Goal: Task Accomplishment & Management: Manage account settings

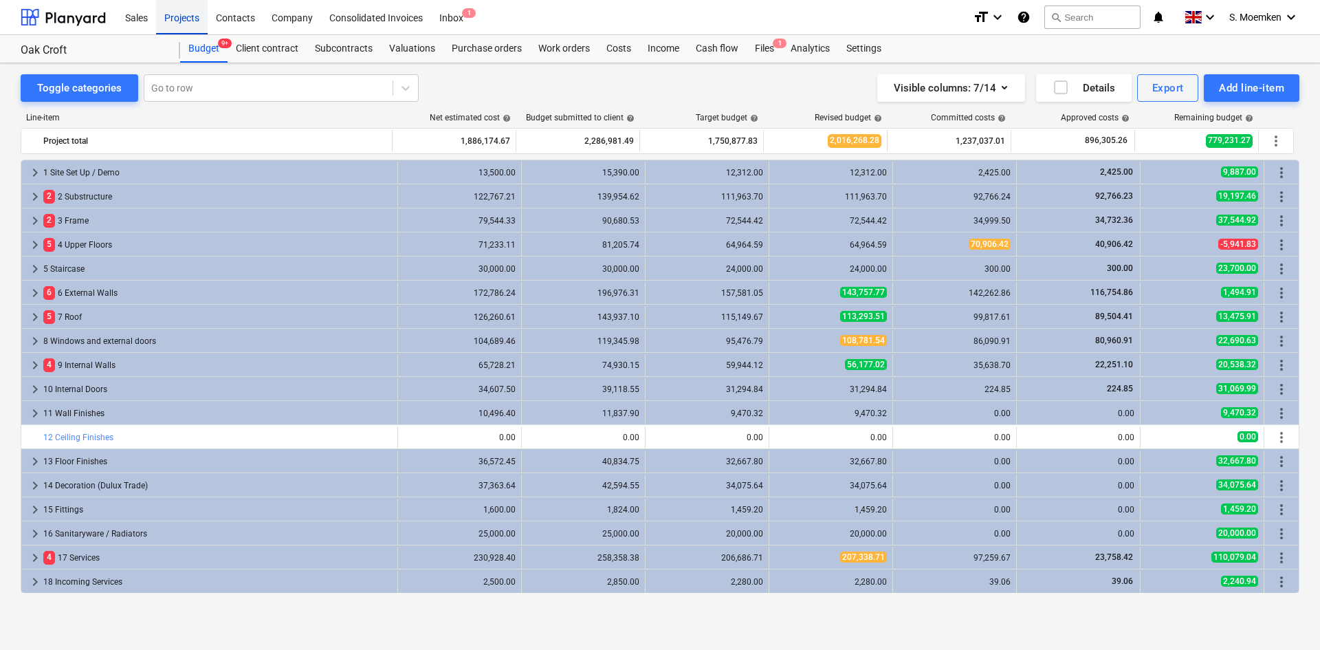
click at [189, 16] on div "Projects" at bounding box center [182, 16] width 52 height 35
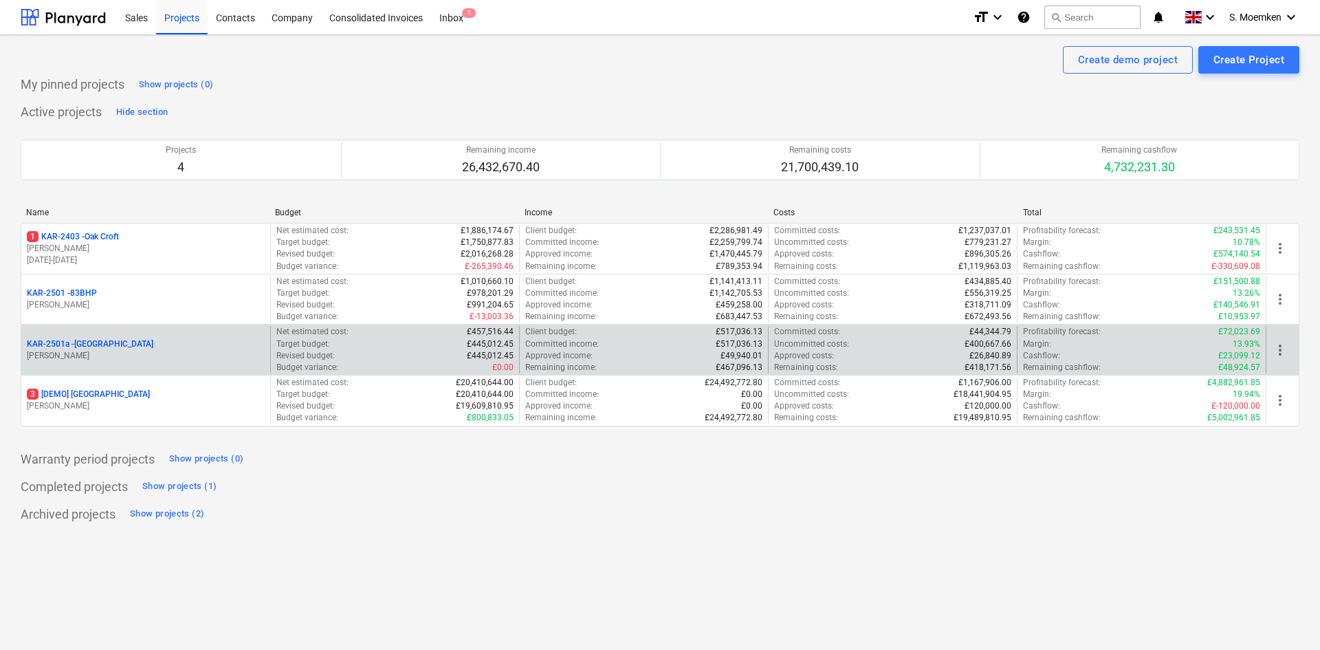
click at [191, 344] on div "KAR-2501a - [GEOGRAPHIC_DATA]" at bounding box center [146, 344] width 238 height 12
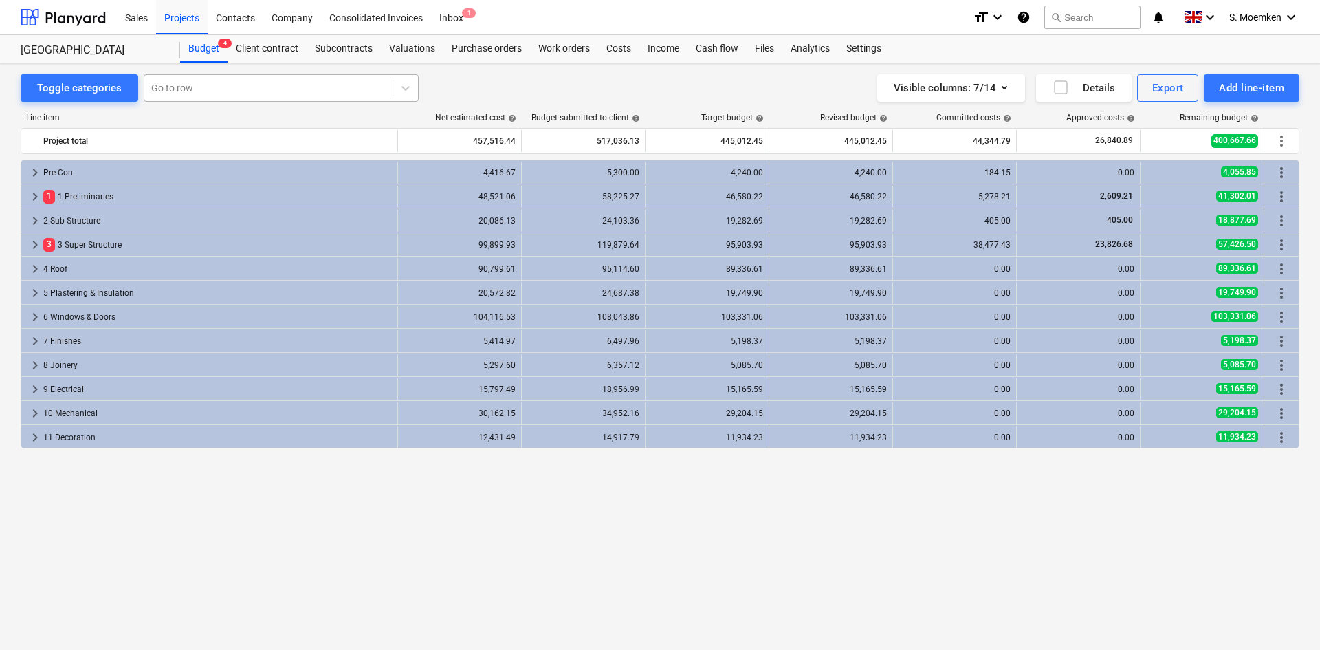
click at [208, 85] on div at bounding box center [268, 88] width 234 height 14
type input "health"
click at [205, 116] on div "-- 1.11 Health & safety" at bounding box center [279, 121] width 275 height 22
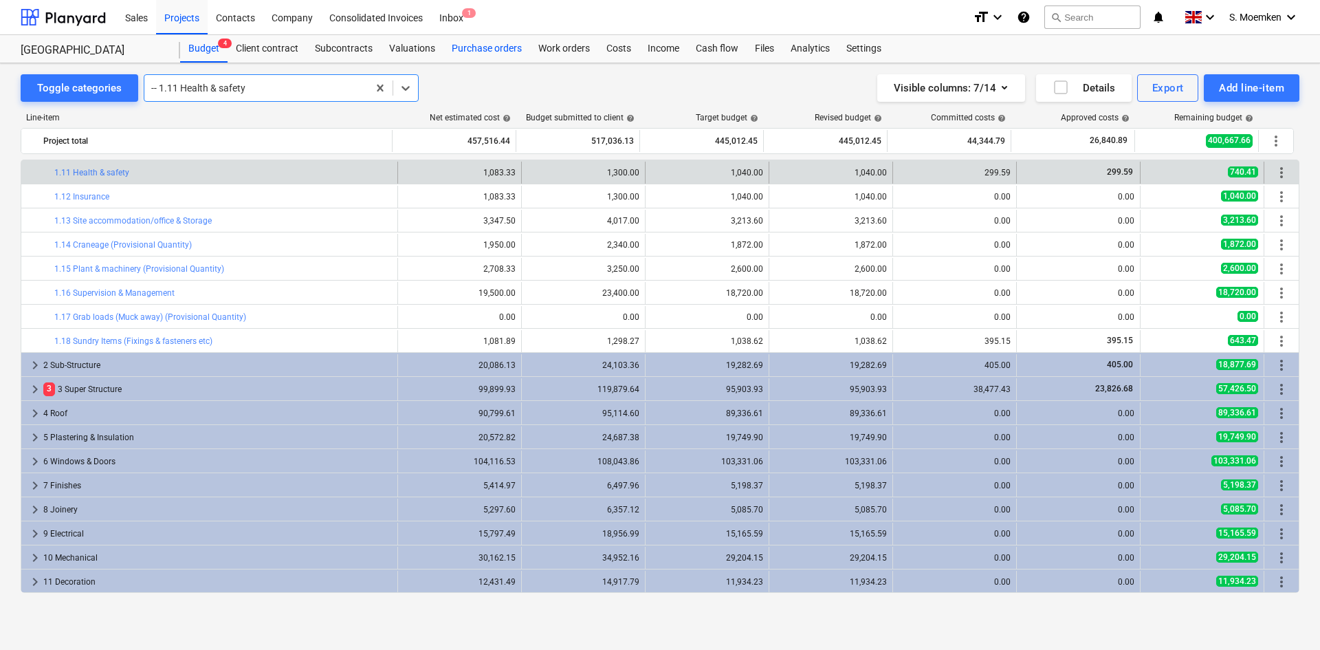
click at [477, 45] on div "Purchase orders" at bounding box center [486, 48] width 87 height 27
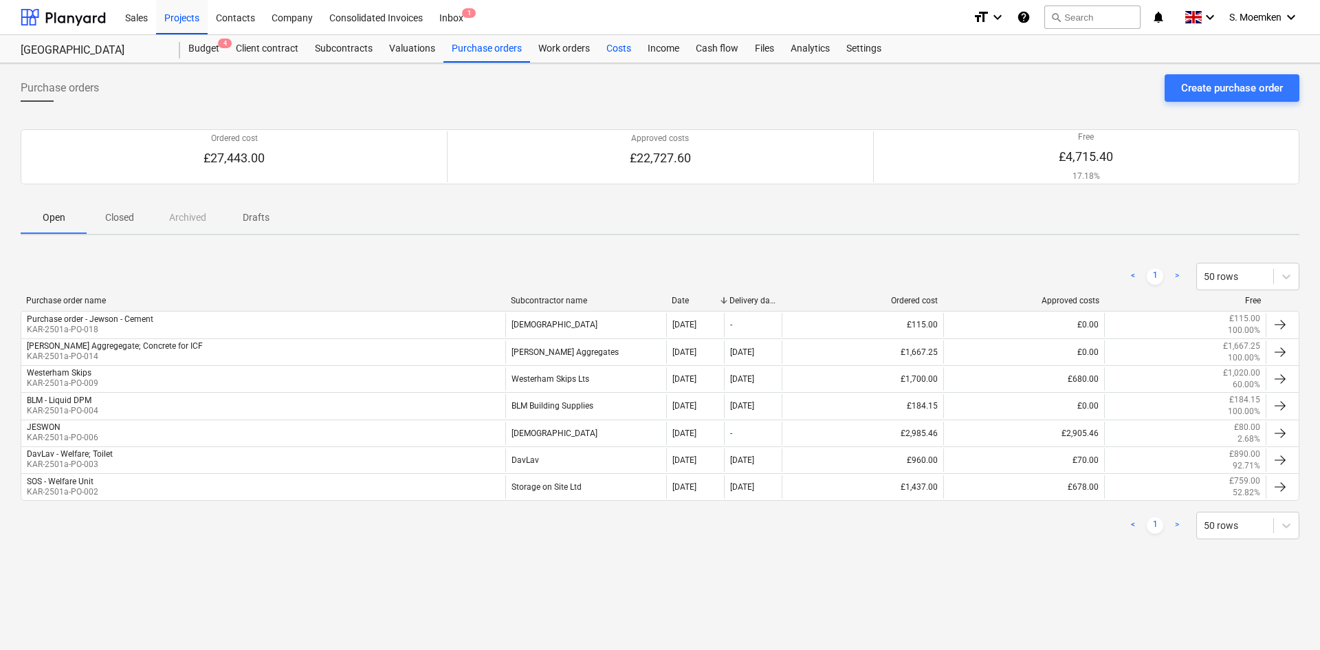
click at [624, 46] on div "Costs" at bounding box center [618, 48] width 41 height 27
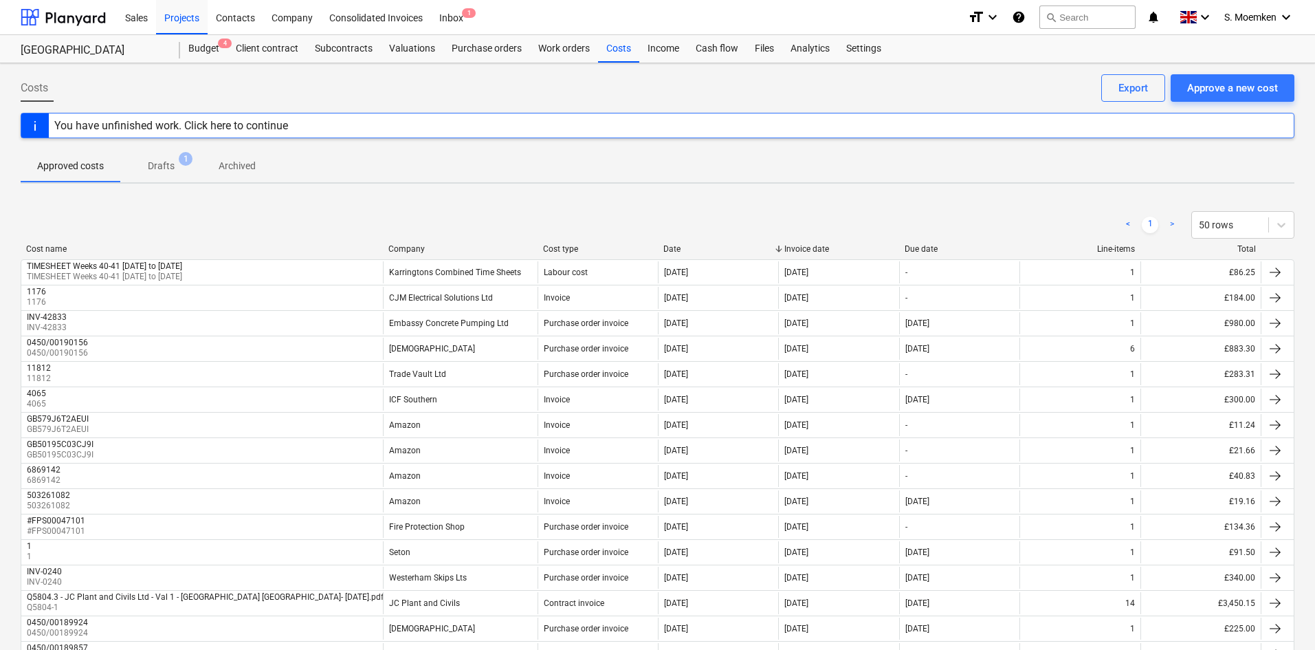
click at [178, 162] on span "Drafts 1" at bounding box center [161, 166] width 49 height 14
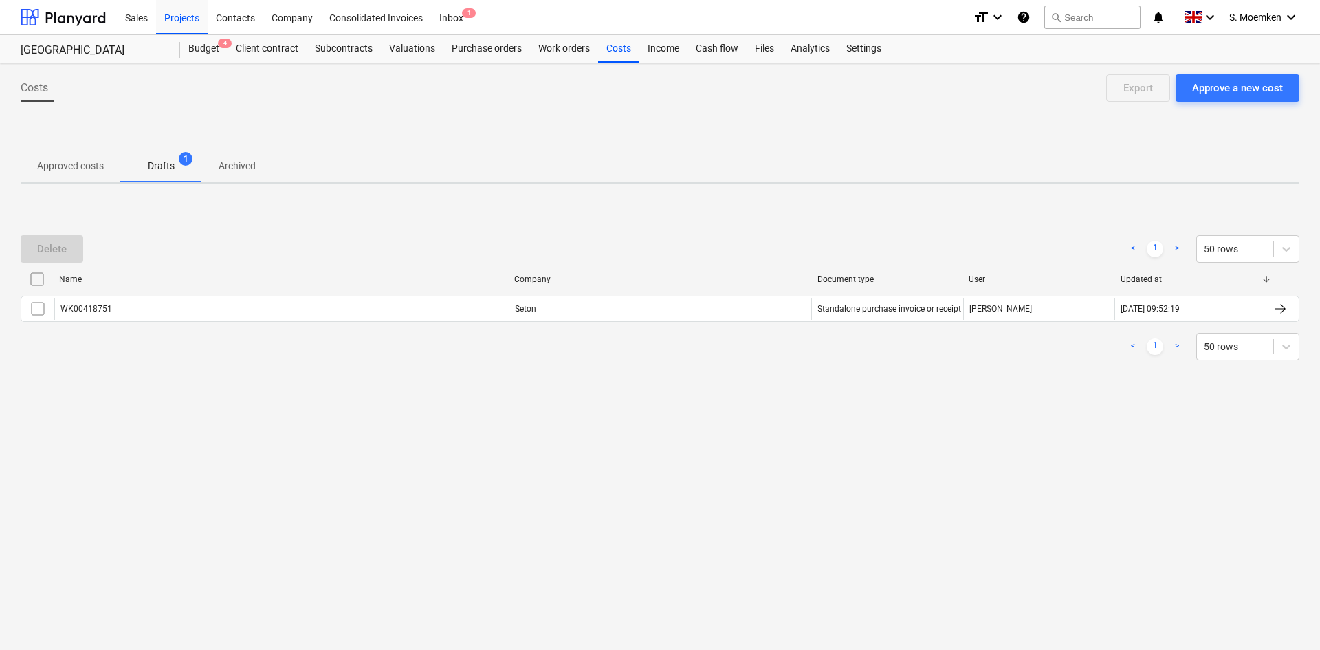
click at [52, 166] on p "Approved costs" at bounding box center [70, 166] width 67 height 14
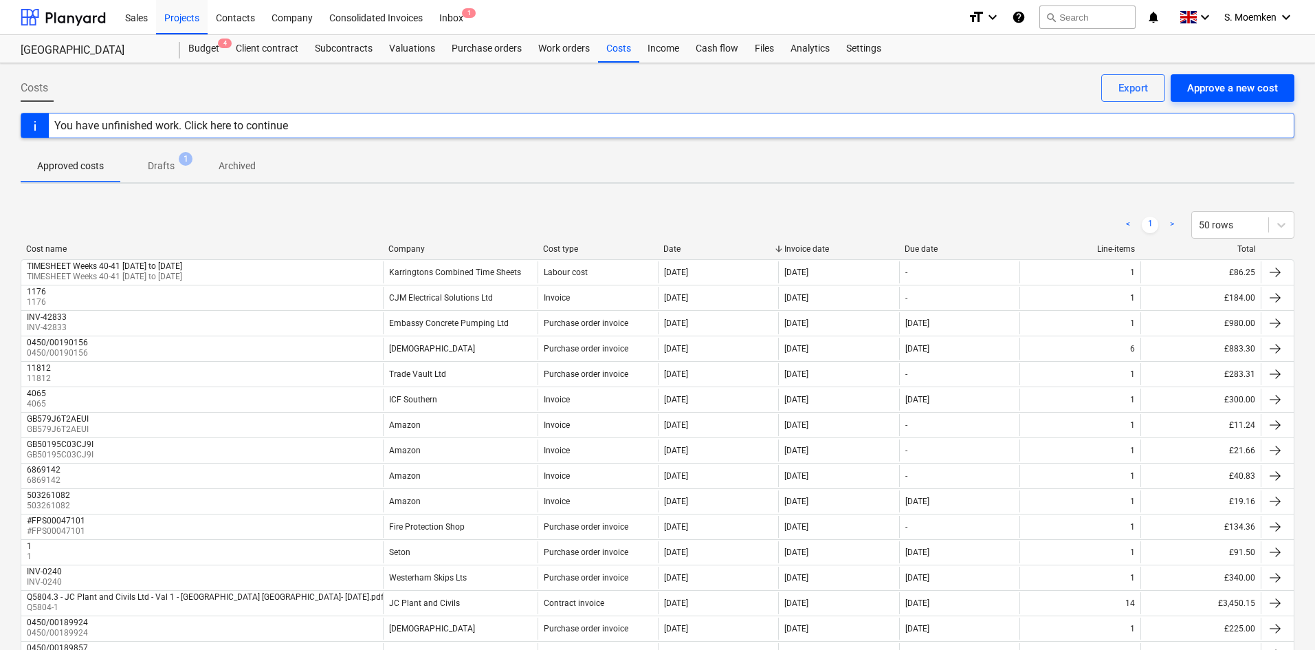
click at [1243, 83] on div "Approve a new cost" at bounding box center [1232, 88] width 91 height 18
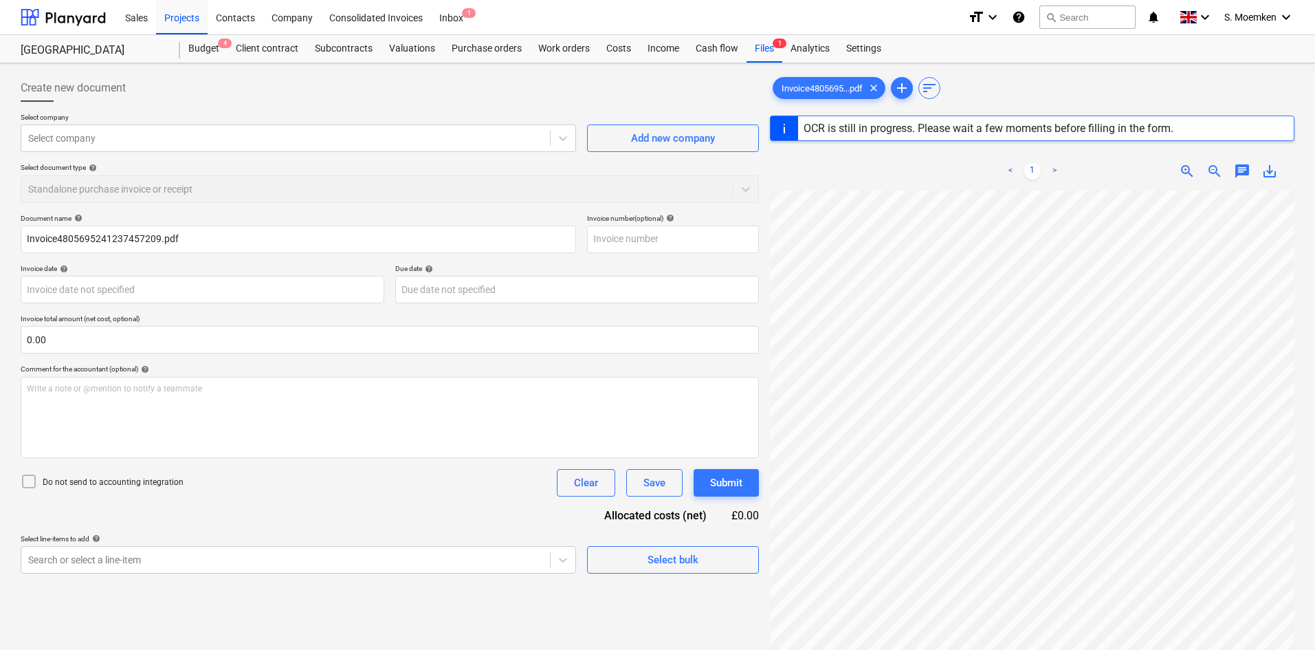
type input "A23341406165"
type input "[DATE]"
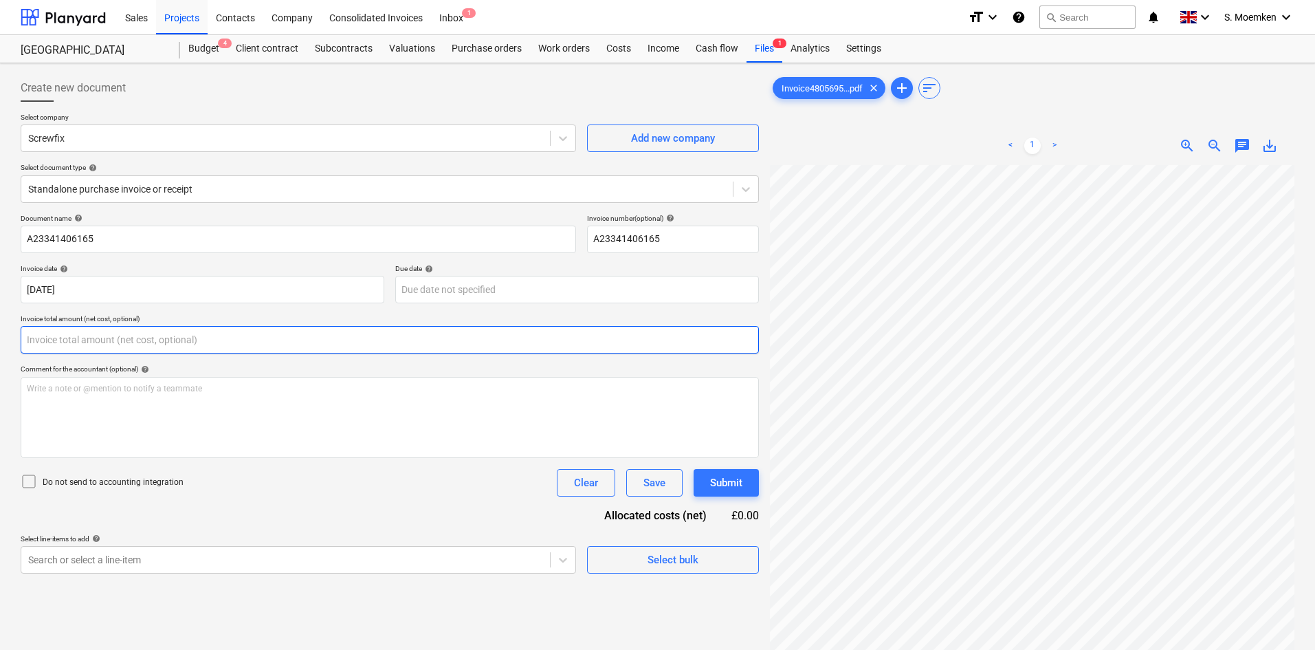
click at [100, 330] on input "text" at bounding box center [390, 339] width 738 height 27
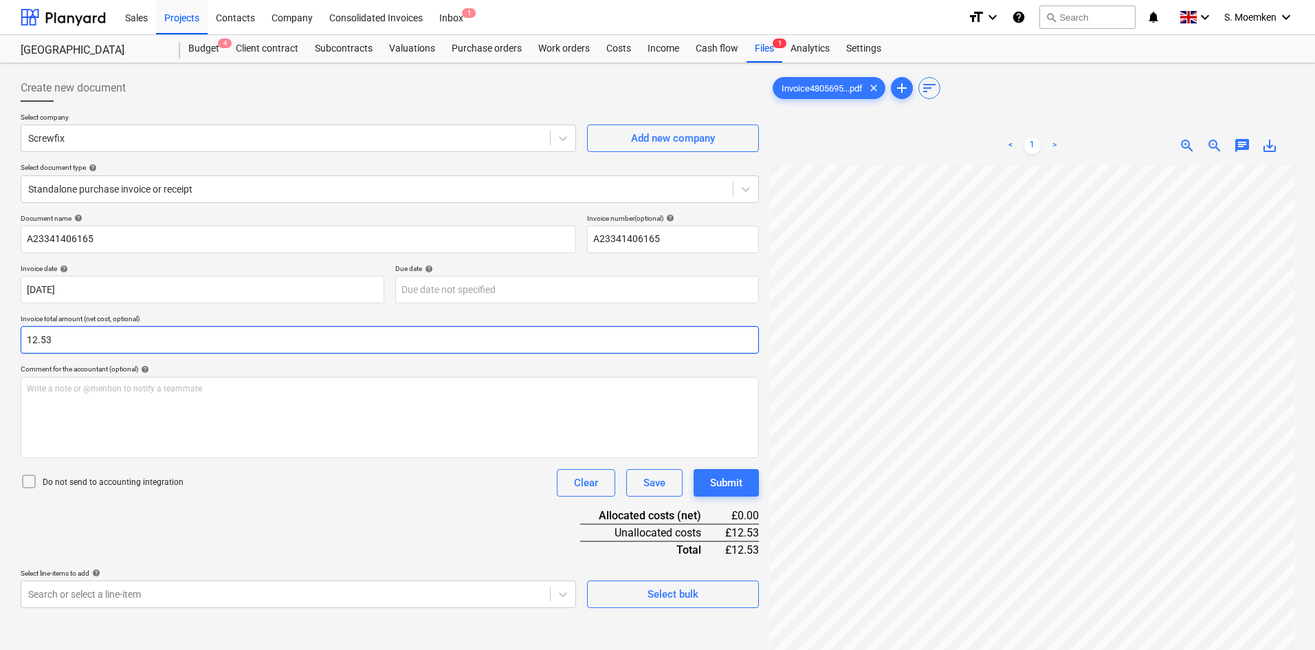
type input "12.53"
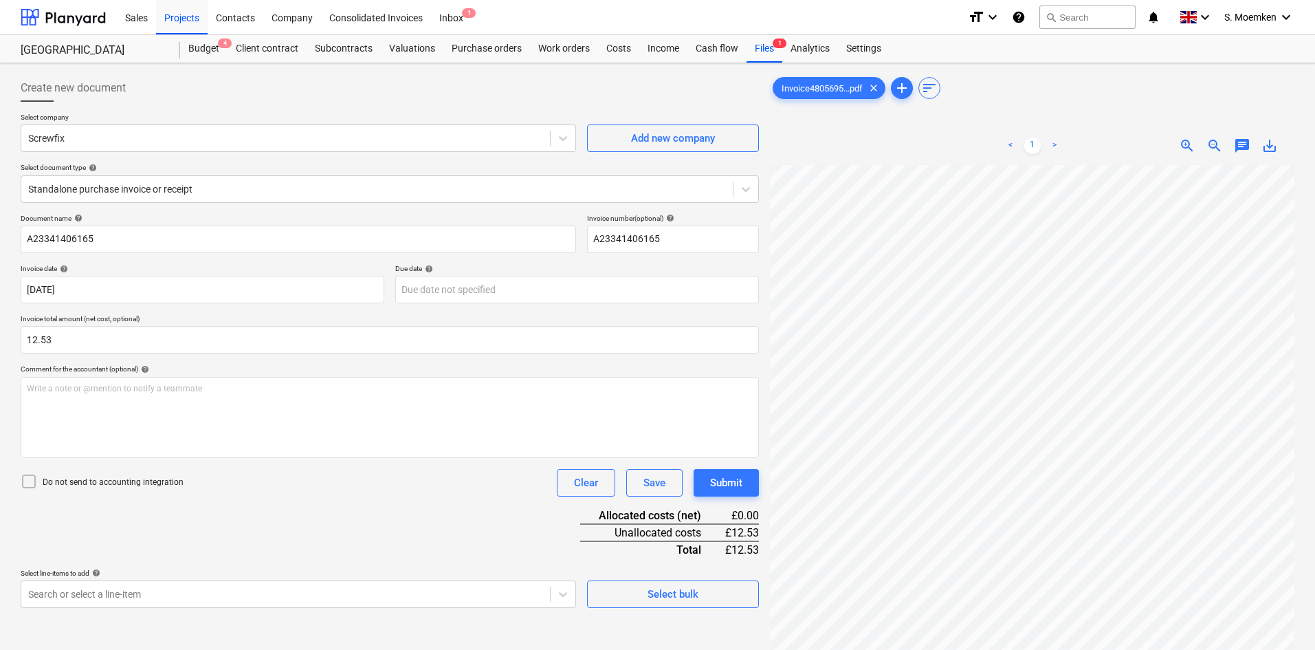
click at [32, 478] on icon at bounding box center [29, 481] width 16 height 16
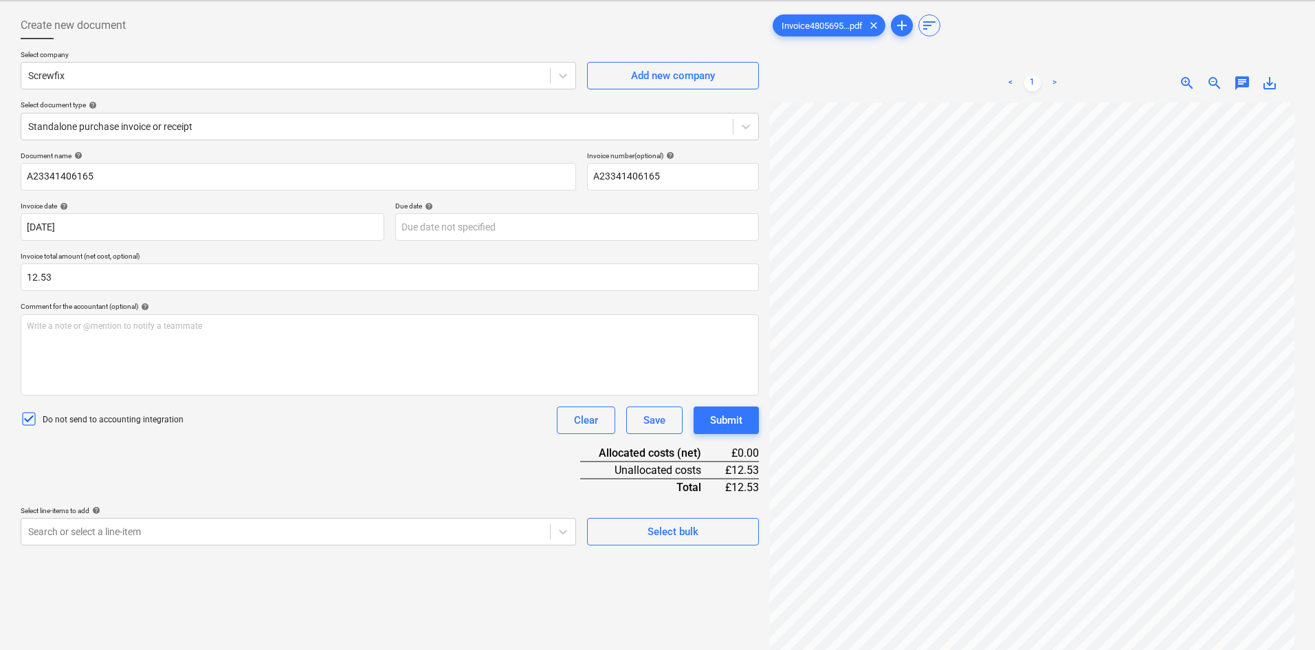
scroll to position [137, 0]
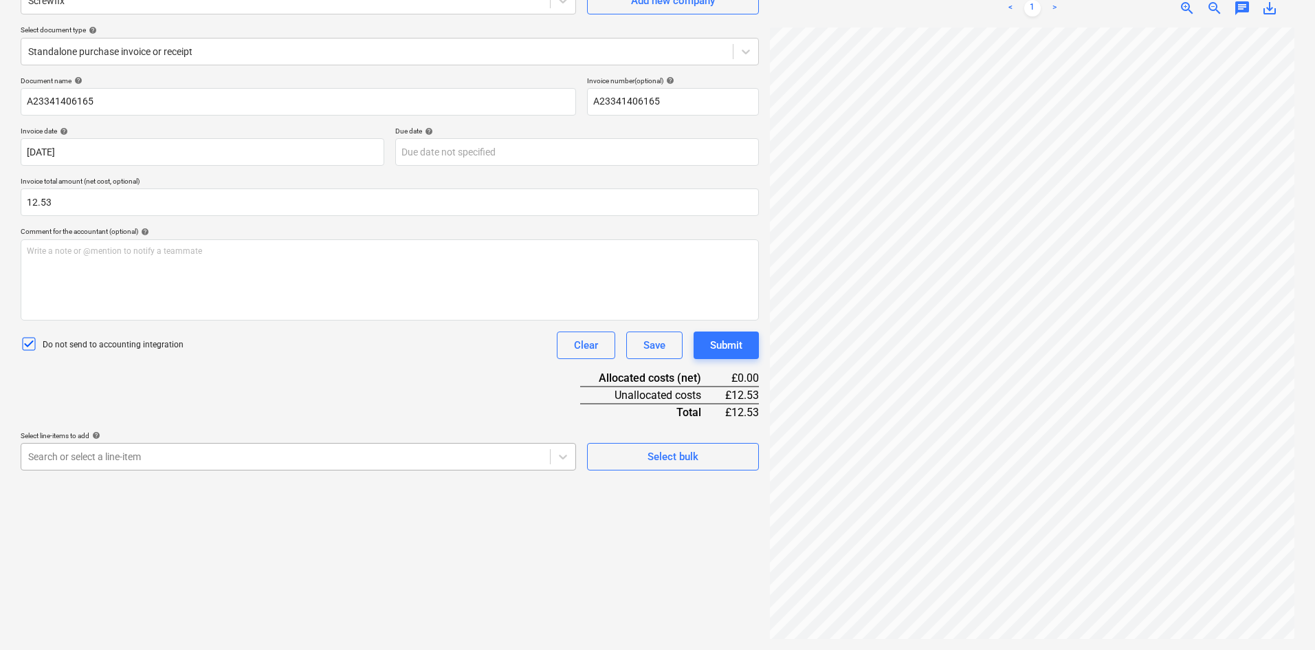
click at [457, 452] on body "Sales Projects Contacts Company Consolidated Invoices Inbox 1 format_size keybo…" at bounding box center [657, 188] width 1315 height 650
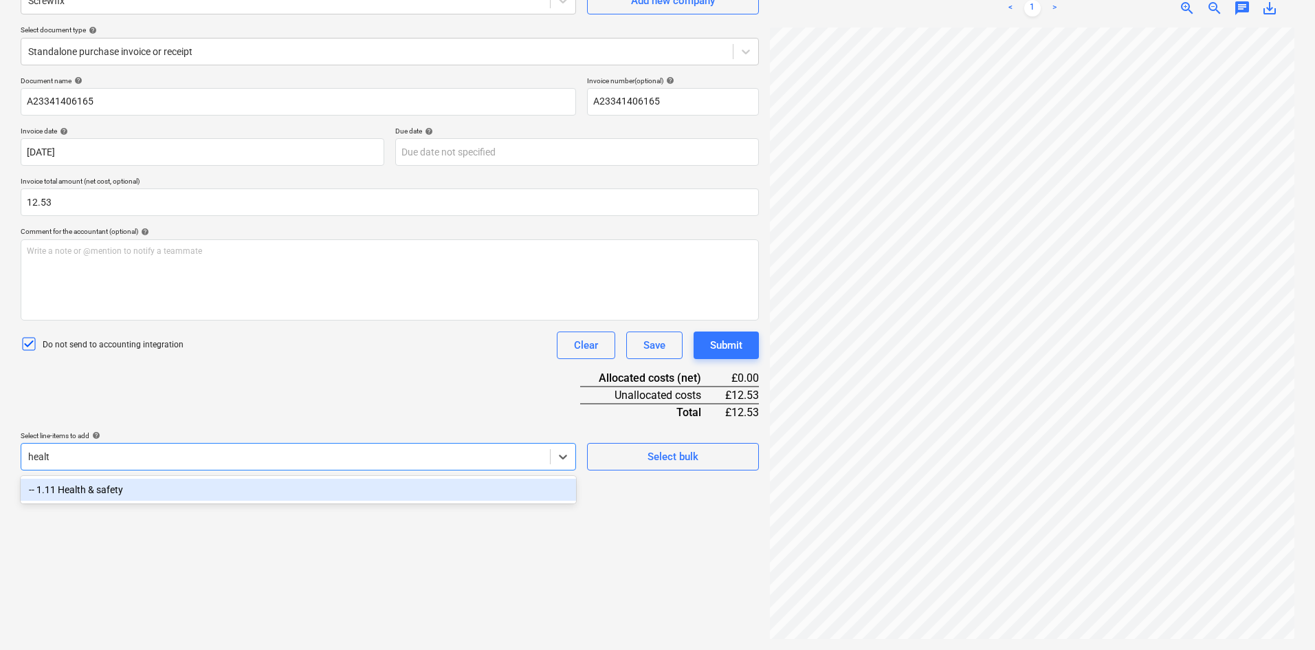
type input "health"
click at [466, 491] on div "-- 1.11 Health & safety" at bounding box center [298, 489] width 555 height 22
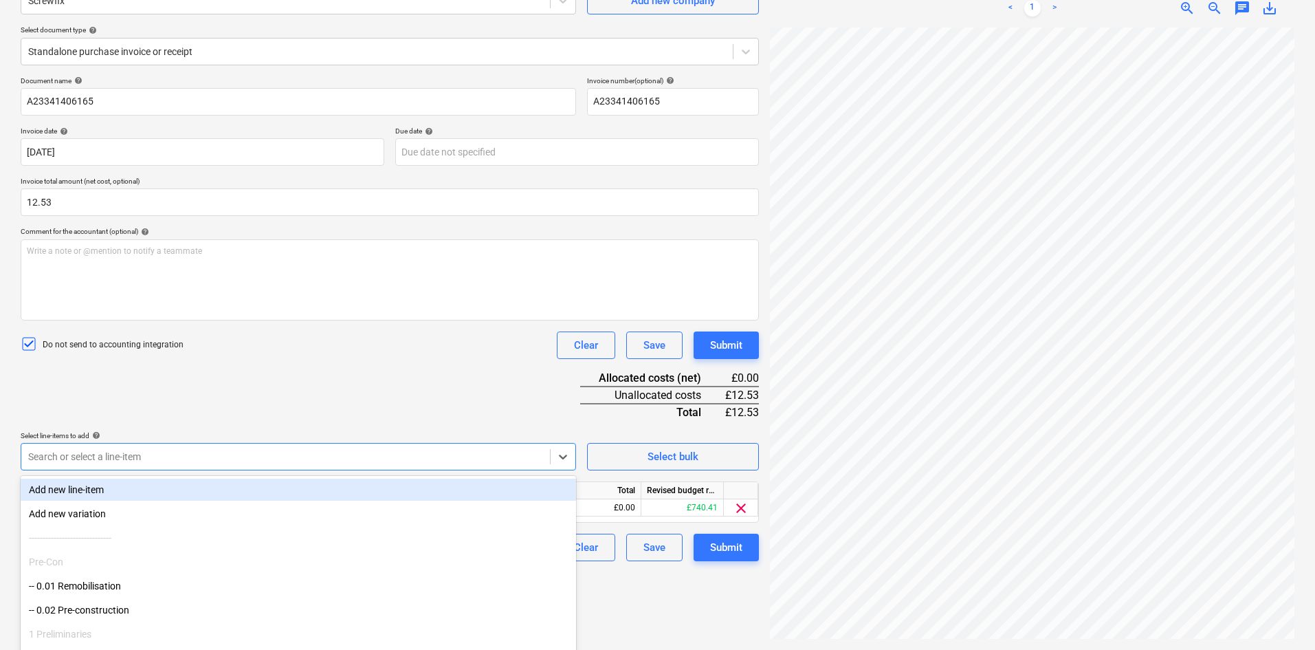
click at [444, 386] on div "Document name help A23341406165 Invoice number (optional) help A23341406165 Inv…" at bounding box center [390, 318] width 738 height 485
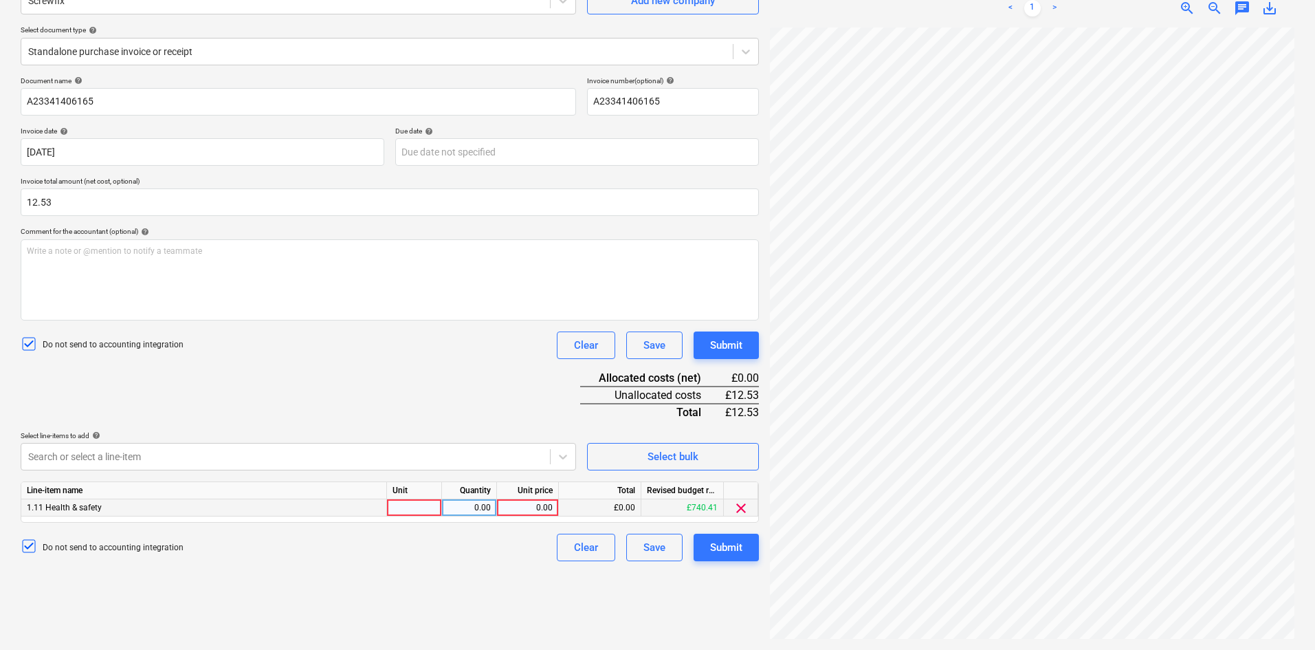
click at [430, 507] on div at bounding box center [414, 507] width 55 height 17
type input "Item"
type input "1"
type input "12.53"
click at [726, 543] on div "Submit" at bounding box center [726, 547] width 32 height 18
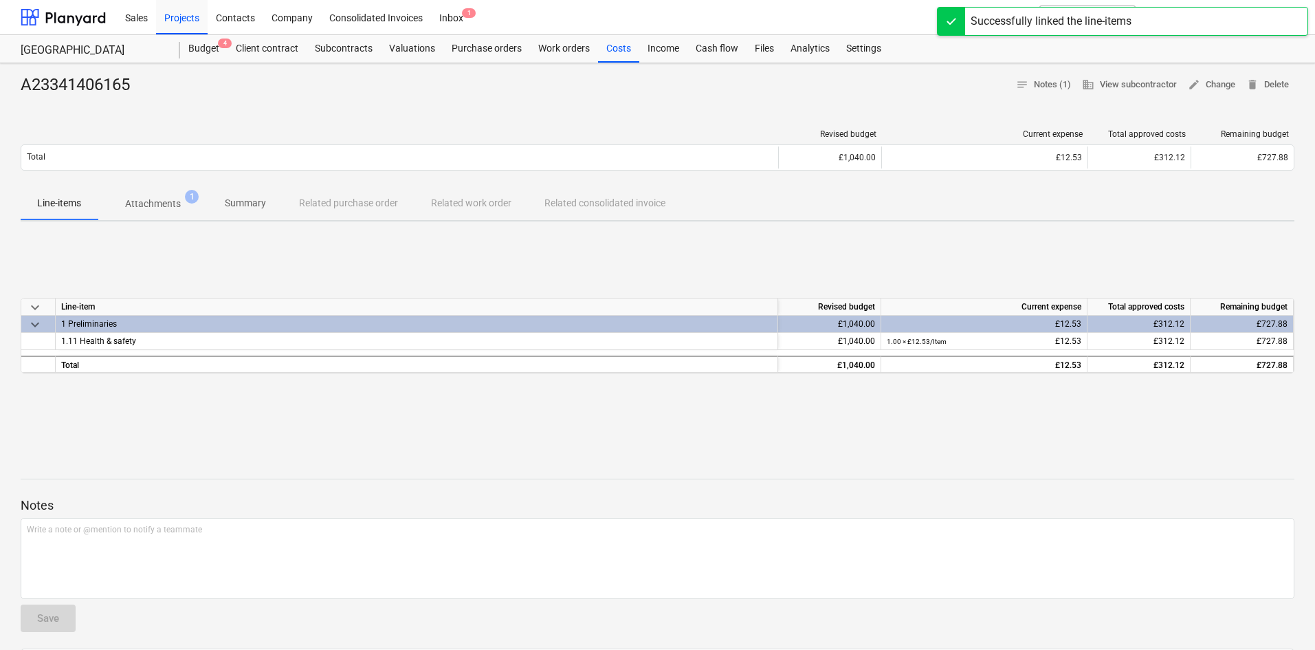
click at [166, 194] on span "Attachments 1" at bounding box center [153, 203] width 111 height 25
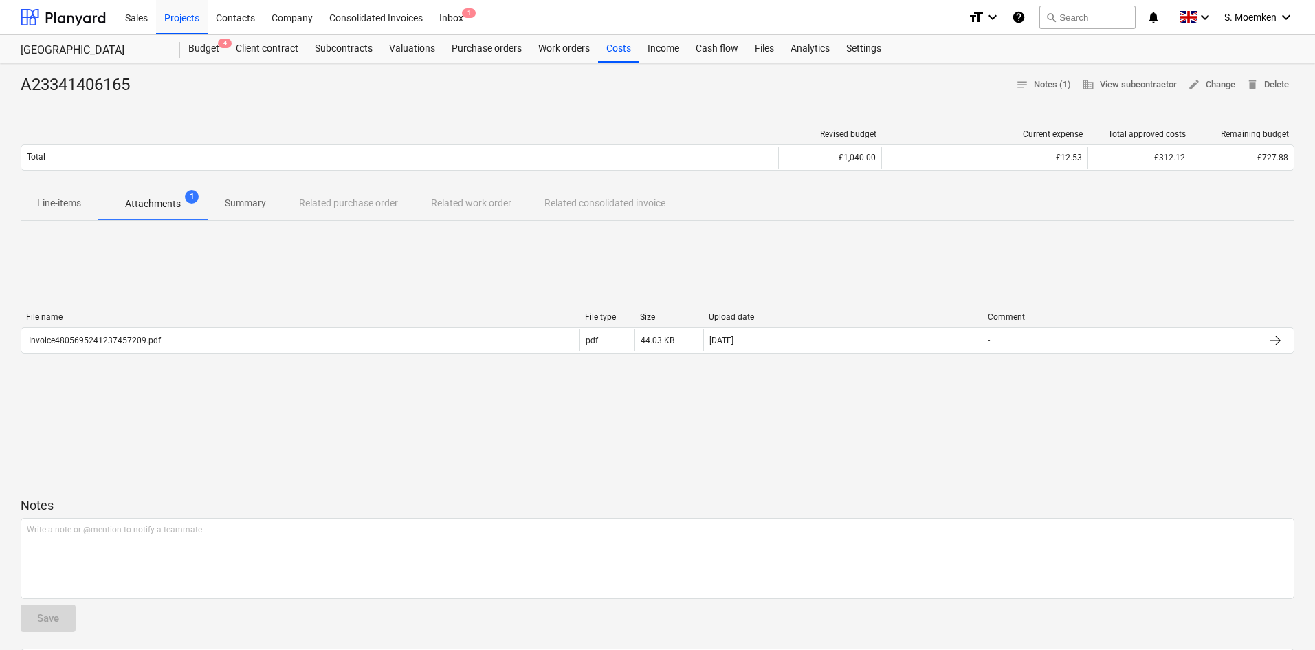
click at [239, 202] on p "Summary" at bounding box center [245, 203] width 41 height 14
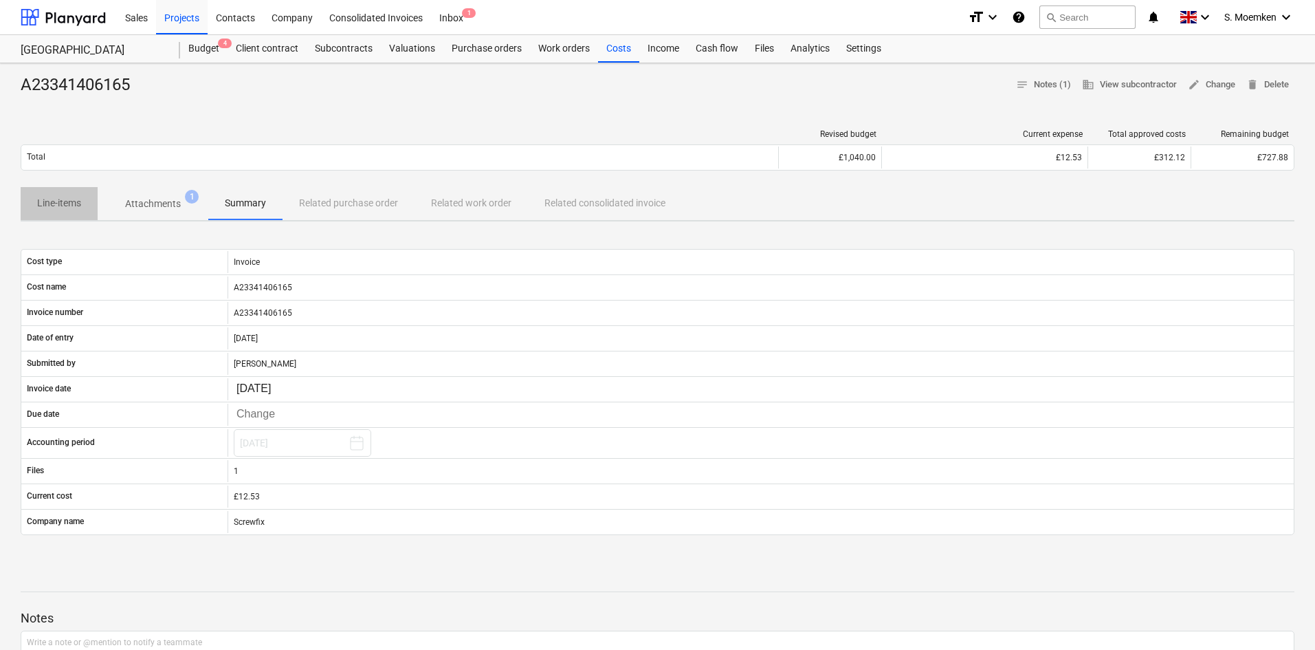
click at [68, 201] on p "Line-items" at bounding box center [59, 203] width 44 height 14
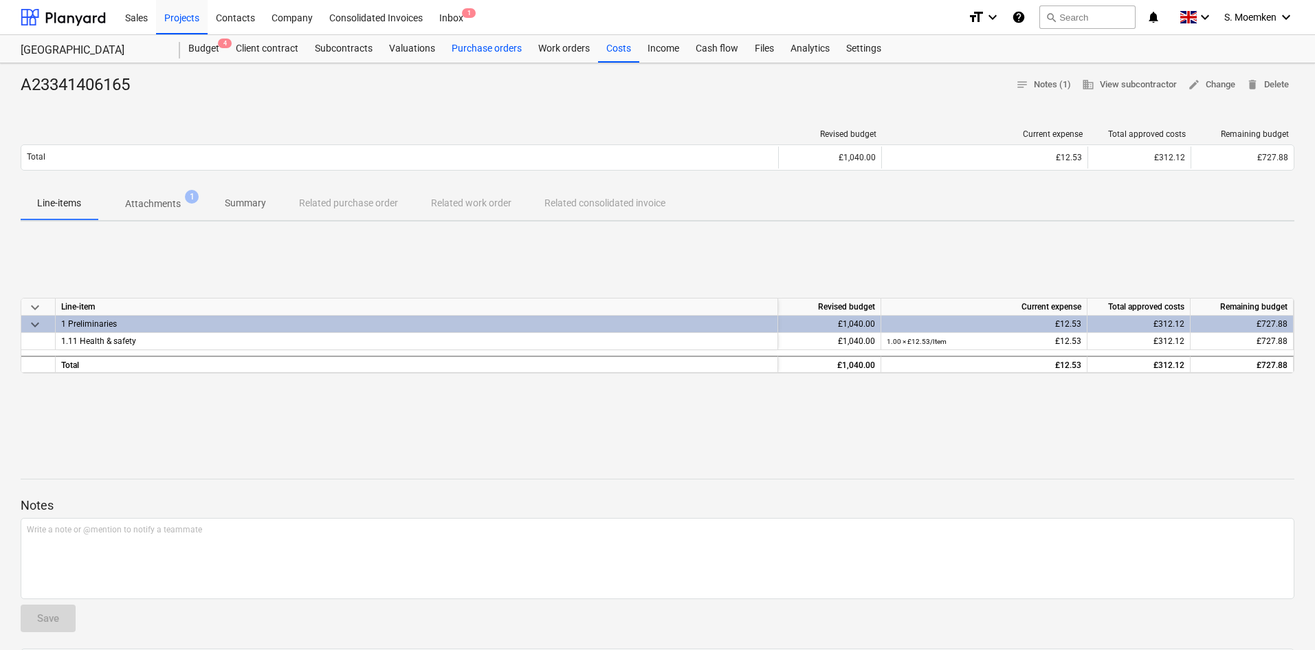
click at [489, 45] on div "Purchase orders" at bounding box center [486, 48] width 87 height 27
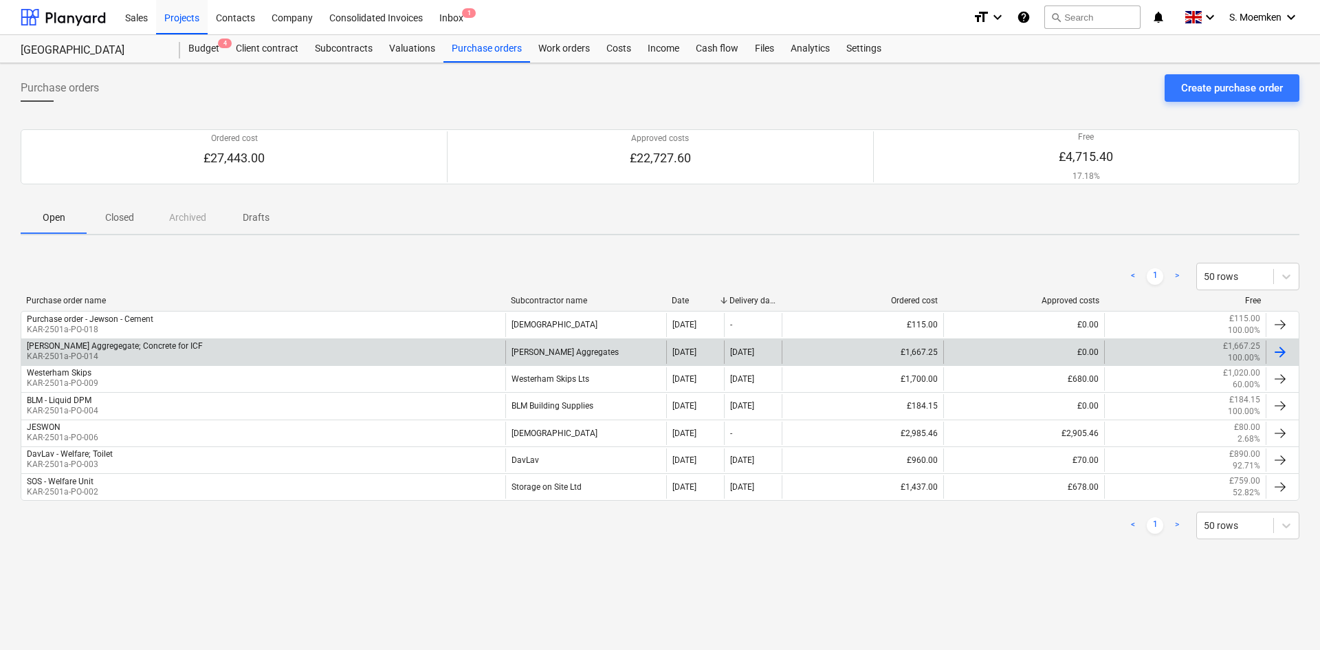
click at [226, 352] on div "[PERSON_NAME] Aggregegate; Concrete for ICF KAR-2501a-PO-014" at bounding box center [263, 351] width 484 height 23
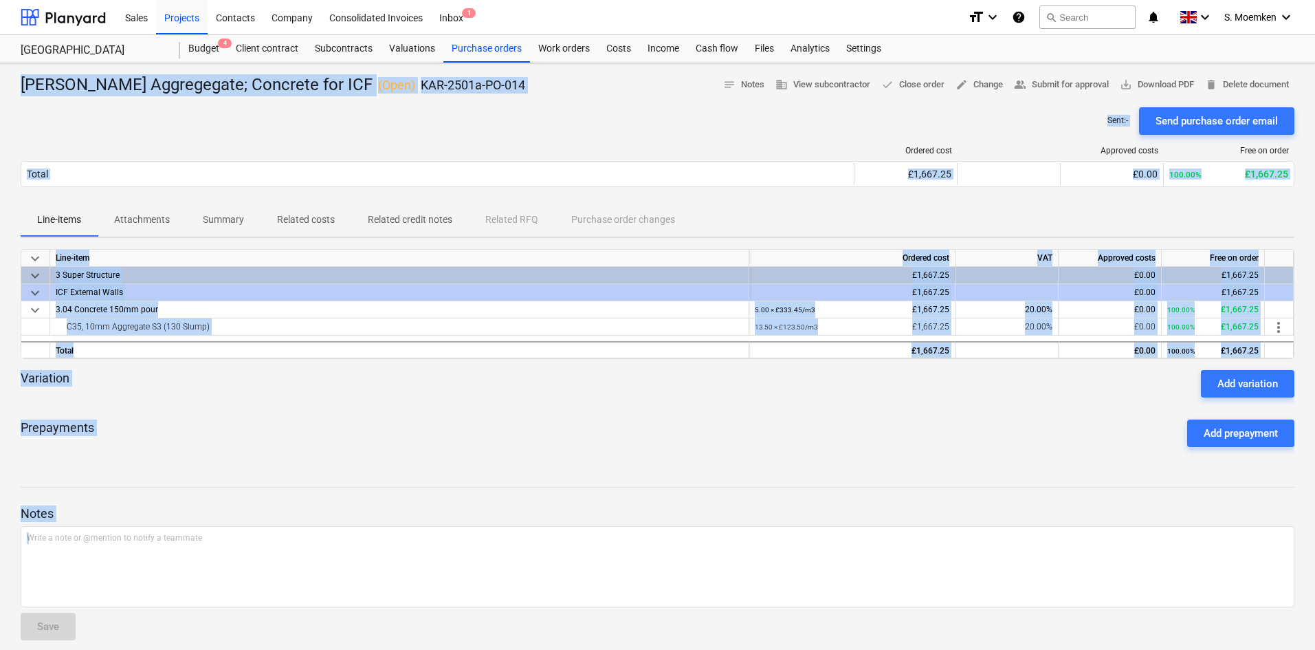
click at [334, 388] on div "Variation Add variation" at bounding box center [658, 383] width 1274 height 27
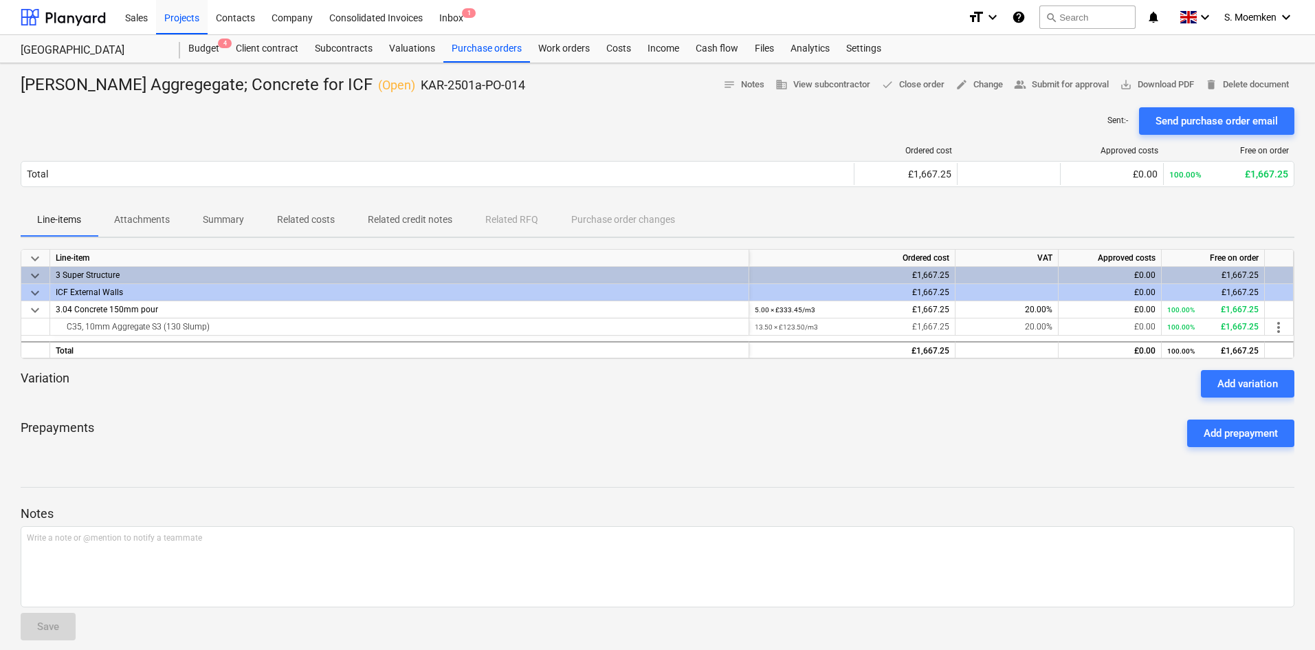
click at [609, 87] on div "[PERSON_NAME] Aggregegate; Concrete for ICF ( Open ) KAR-2501a-PO-014 notes Not…" at bounding box center [658, 85] width 1274 height 22
click at [570, 102] on div at bounding box center [658, 101] width 1274 height 11
click at [617, 41] on div "Costs" at bounding box center [618, 48] width 41 height 27
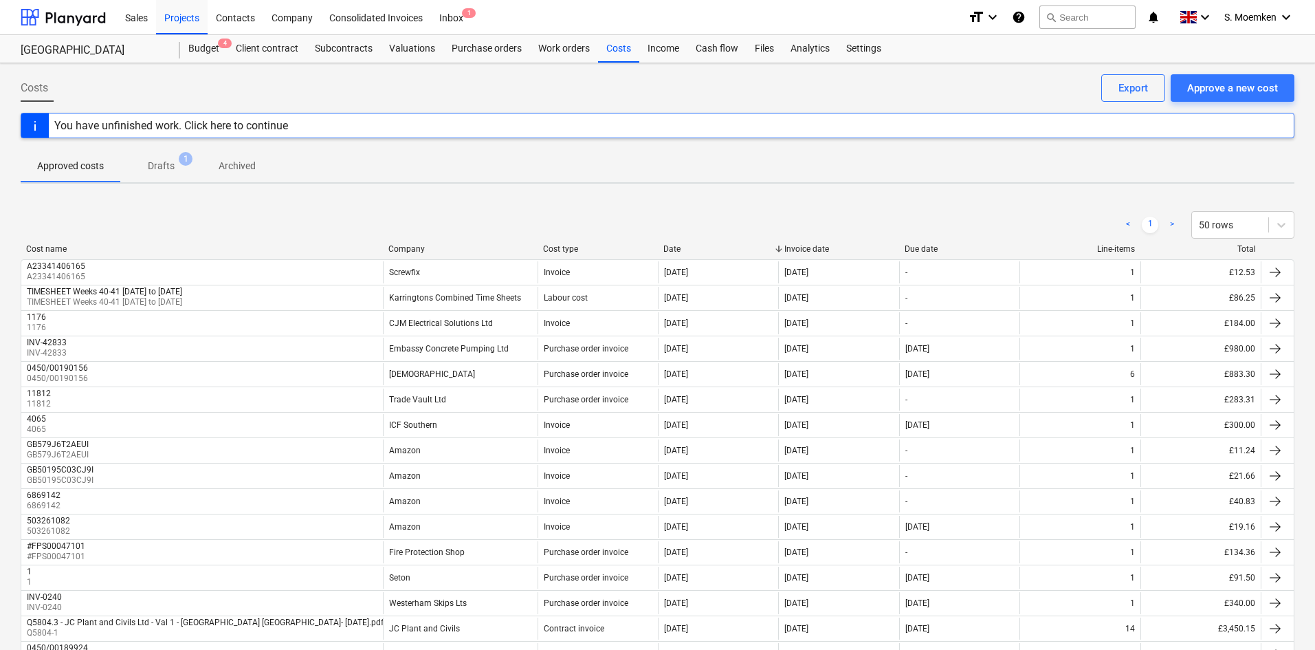
click at [159, 165] on p "Drafts" at bounding box center [161, 166] width 27 height 14
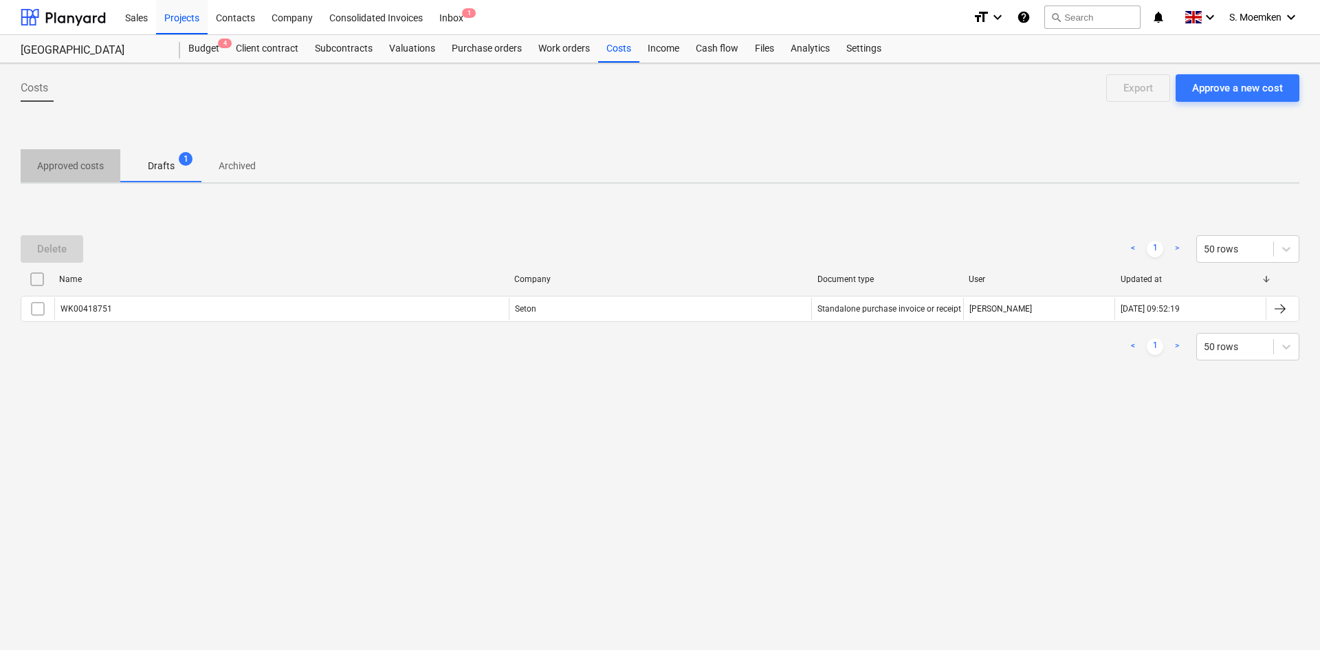
click at [66, 162] on p "Approved costs" at bounding box center [70, 166] width 67 height 14
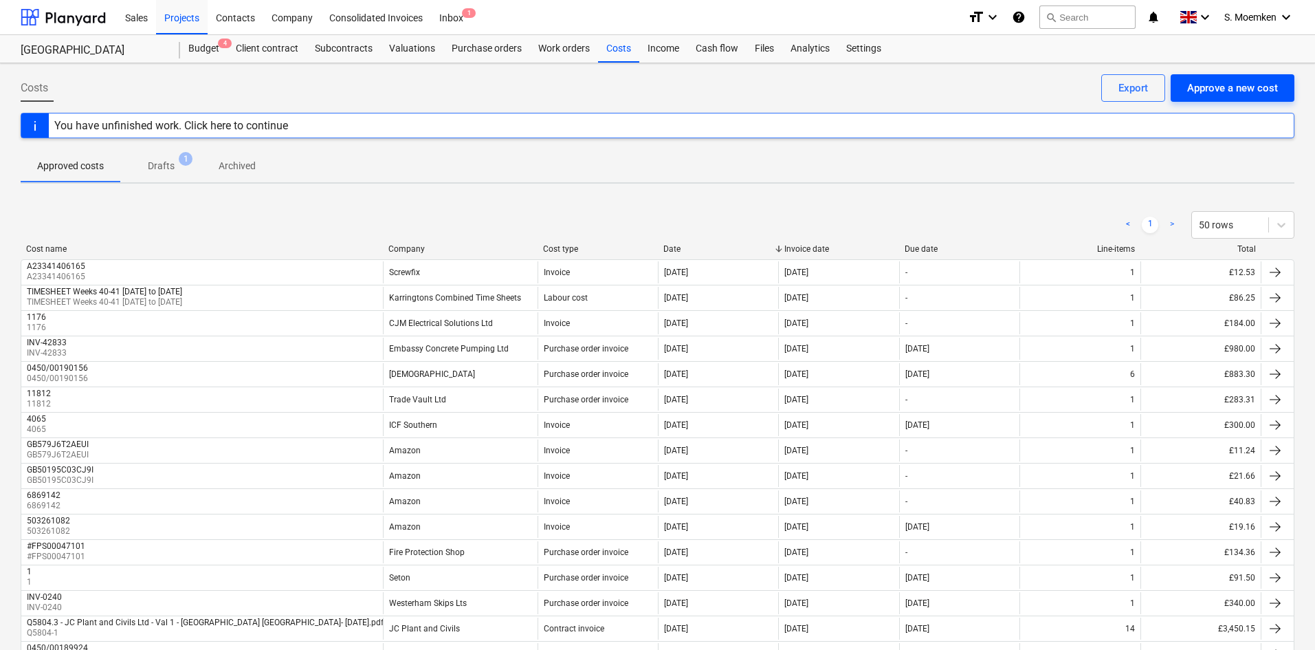
click at [1220, 88] on div "Approve a new cost" at bounding box center [1232, 88] width 91 height 18
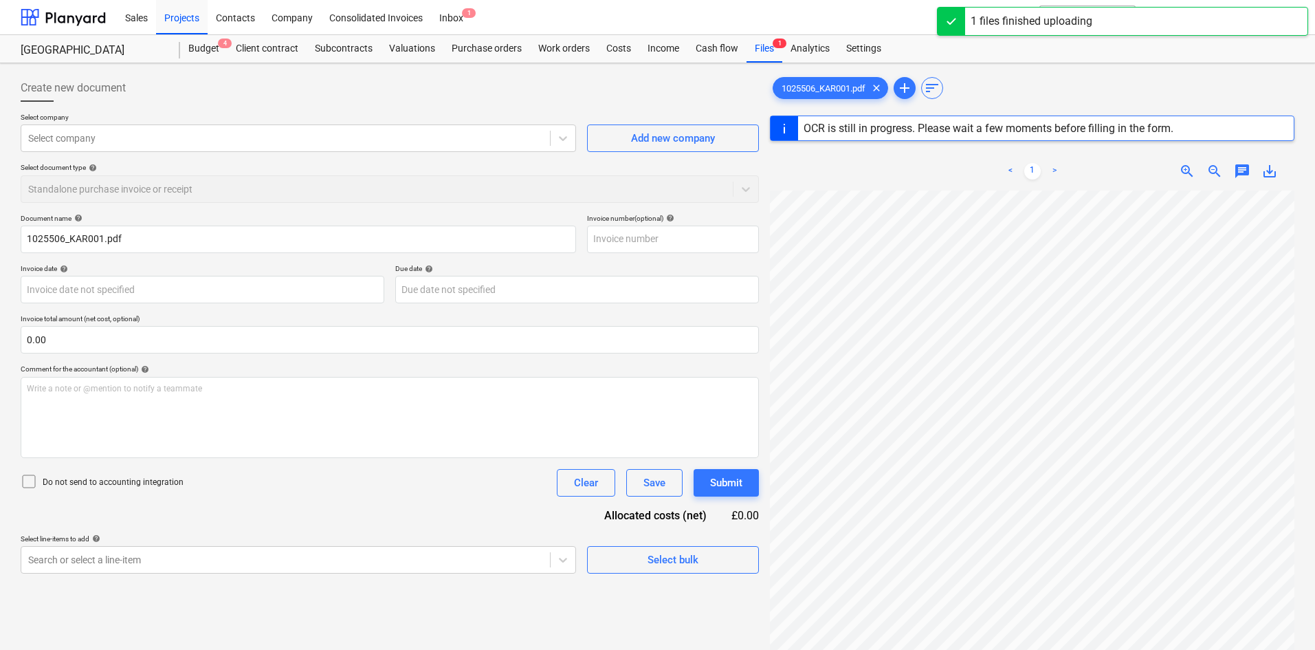
type input "KAR001"
type input "[DATE]"
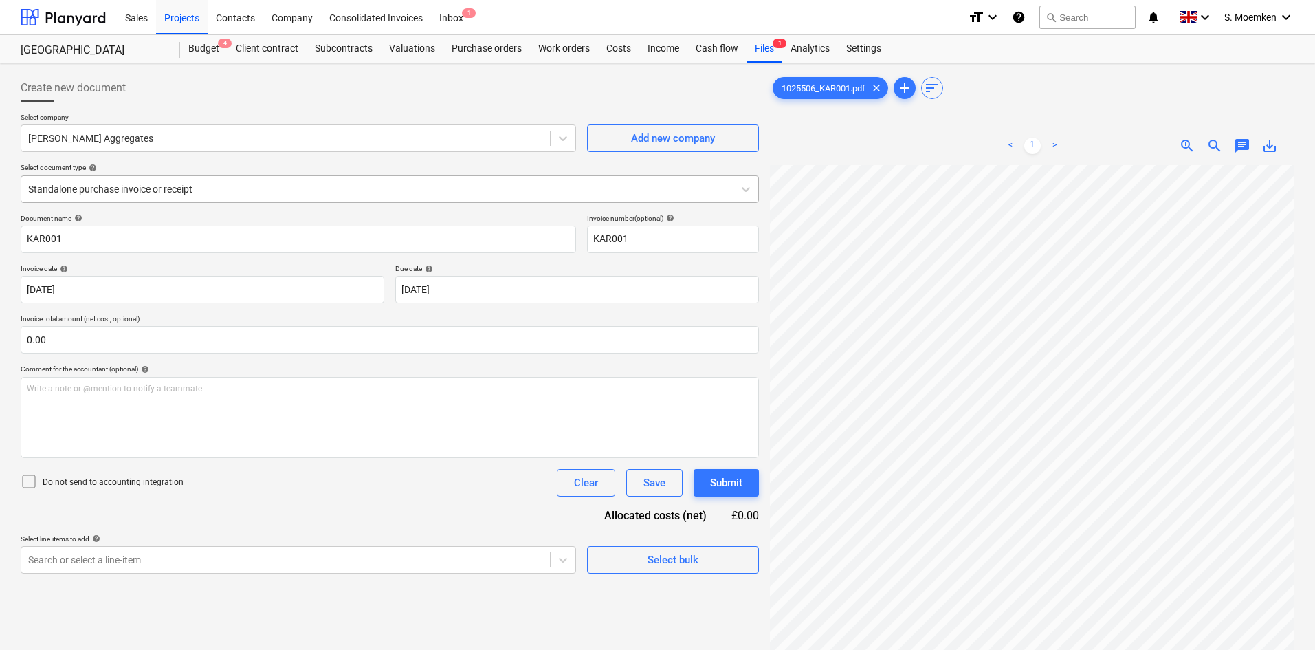
click at [240, 191] on div at bounding box center [377, 189] width 698 height 14
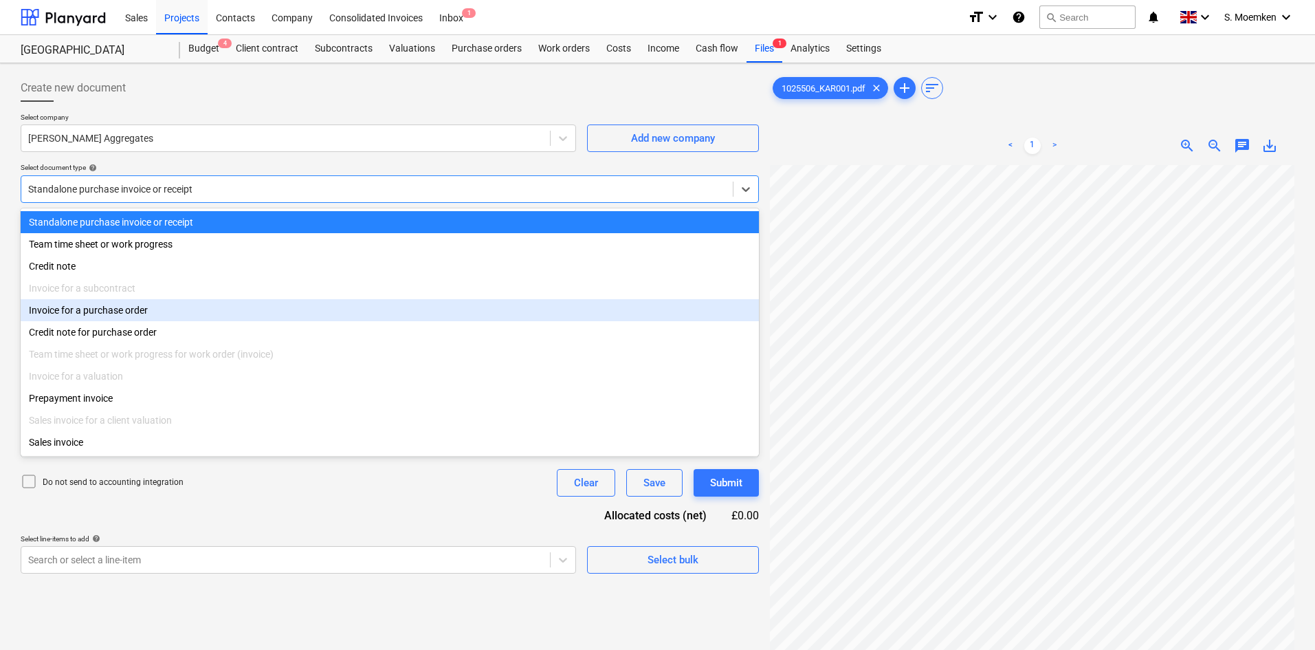
click at [154, 315] on div "Invoice for a purchase order" at bounding box center [390, 310] width 738 height 22
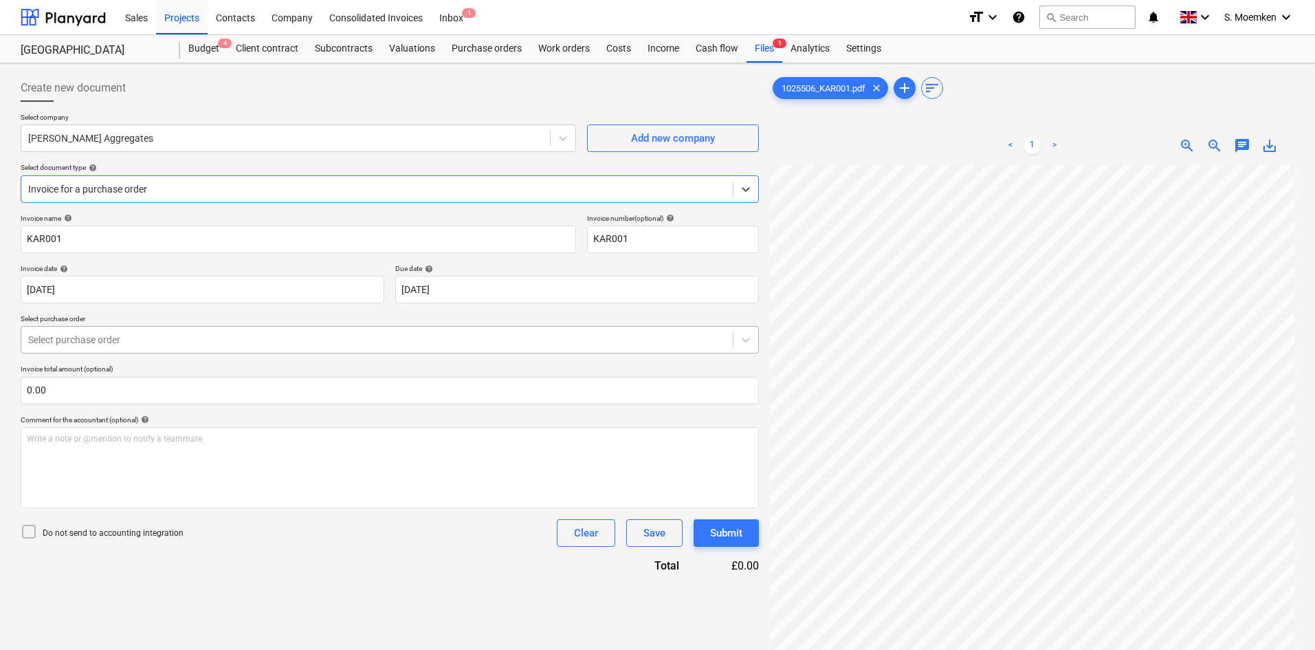
click at [159, 340] on div at bounding box center [377, 340] width 698 height 14
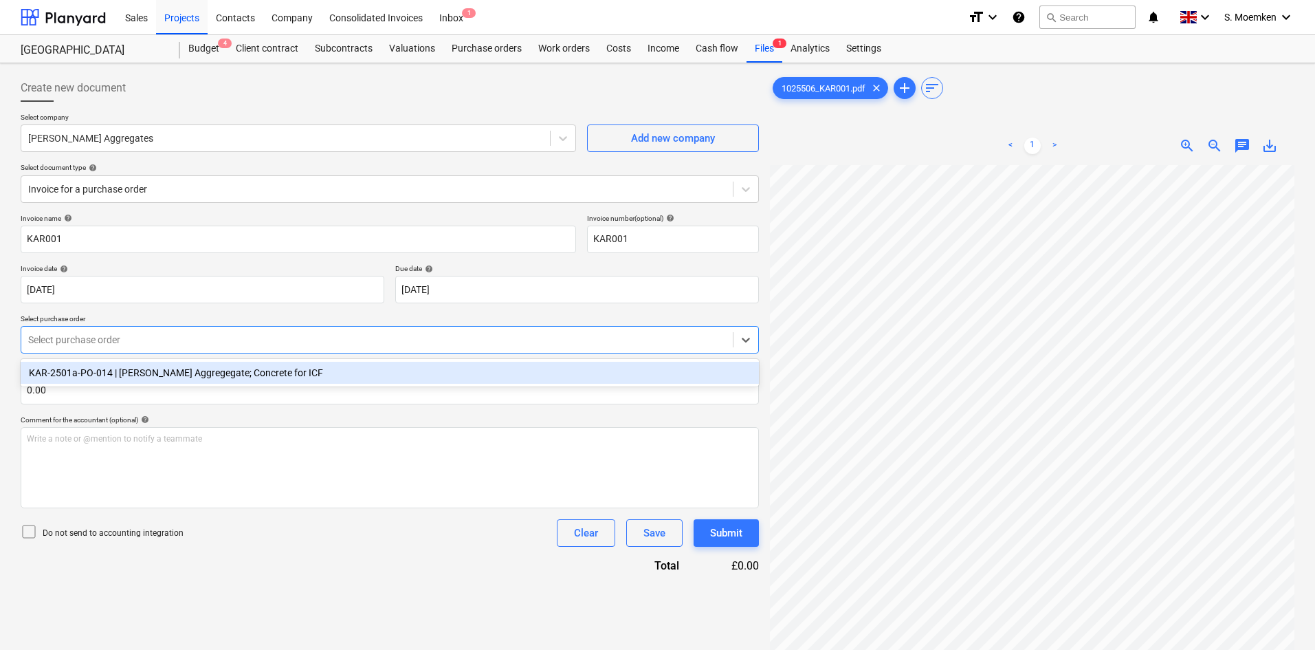
click at [241, 375] on div "KAR-2501a-PO-014 | [PERSON_NAME] Aggregegate; Concrete for ICF" at bounding box center [390, 373] width 738 height 22
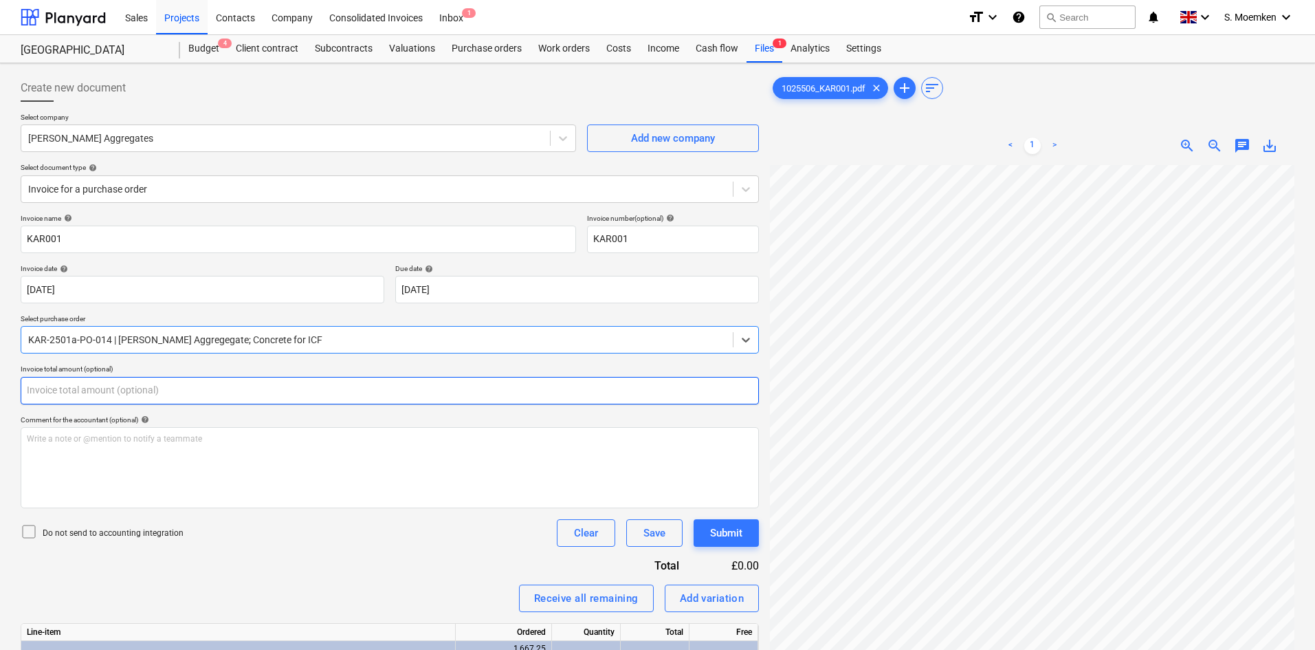
click at [242, 395] on input "text" at bounding box center [390, 390] width 738 height 27
type input "0.00"
click at [1006, 147] on div "< 1 > zoom_in zoom_out chat 0 save_alt" at bounding box center [1032, 451] width 524 height 650
click at [118, 394] on input "text" at bounding box center [390, 390] width 738 height 27
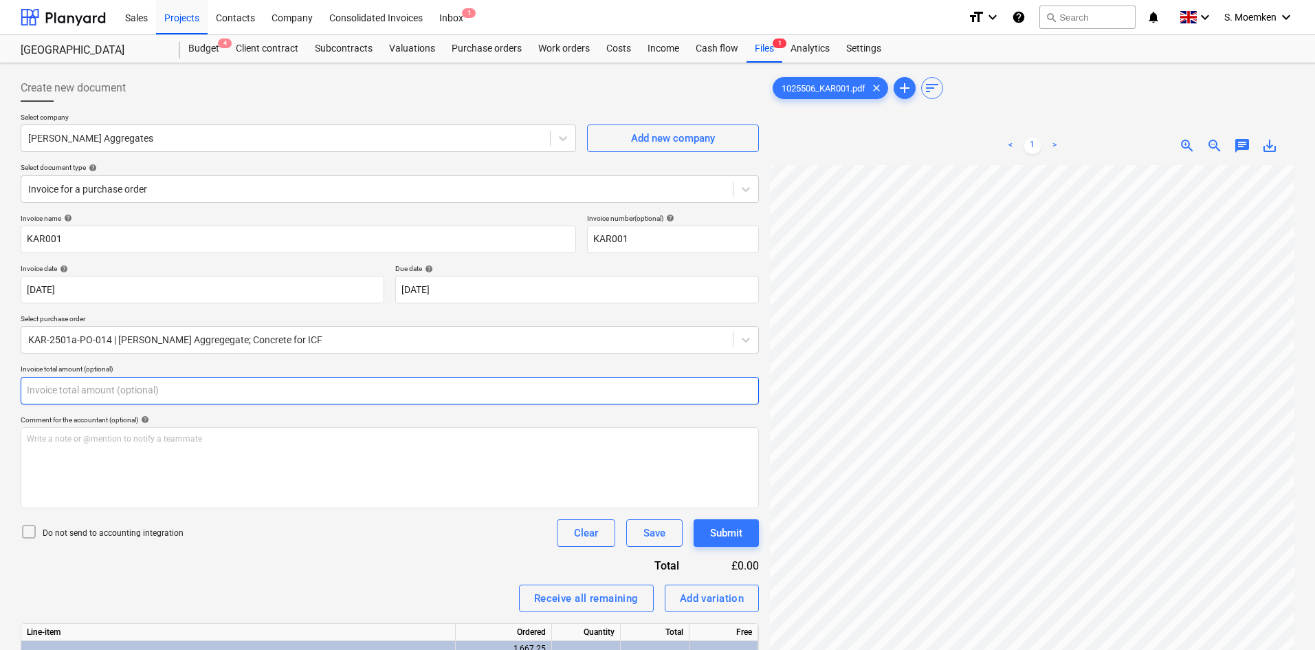
click at [68, 392] on input "text" at bounding box center [390, 390] width 738 height 27
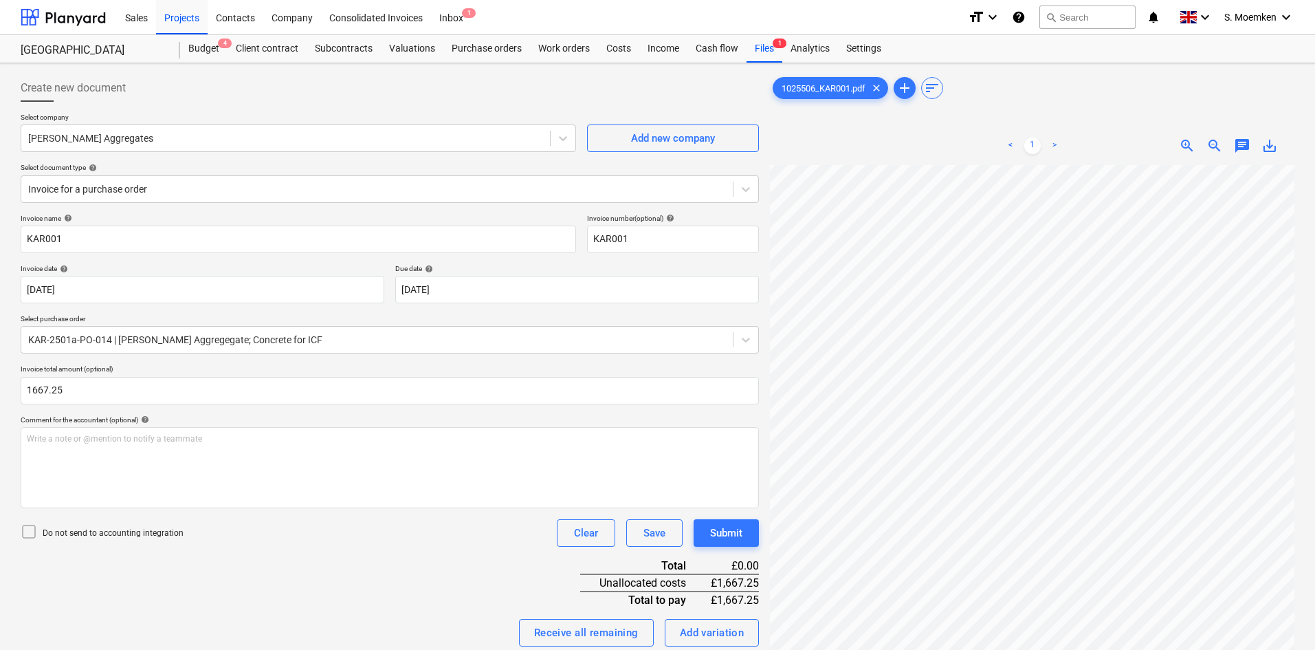
type input "1,667.25"
click at [25, 529] on icon at bounding box center [29, 531] width 16 height 16
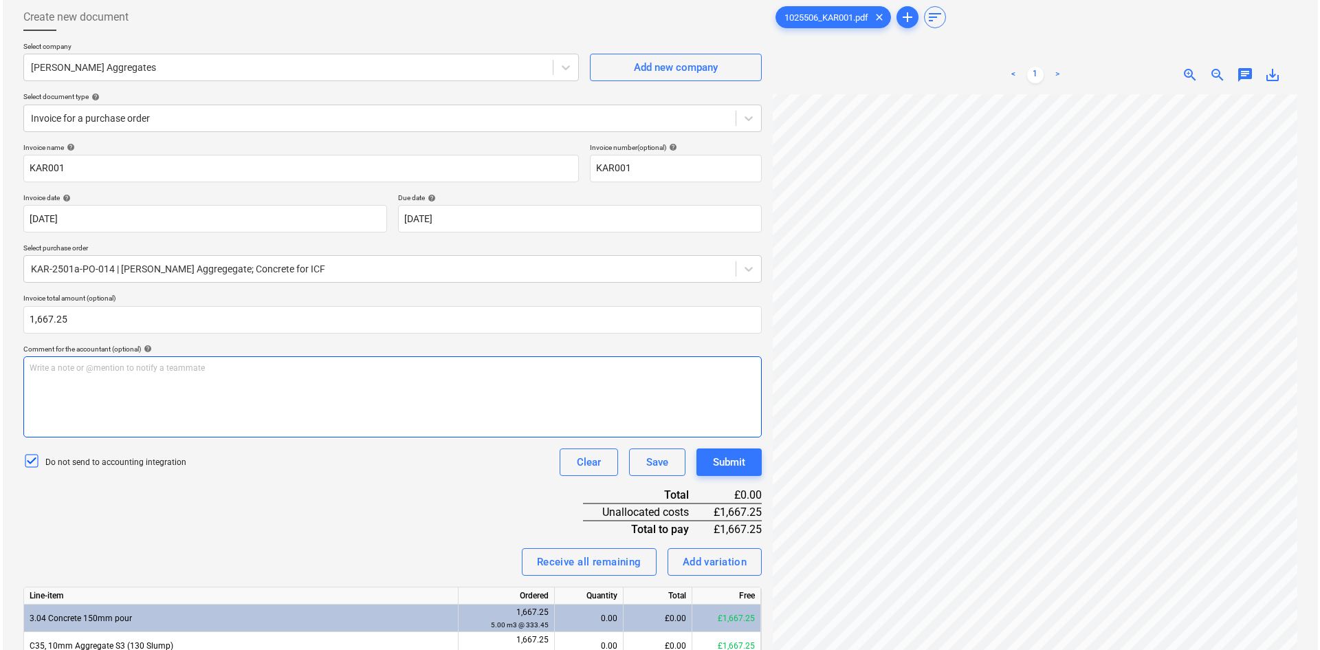
scroll to position [137, 0]
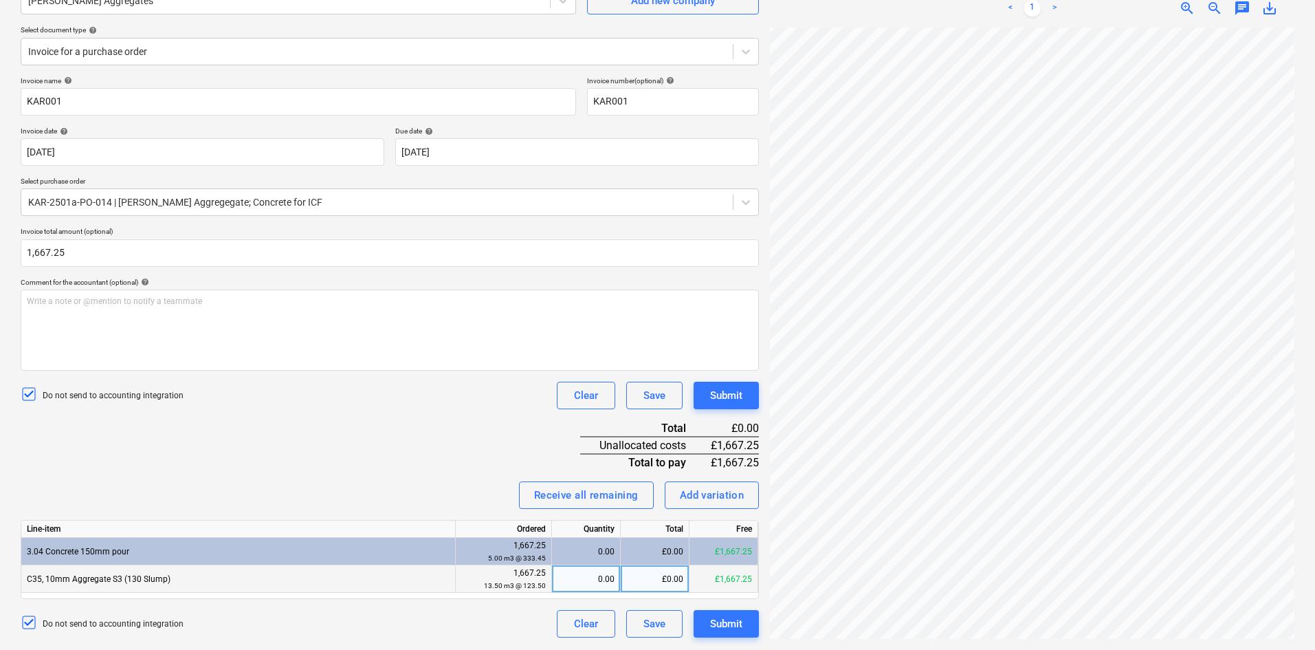
click at [590, 581] on div "0.00" at bounding box center [585, 578] width 57 height 27
type input "1"
click at [590, 581] on div "1.00" at bounding box center [585, 578] width 57 height 27
type input "1667.25"
click at [474, 408] on div "Do not send to accounting integration Clear Save Submit" at bounding box center [390, 394] width 738 height 27
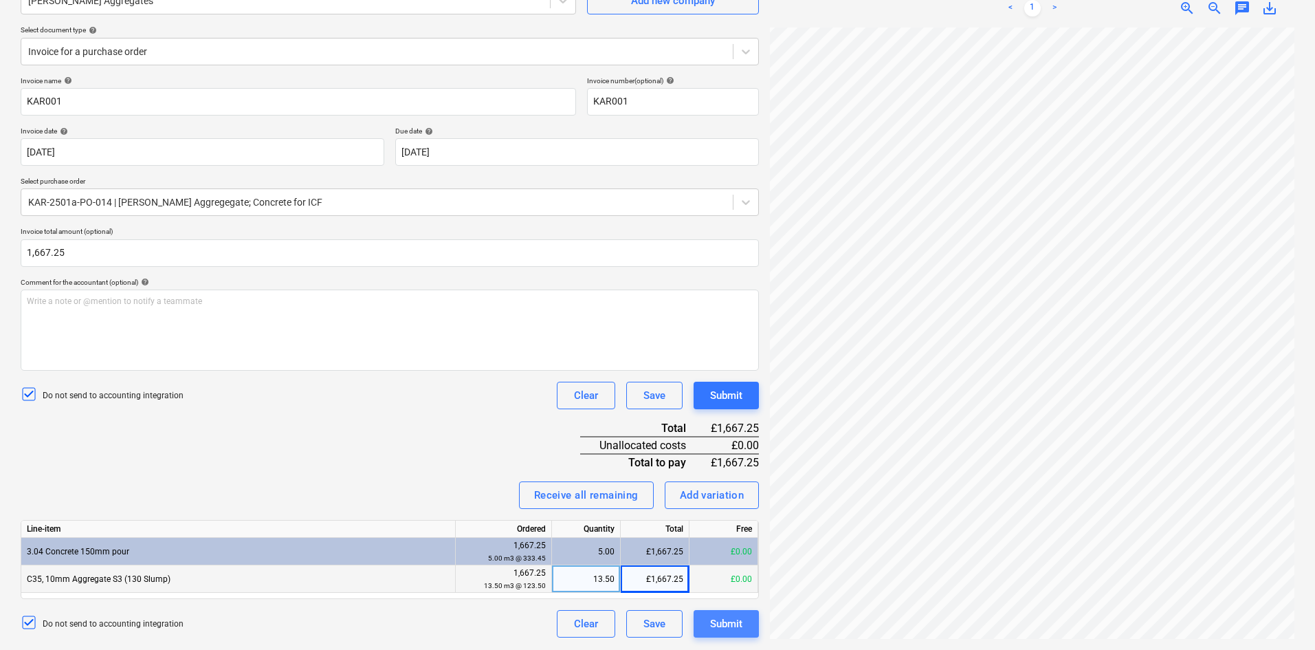
click at [718, 622] on div "Submit" at bounding box center [726, 623] width 32 height 18
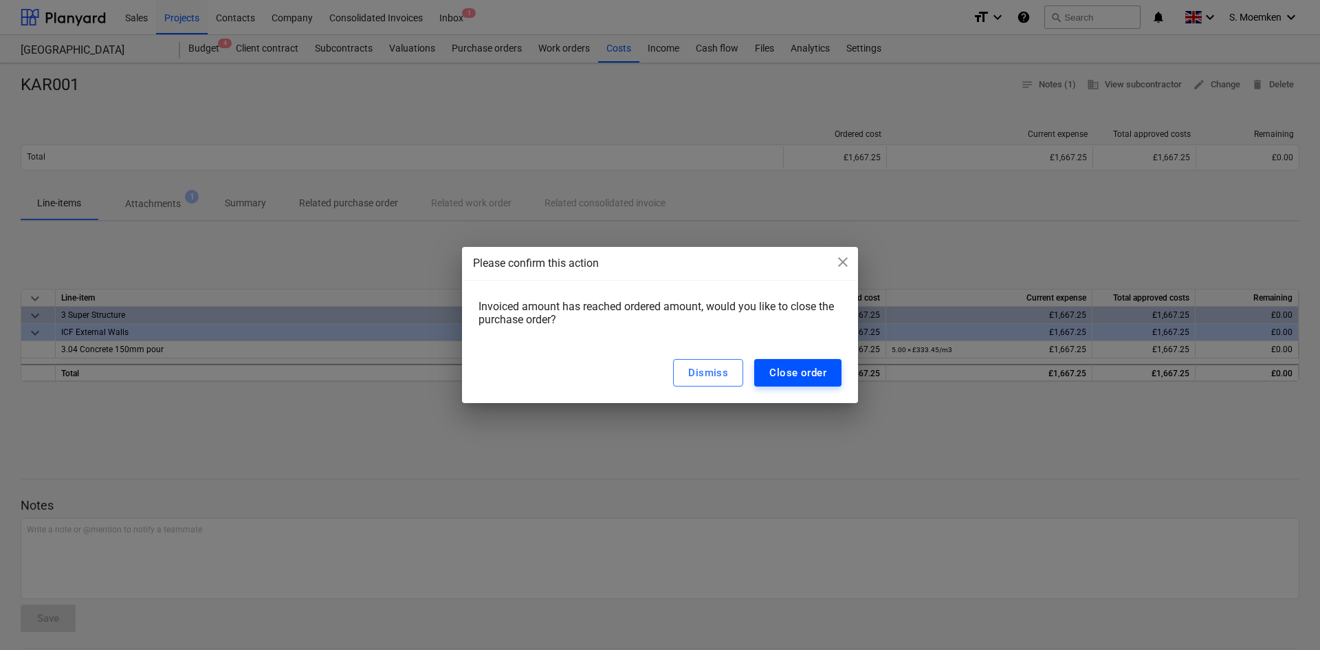
click at [813, 375] on div "Close order" at bounding box center [797, 373] width 57 height 18
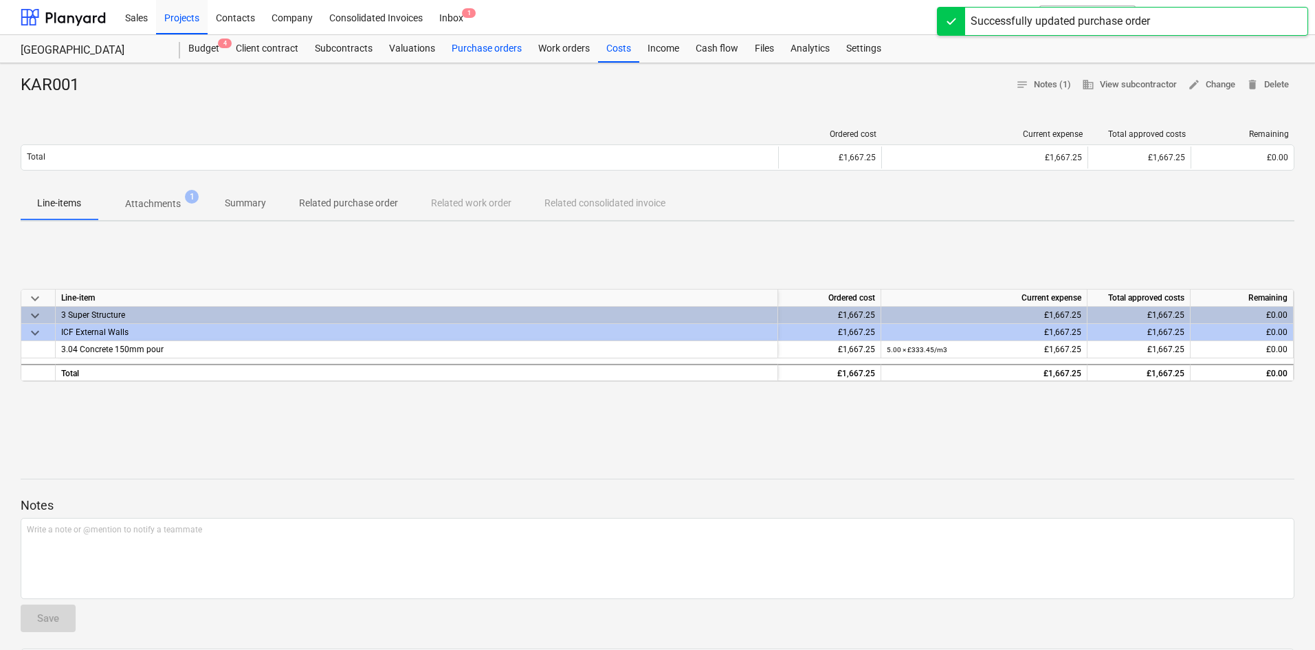
click at [487, 46] on div "Purchase orders" at bounding box center [486, 48] width 87 height 27
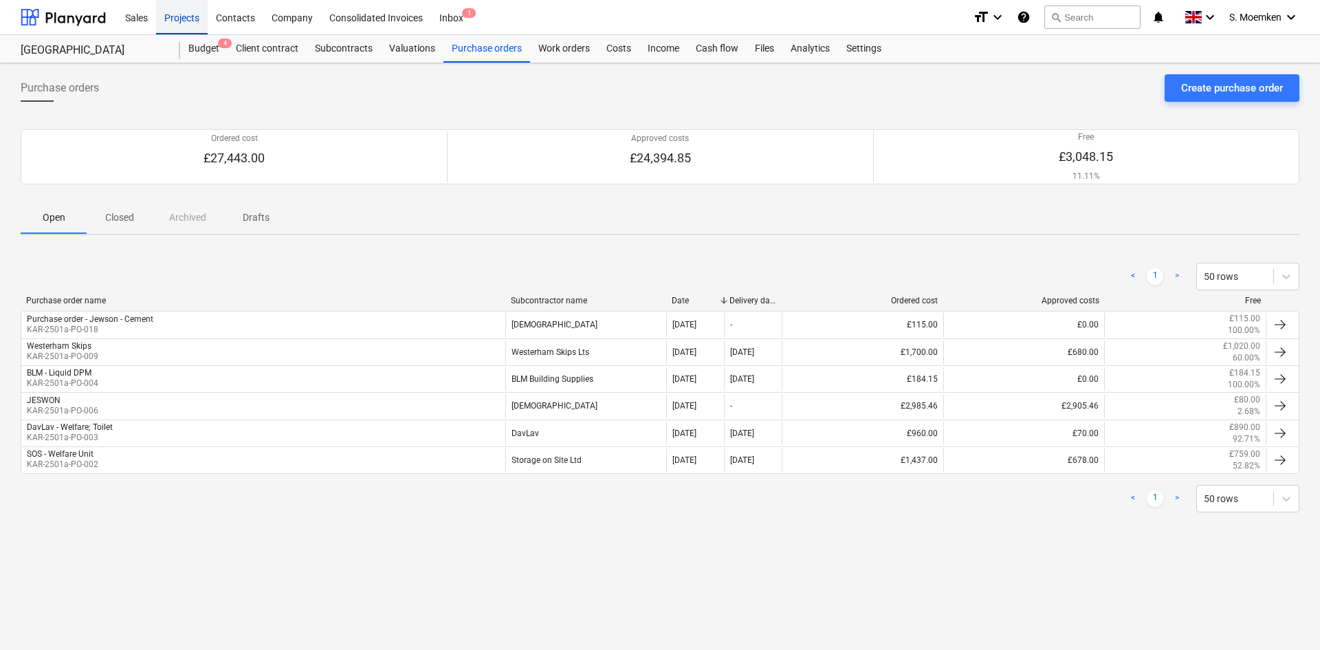
click at [177, 18] on div "Projects" at bounding box center [182, 16] width 52 height 35
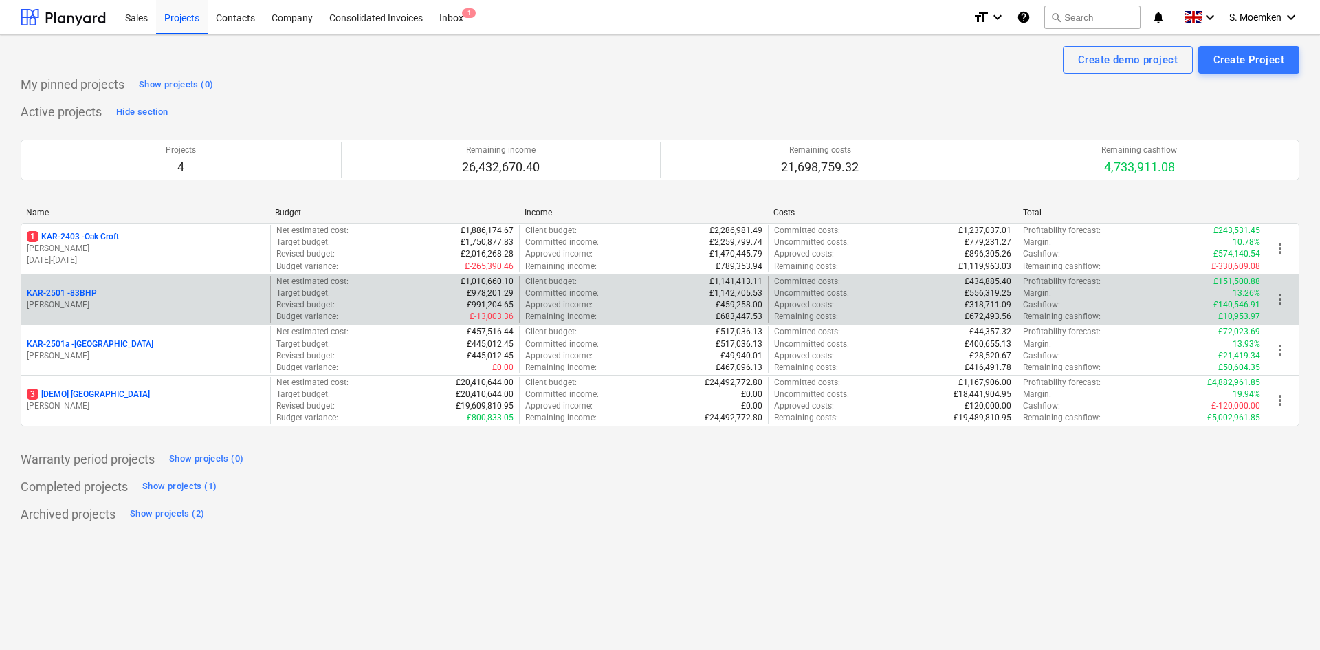
click at [115, 293] on div "KAR-2501 - 83BHP" at bounding box center [146, 293] width 238 height 12
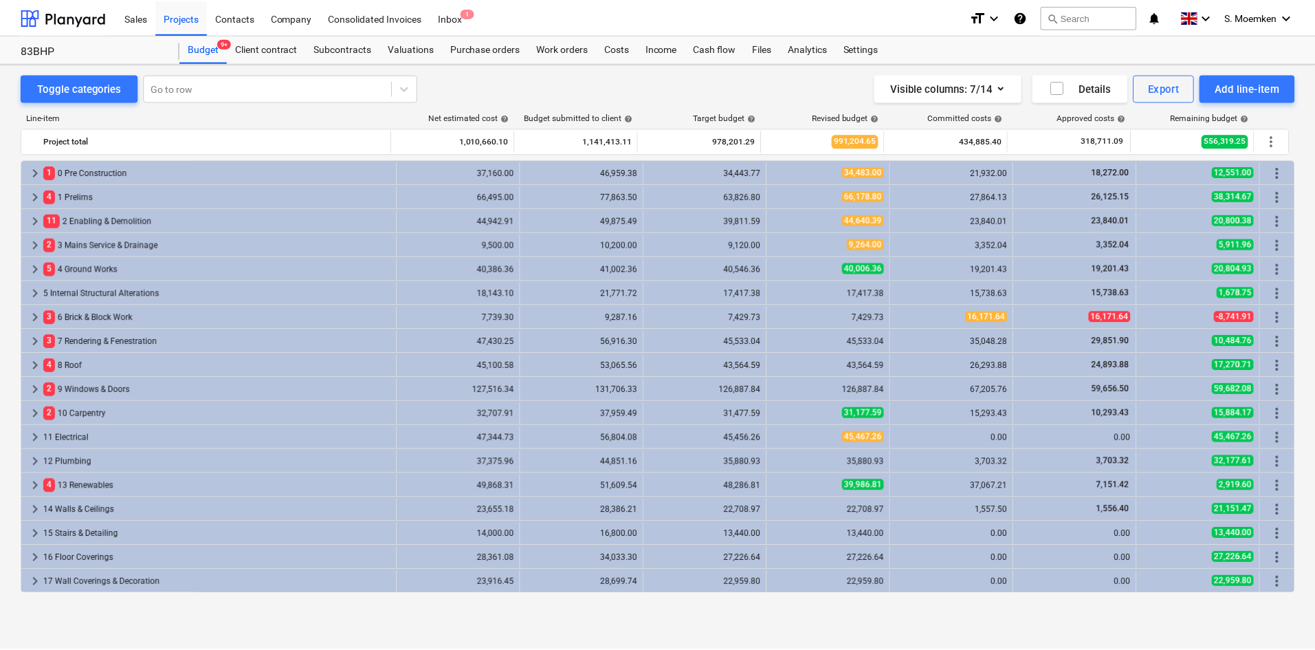
scroll to position [217, 0]
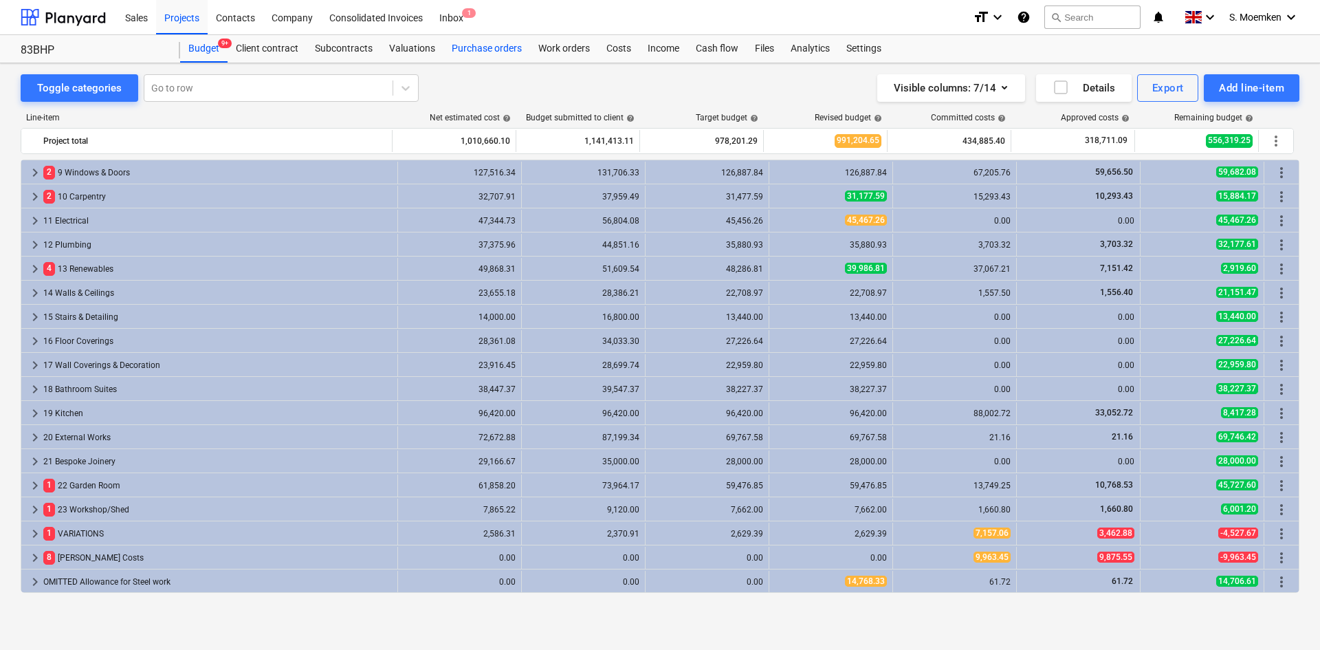
click at [497, 49] on div "Purchase orders" at bounding box center [486, 48] width 87 height 27
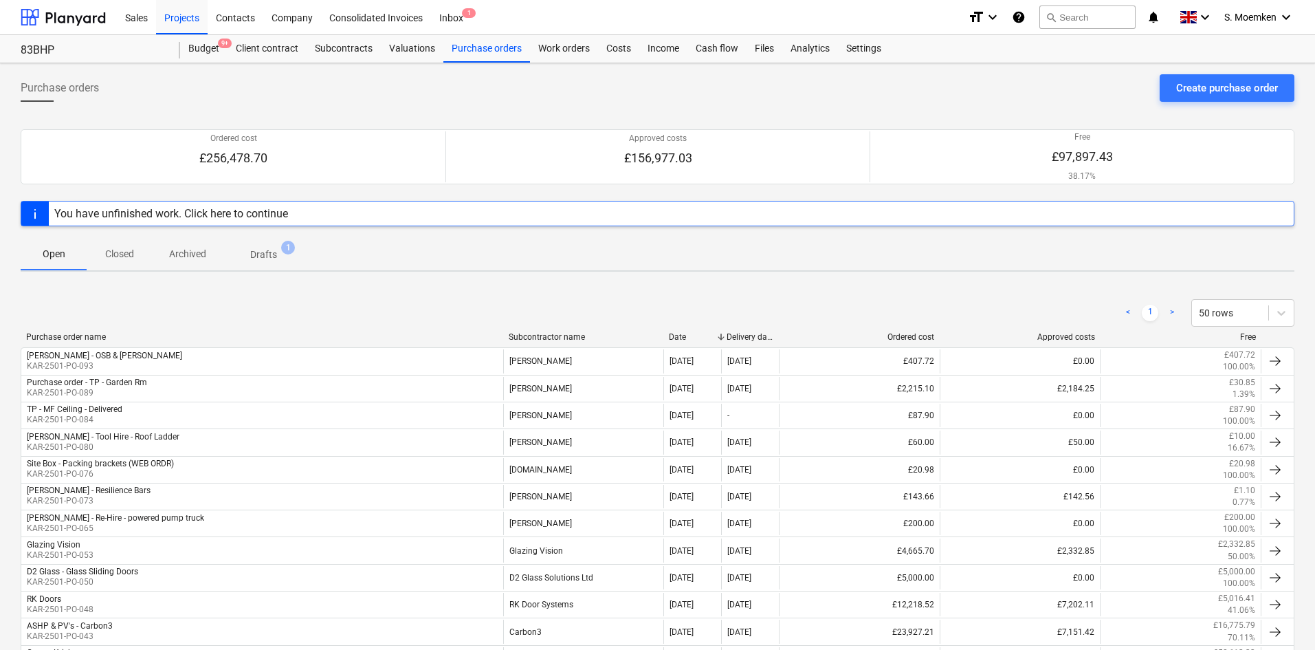
click at [270, 249] on p "Drafts" at bounding box center [263, 254] width 27 height 14
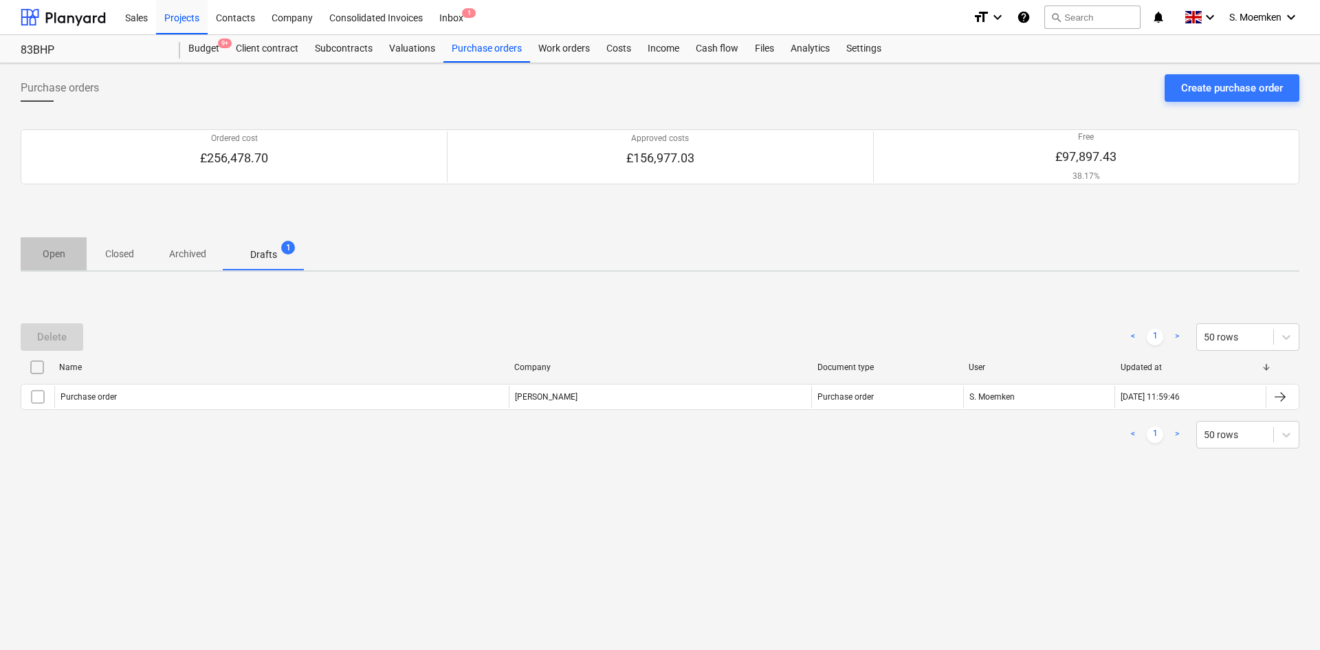
click at [65, 252] on p "Open" at bounding box center [53, 254] width 33 height 14
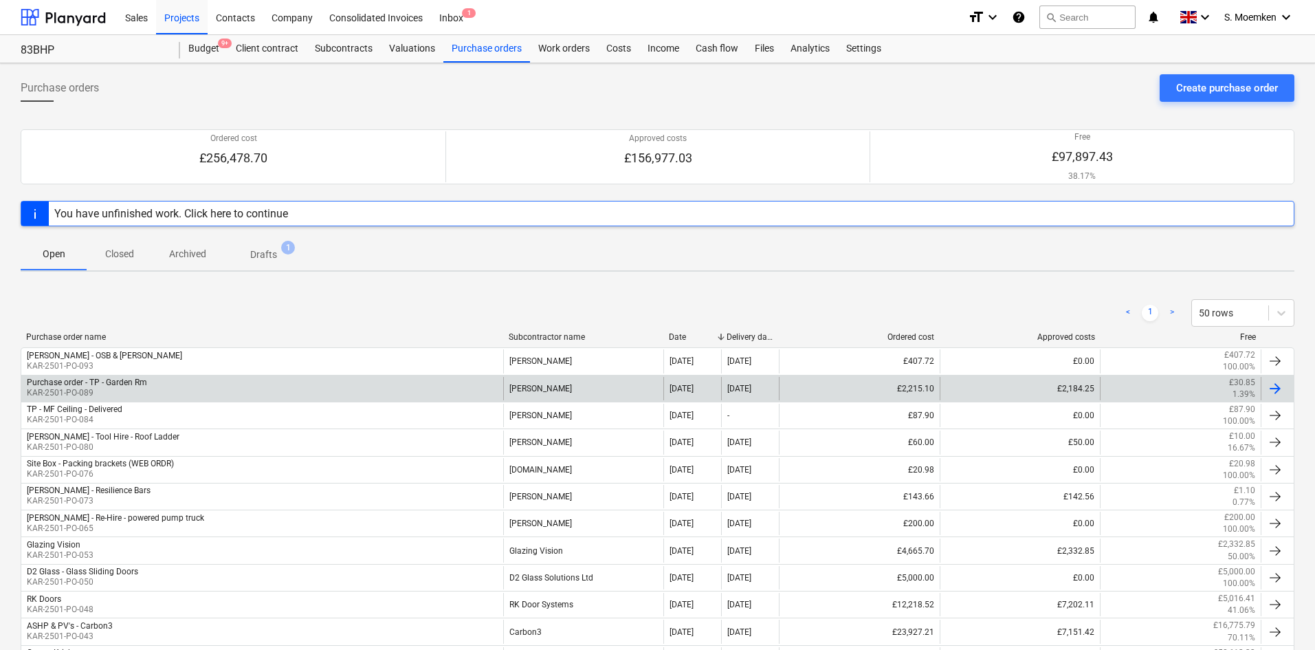
click at [322, 382] on div "Purchase order - TP - Garden Rm KAR-2501-PO-089" at bounding box center [262, 388] width 482 height 23
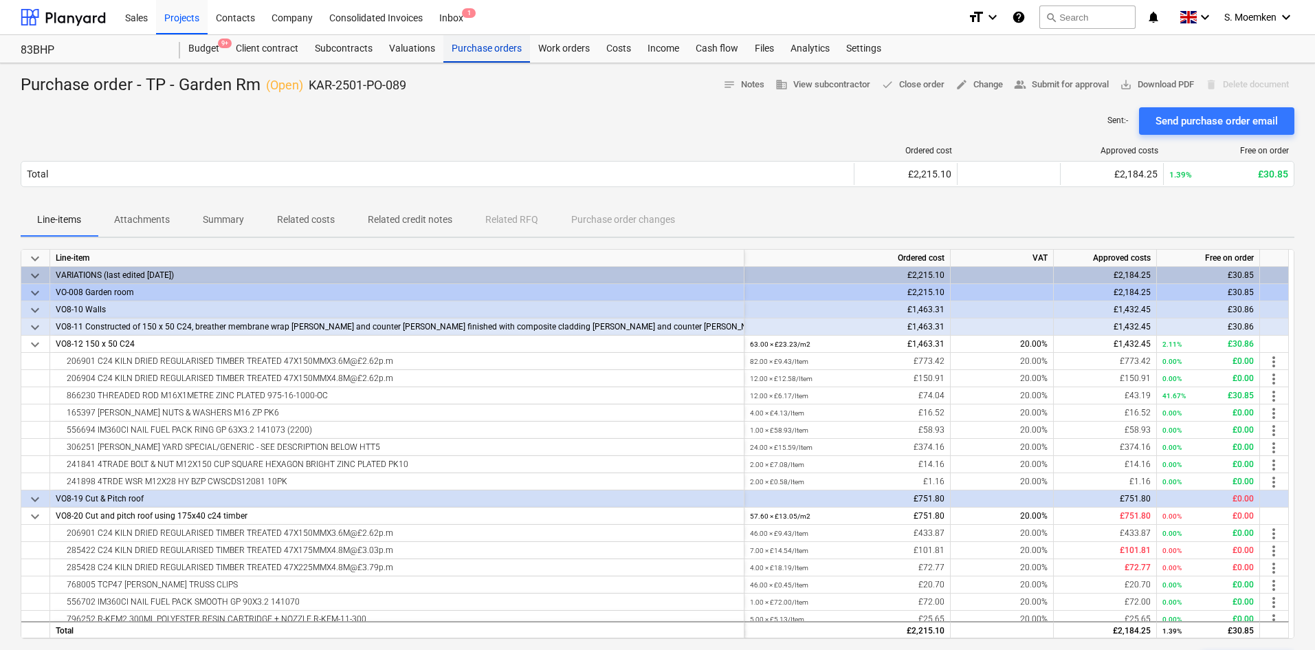
click at [466, 47] on div "Purchase orders" at bounding box center [486, 48] width 87 height 27
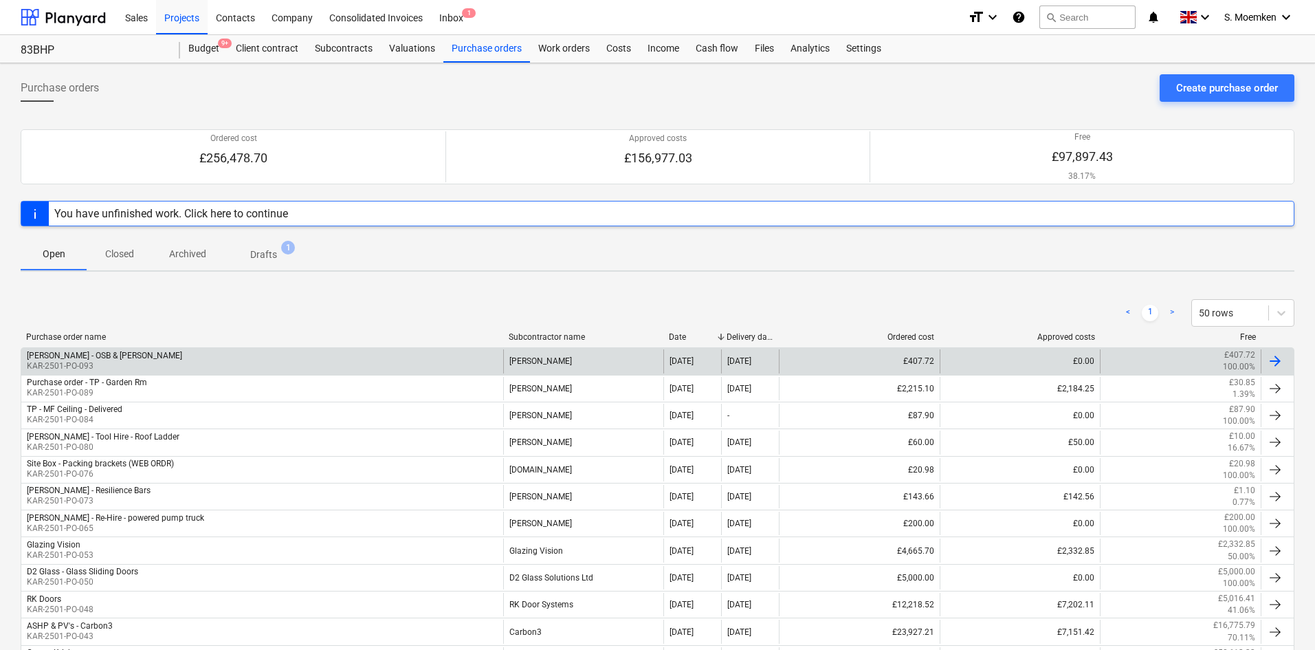
click at [425, 362] on div "[PERSON_NAME] - OSB & [PERSON_NAME] KAR-2501-PO-093" at bounding box center [262, 360] width 482 height 23
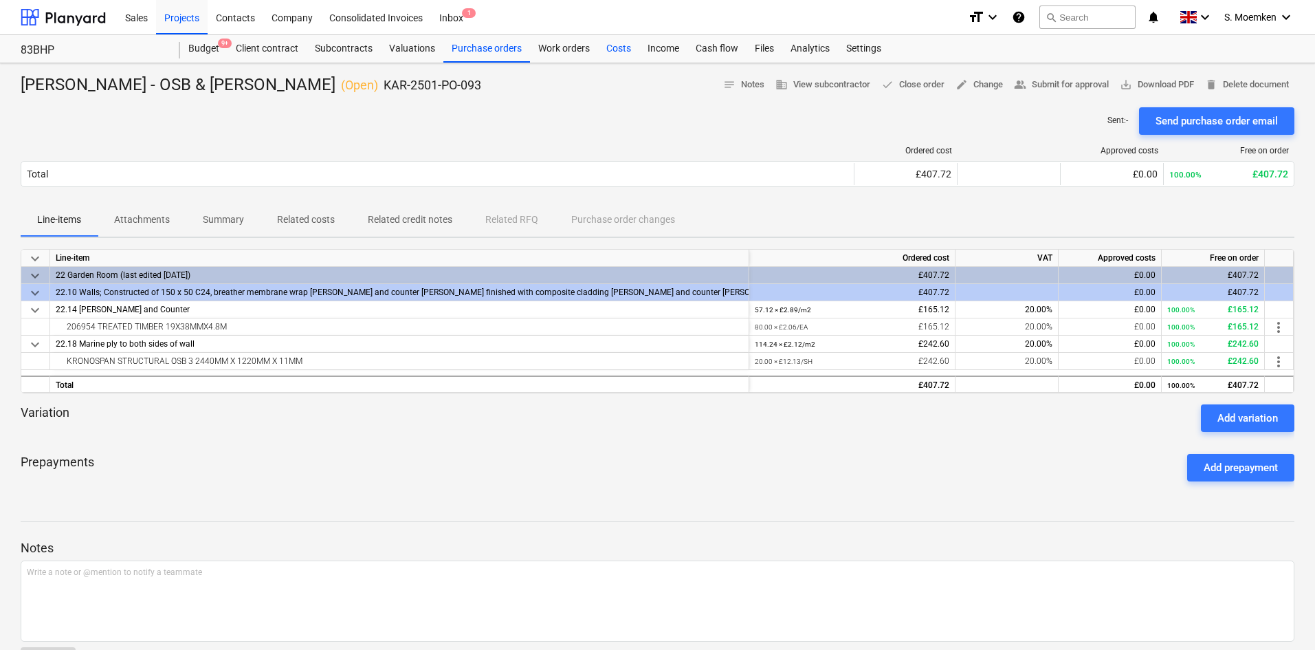
click at [617, 47] on div "Costs" at bounding box center [618, 48] width 41 height 27
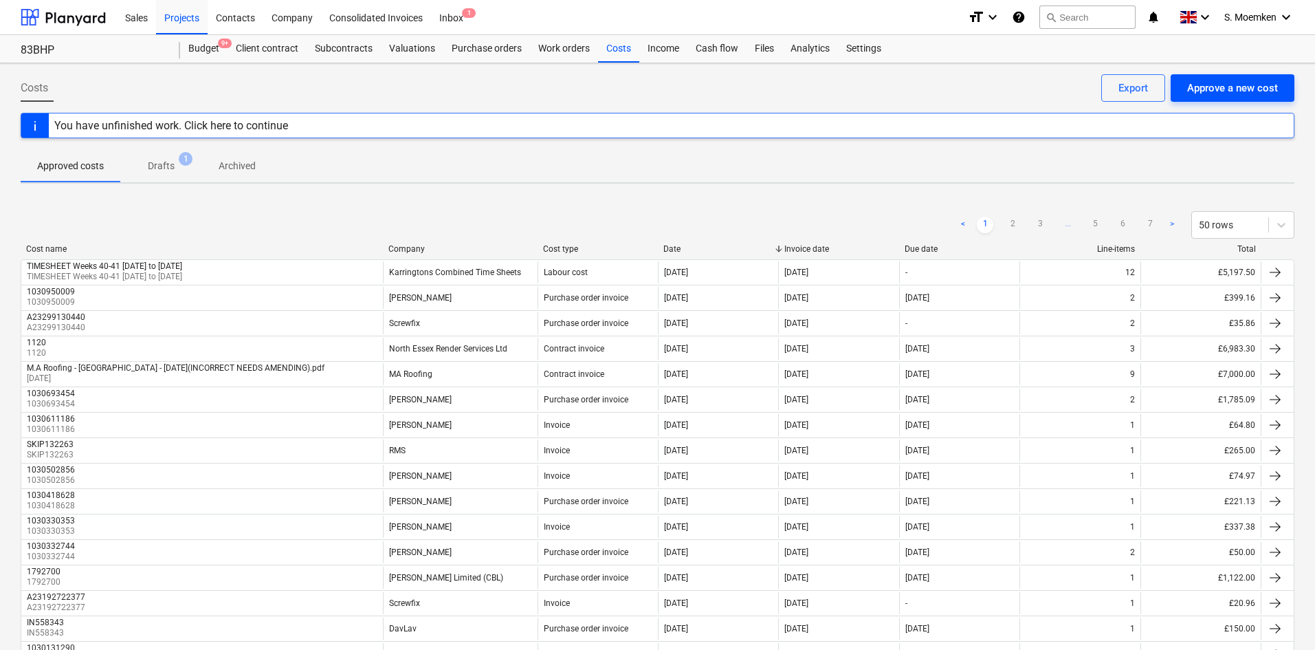
click at [1252, 87] on div "Approve a new cost" at bounding box center [1232, 88] width 91 height 18
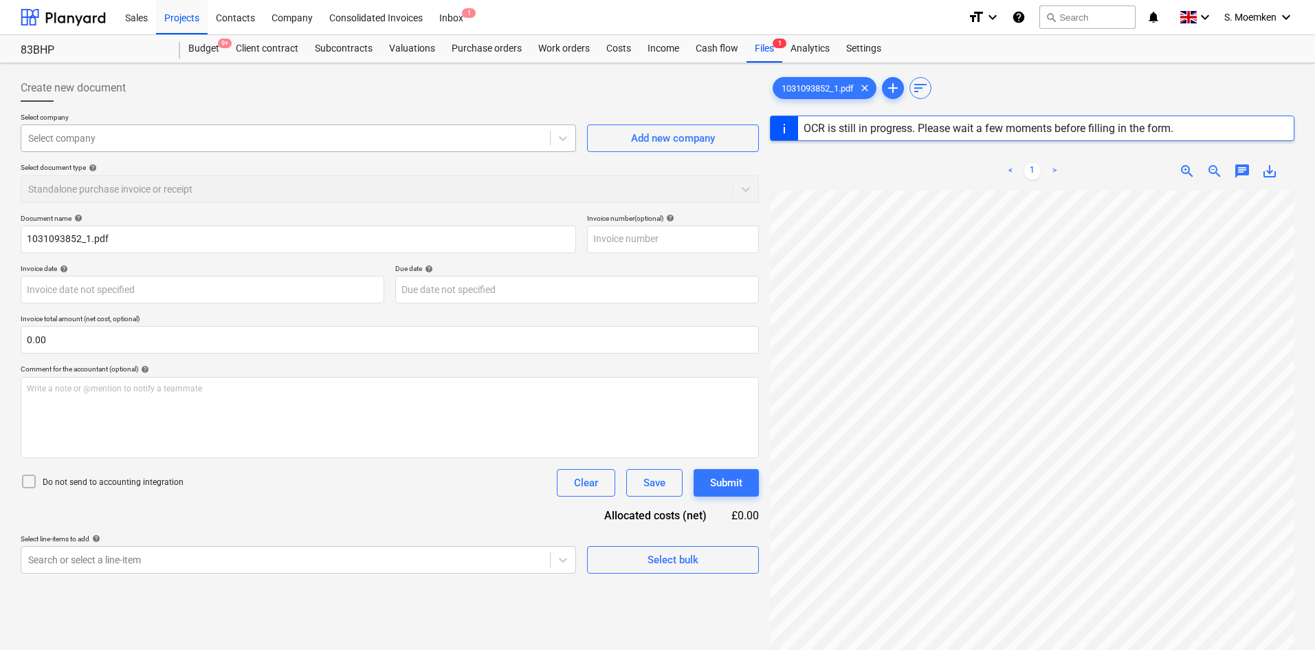
type input "1031093852"
type input "[DATE]"
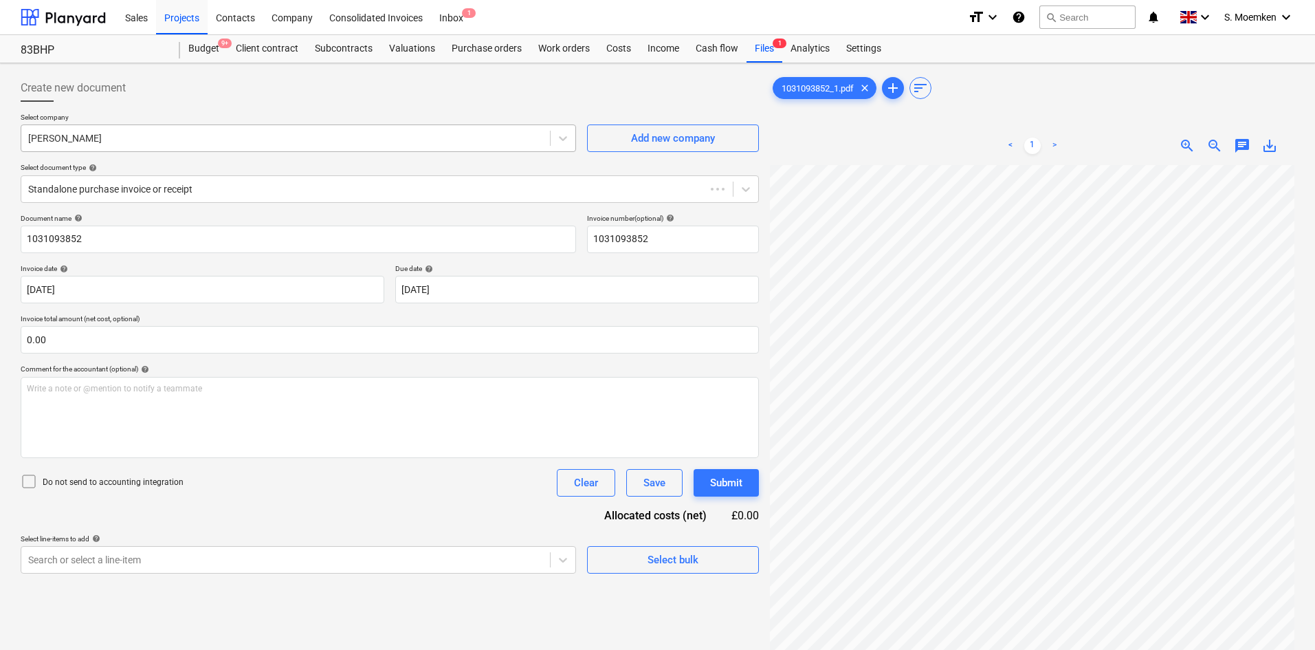
click at [313, 140] on div at bounding box center [285, 138] width 515 height 14
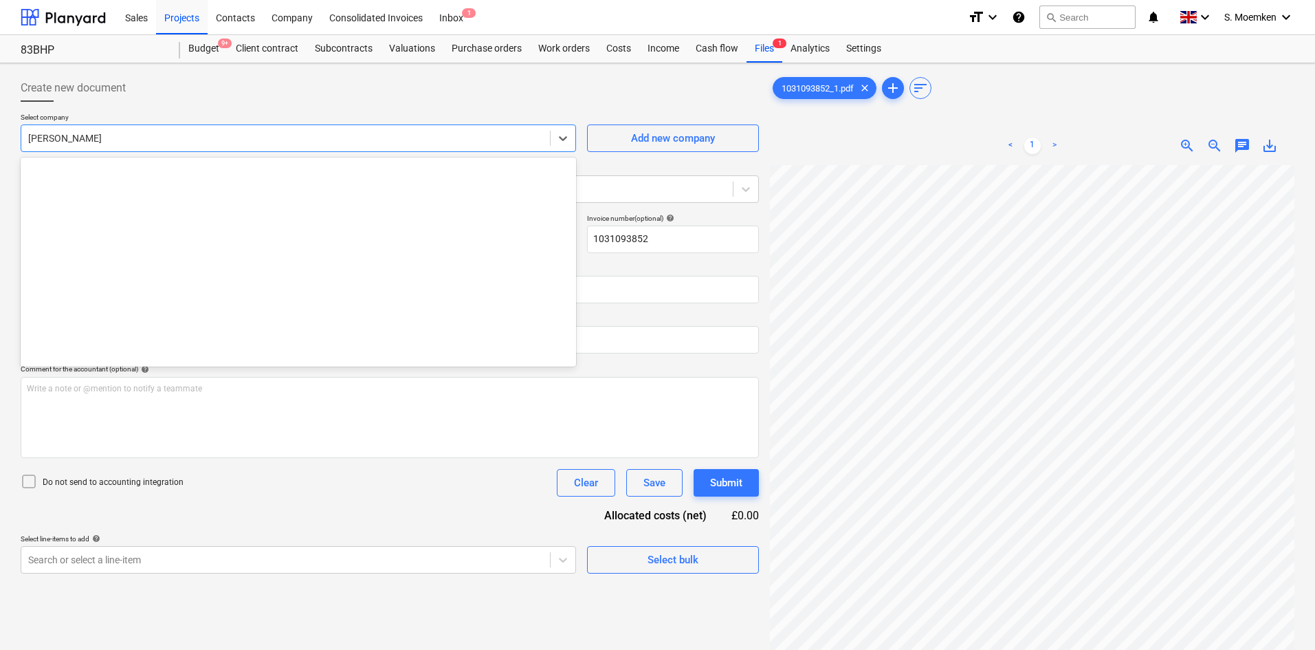
scroll to position [9358, 0]
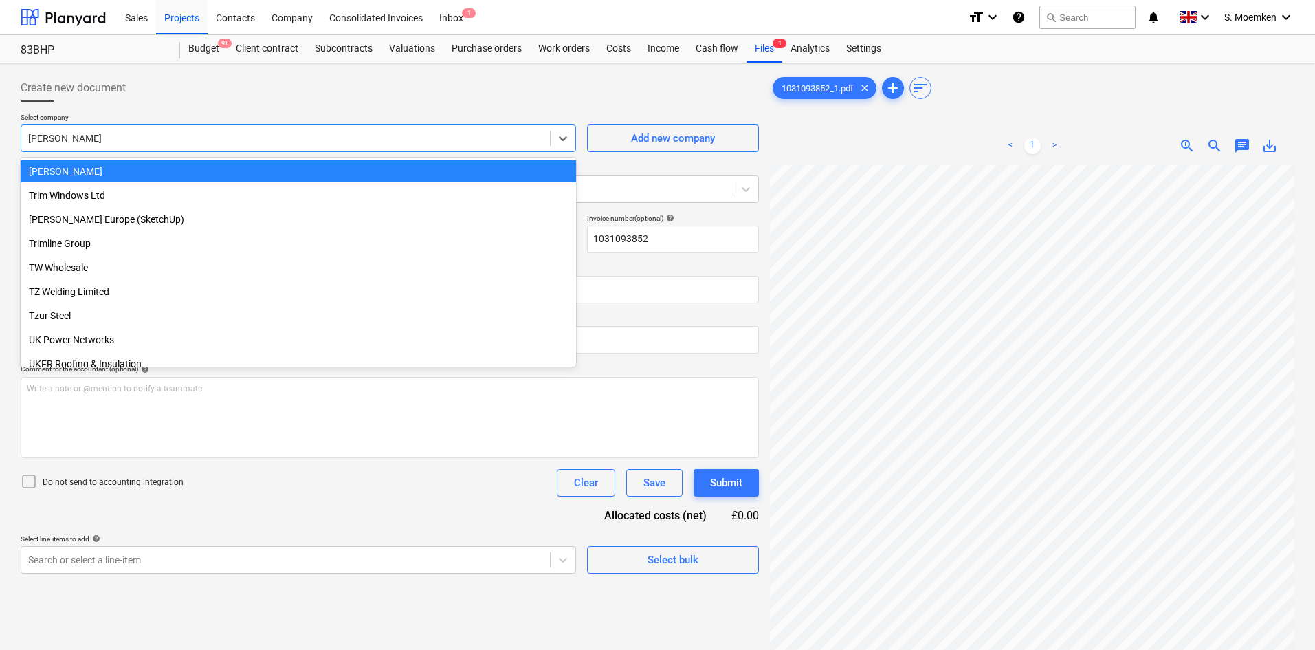
click at [405, 83] on div "Create new document" at bounding box center [390, 87] width 738 height 27
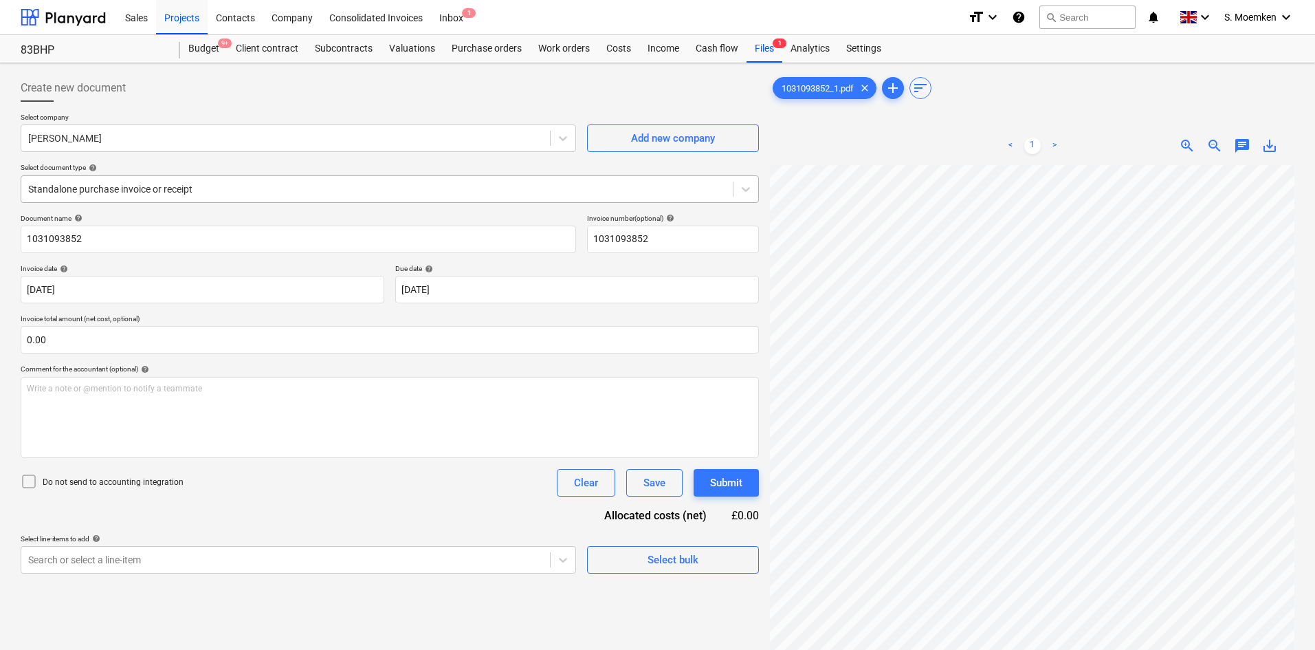
click at [197, 191] on div at bounding box center [377, 189] width 698 height 14
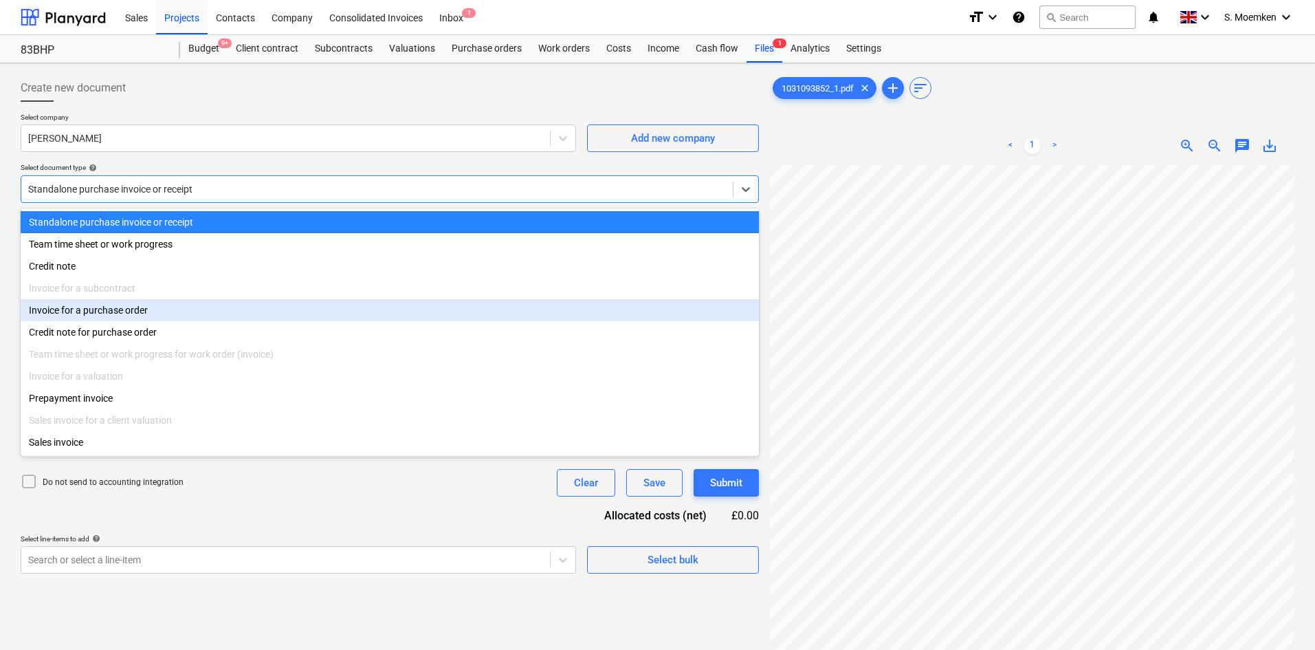
click at [159, 316] on div "Invoice for a purchase order" at bounding box center [390, 310] width 738 height 22
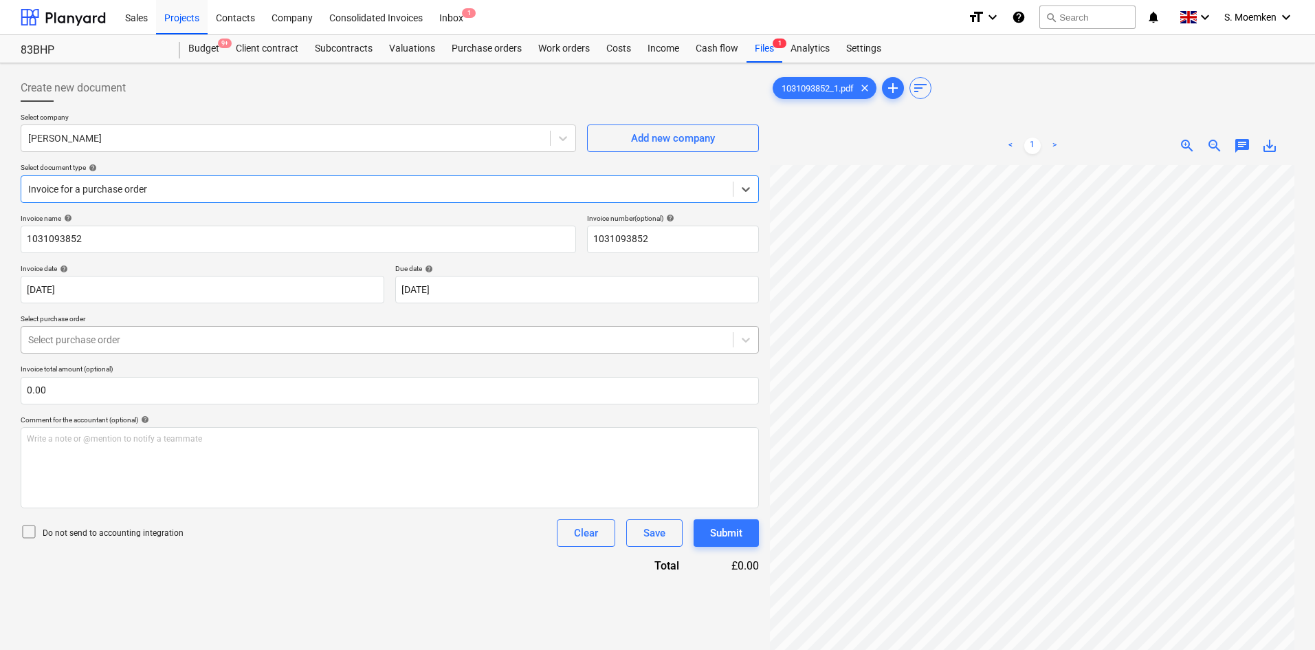
click at [181, 345] on div at bounding box center [377, 340] width 698 height 14
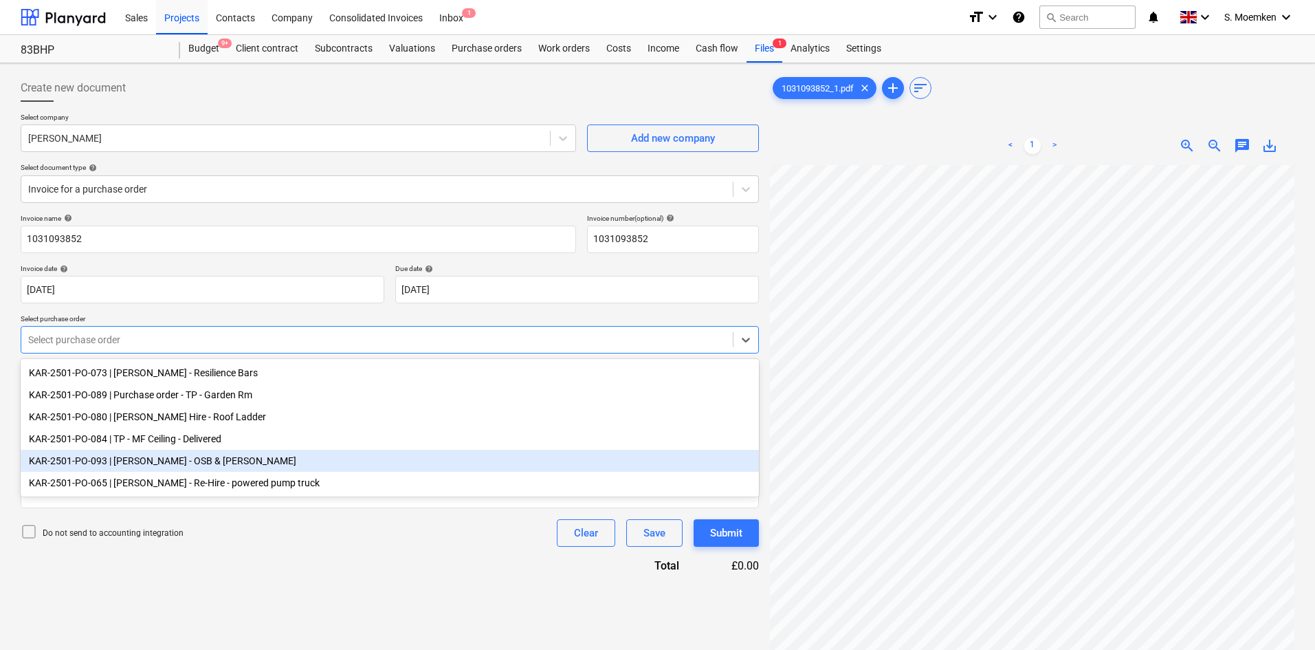
click at [188, 464] on div "KAR-2501-PO-093 | [PERSON_NAME] - OSB & [PERSON_NAME]" at bounding box center [390, 461] width 738 height 22
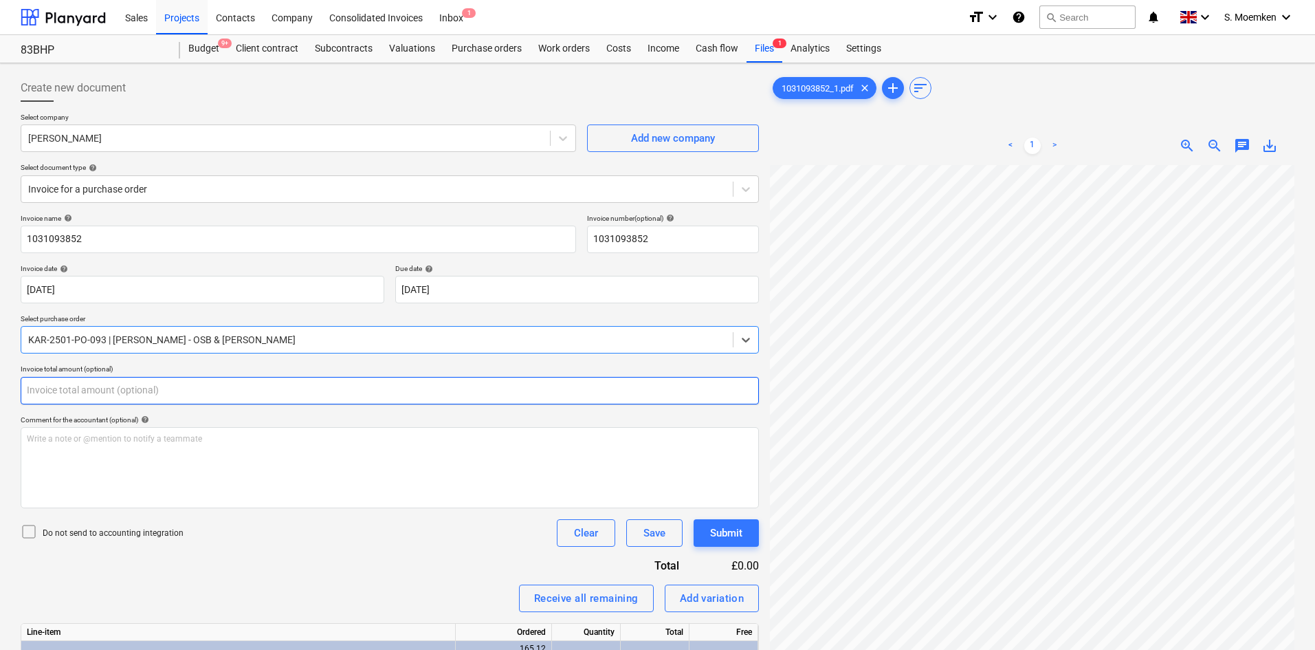
click at [102, 391] on input "text" at bounding box center [390, 390] width 738 height 27
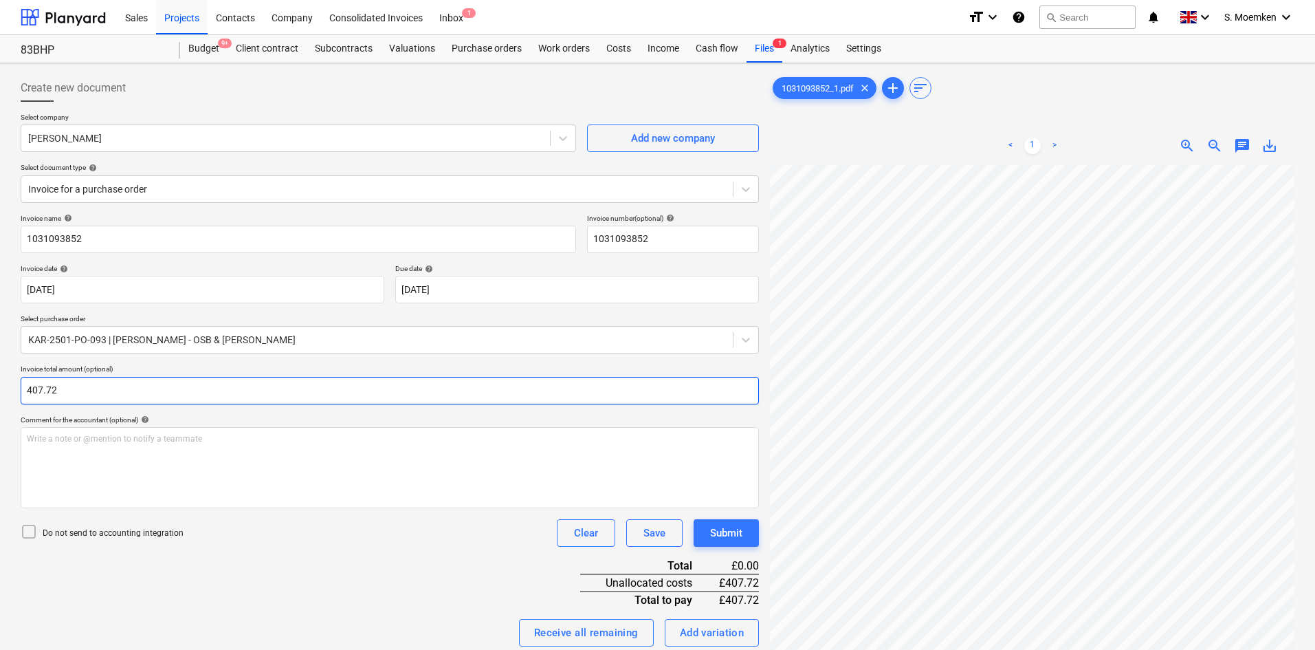
type input "407.72"
click at [31, 528] on icon at bounding box center [29, 531] width 16 height 16
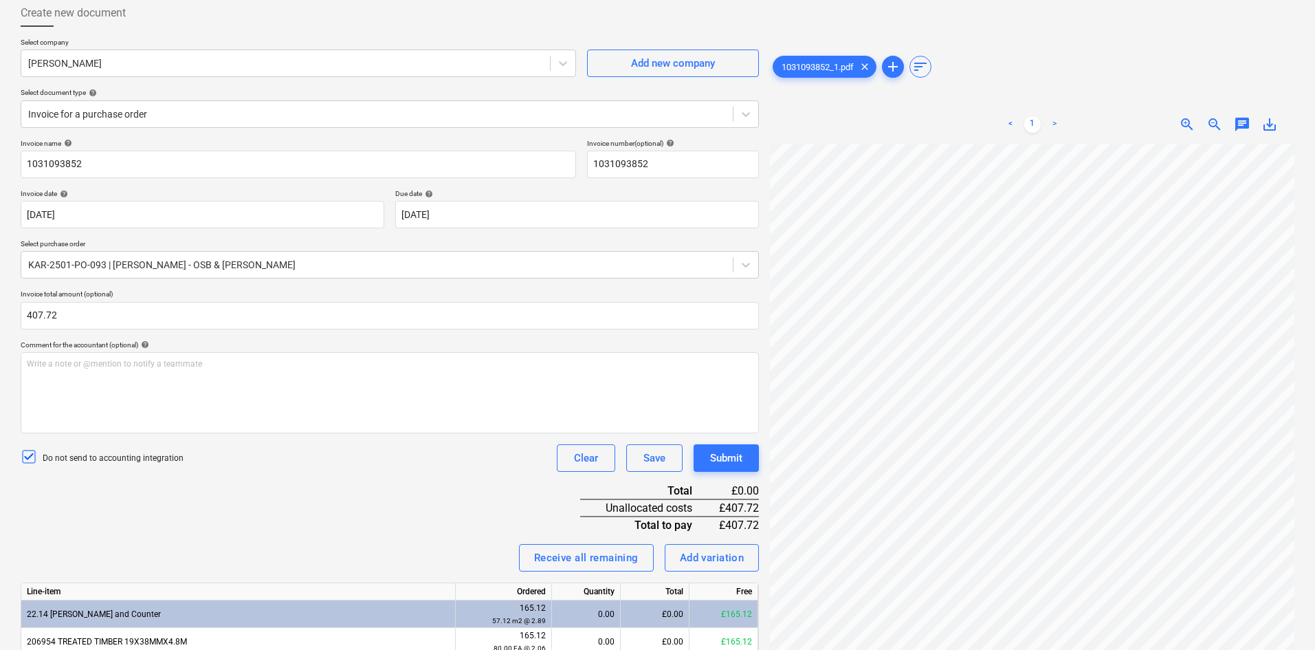
scroll to position [191, 0]
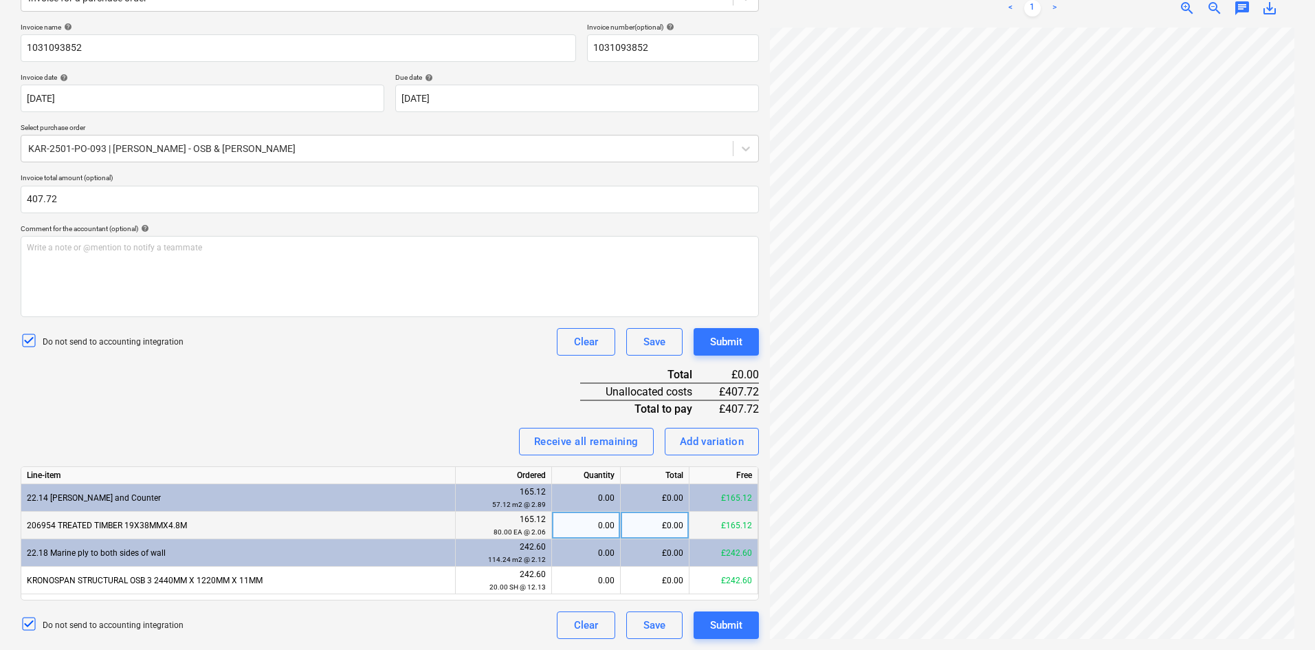
click at [654, 522] on div "£0.00" at bounding box center [655, 524] width 69 height 27
type input "165.12"
type input "242.60"
click at [733, 622] on div "Submit" at bounding box center [726, 625] width 32 height 18
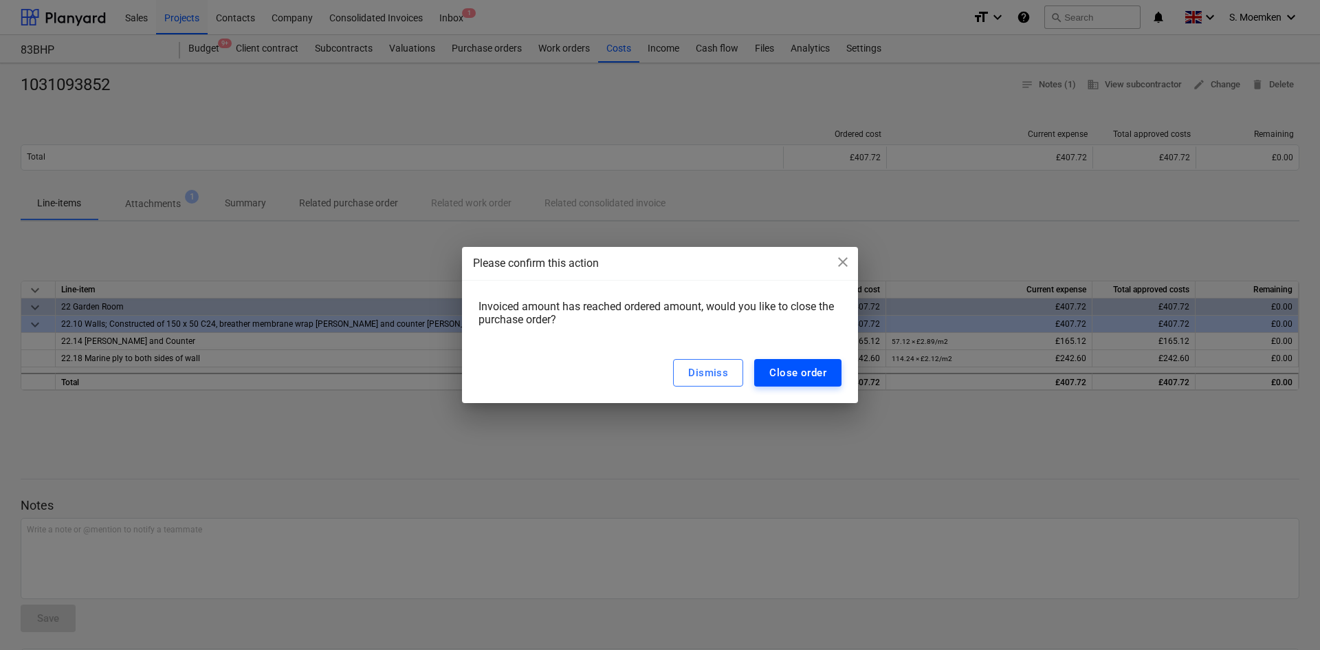
click at [815, 380] on div "Close order" at bounding box center [797, 373] width 57 height 18
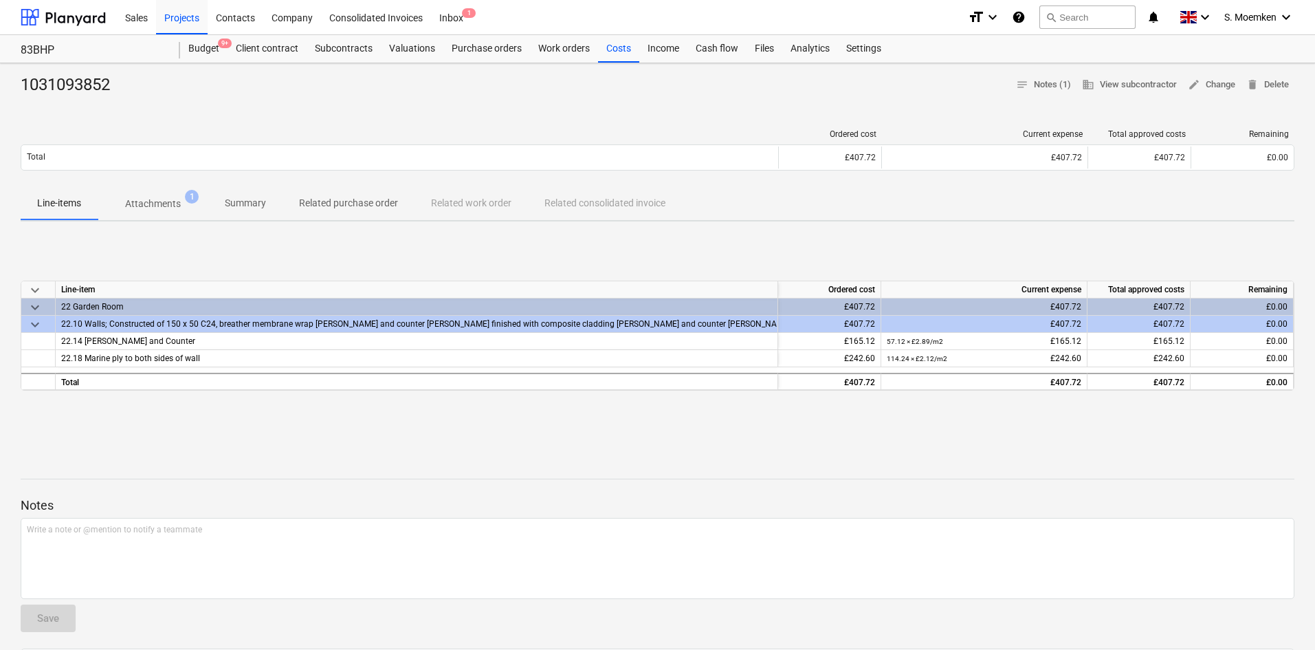
click at [168, 197] on p "Attachments" at bounding box center [153, 204] width 56 height 14
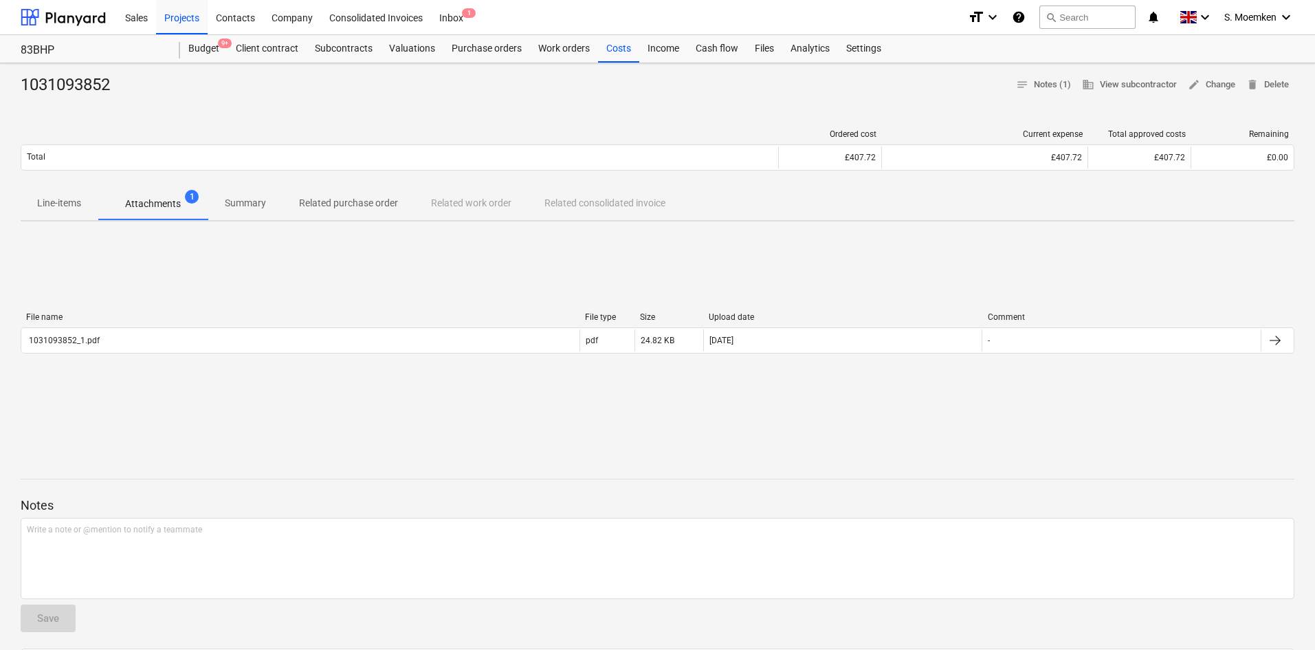
click at [235, 195] on span "Summary" at bounding box center [245, 203] width 74 height 23
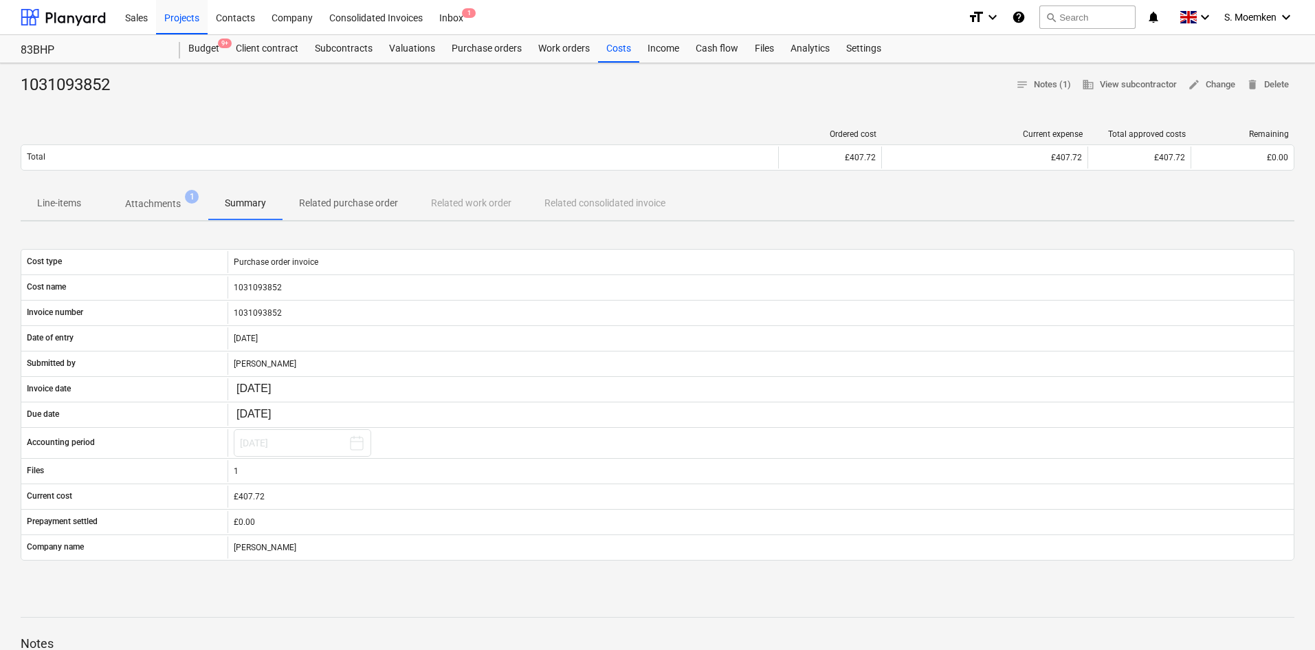
click at [368, 201] on p "Related purchase order" at bounding box center [348, 203] width 99 height 14
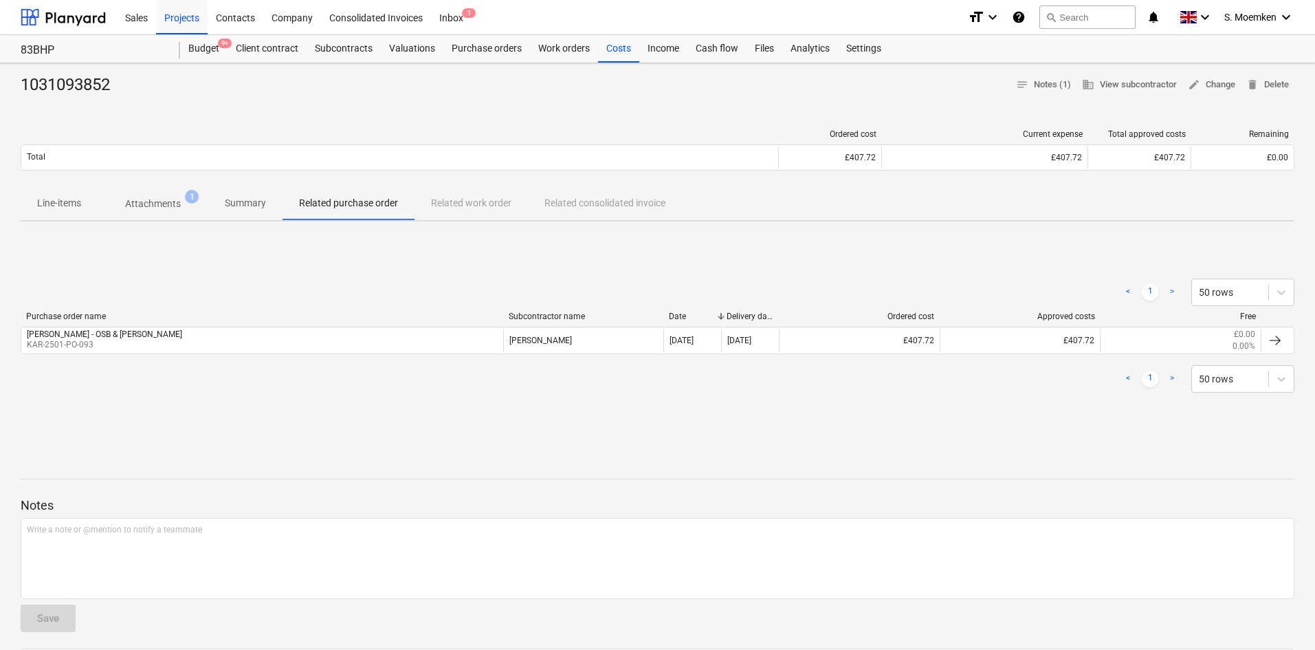
drag, startPoint x: 621, startPoint y: 43, endPoint x: 503, endPoint y: 2, distance: 124.3
click at [621, 43] on div "Costs" at bounding box center [618, 48] width 41 height 27
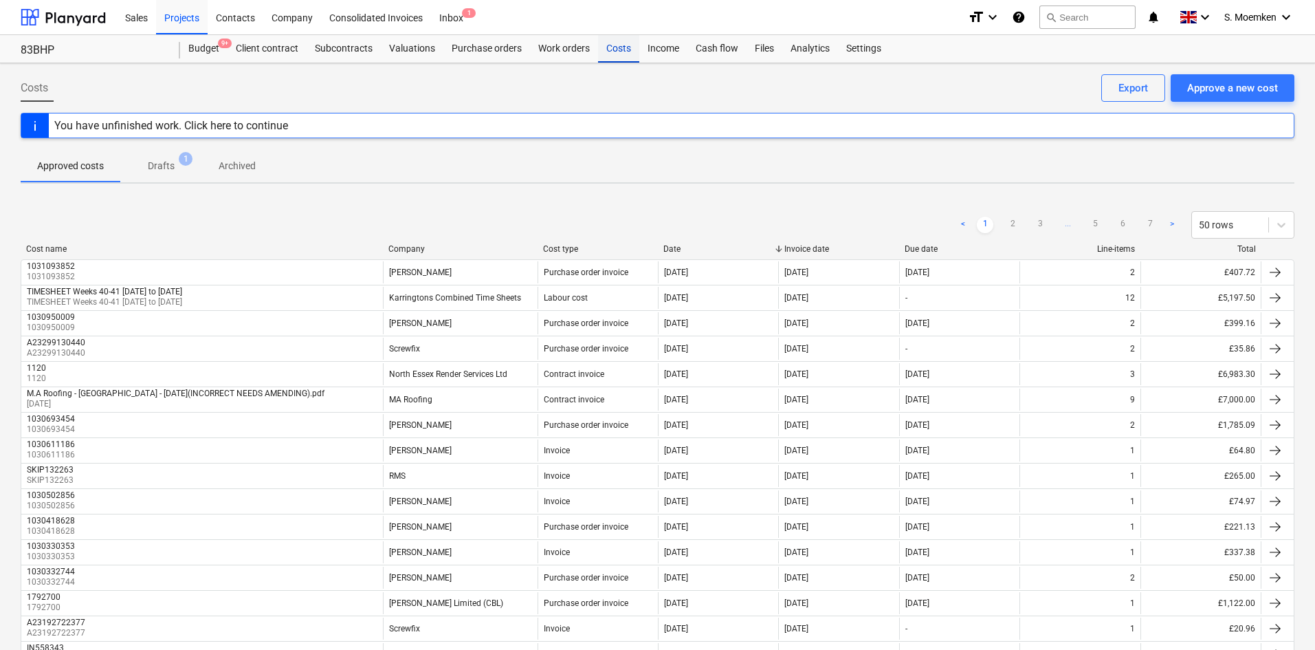
click at [617, 47] on div "Costs" at bounding box center [618, 48] width 41 height 27
click at [1196, 90] on div "Approve a new cost" at bounding box center [1232, 88] width 91 height 18
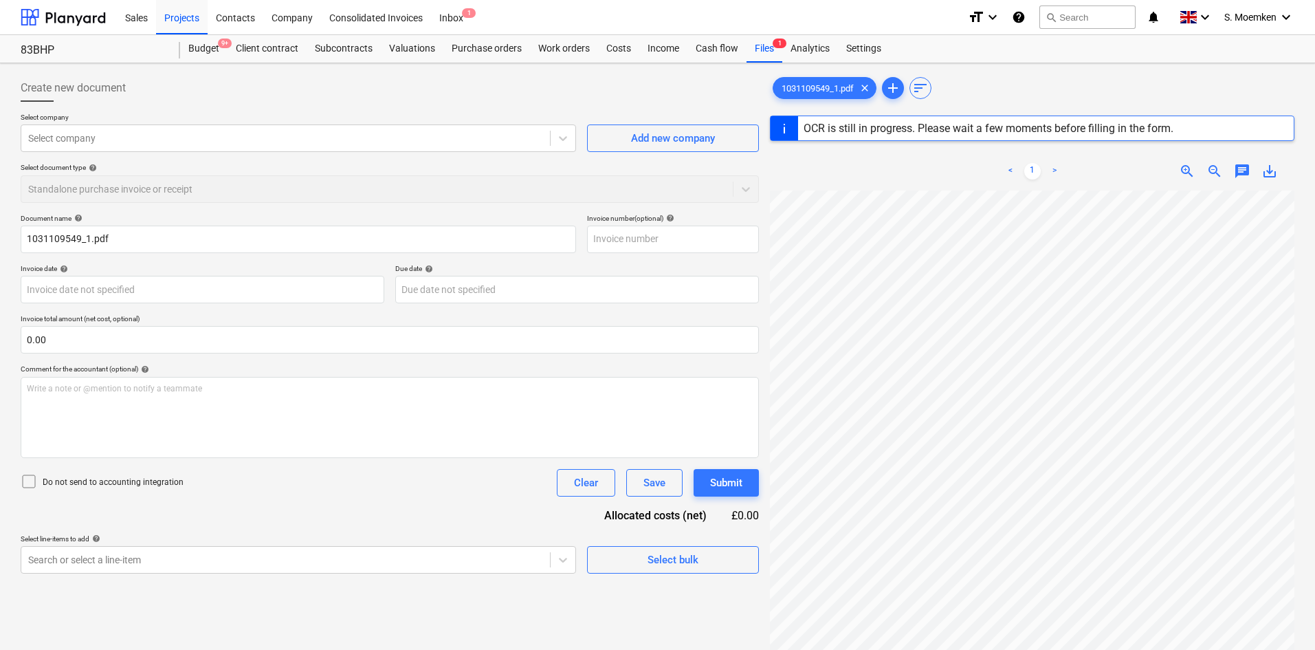
type input "1031109549"
type input "[DATE]"
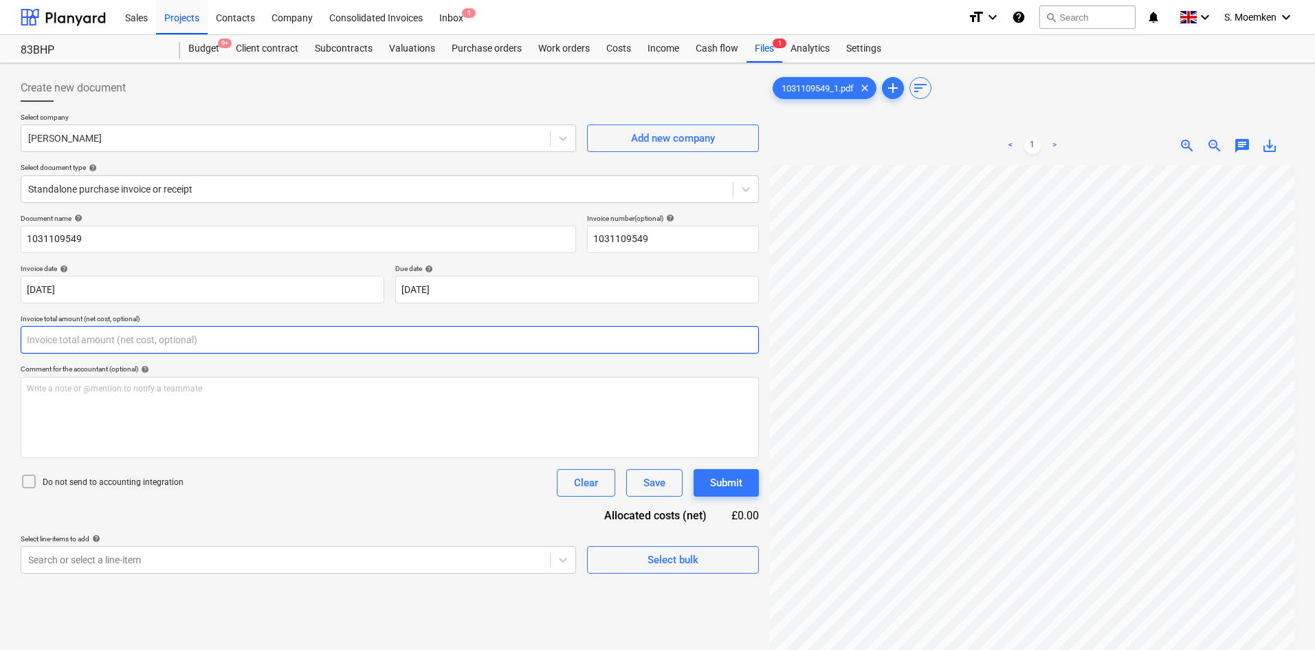
click at [149, 339] on input "text" at bounding box center [390, 339] width 738 height 27
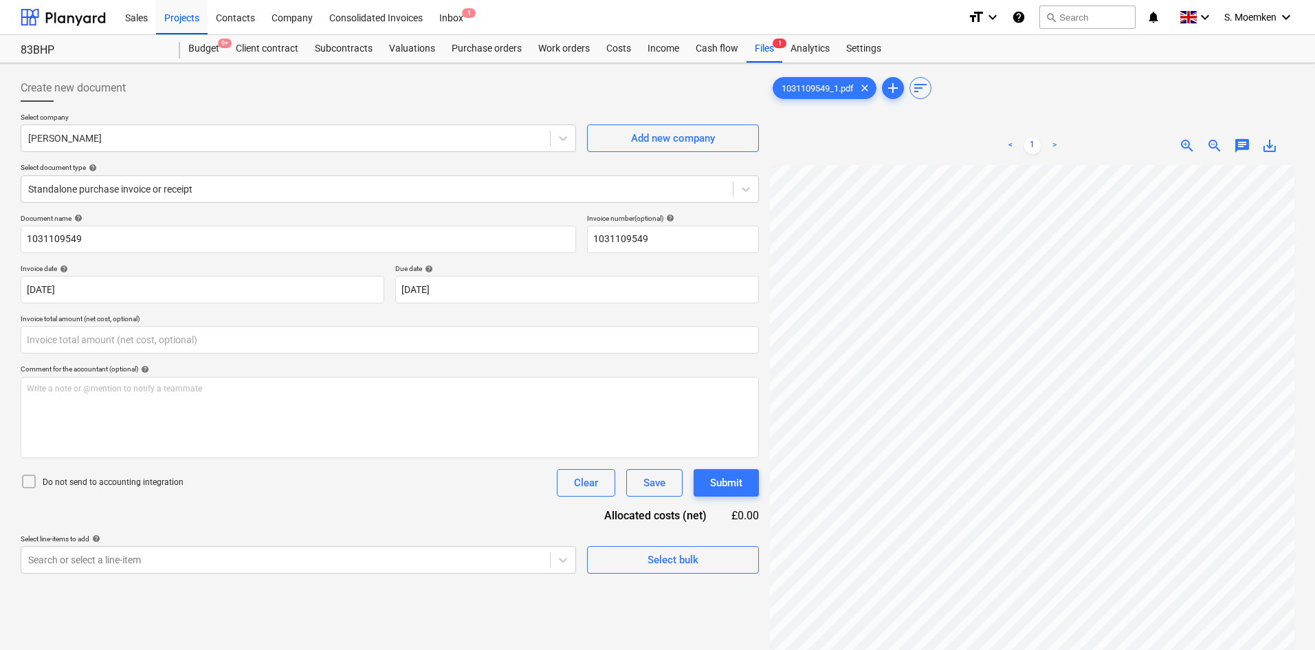
type input "0.00"
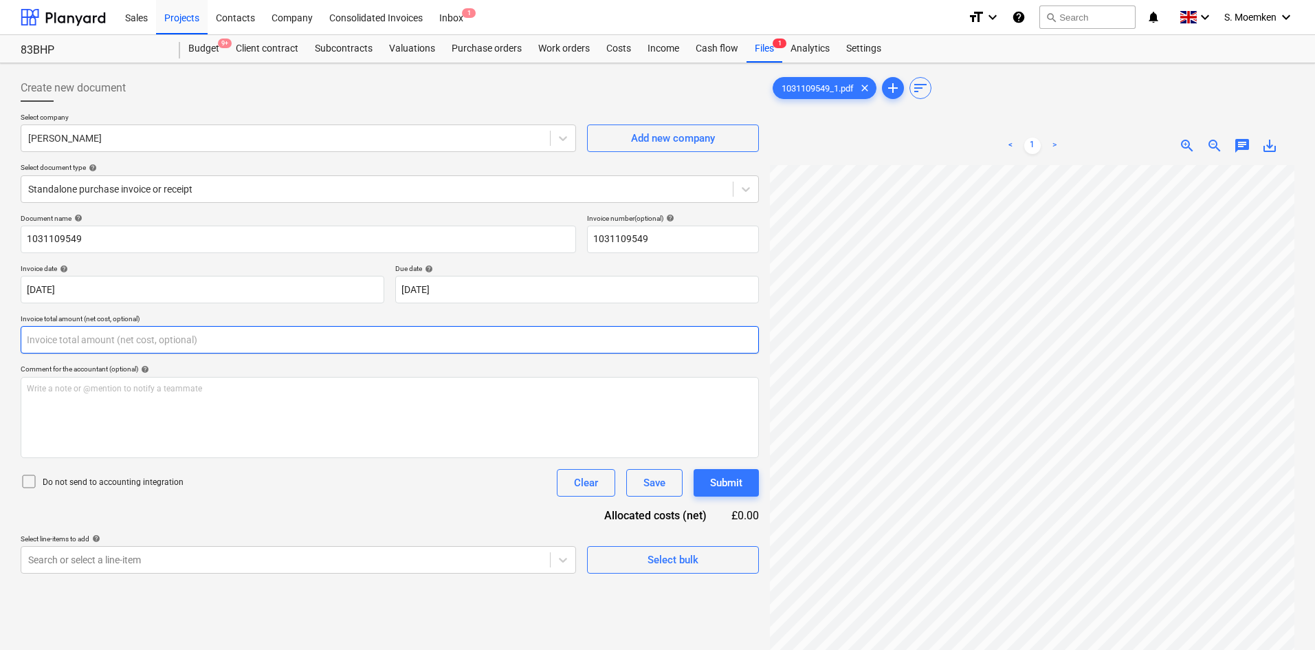
click at [210, 328] on input "text" at bounding box center [390, 339] width 738 height 27
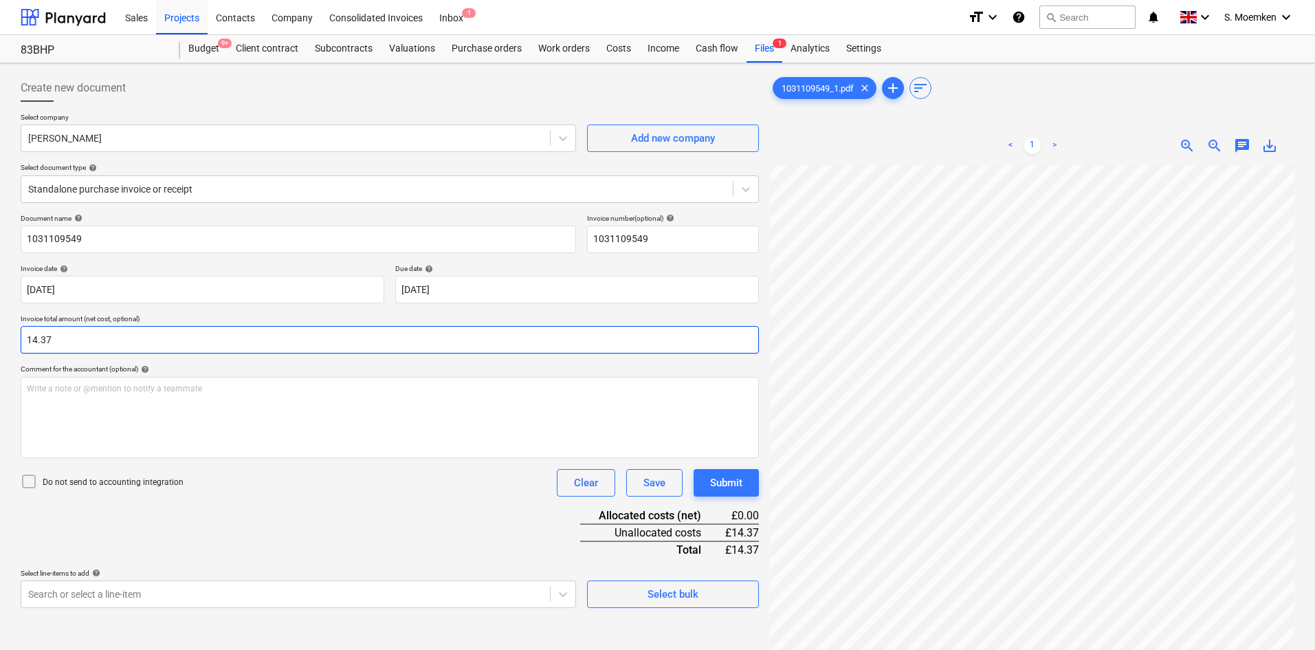
type input "14.37"
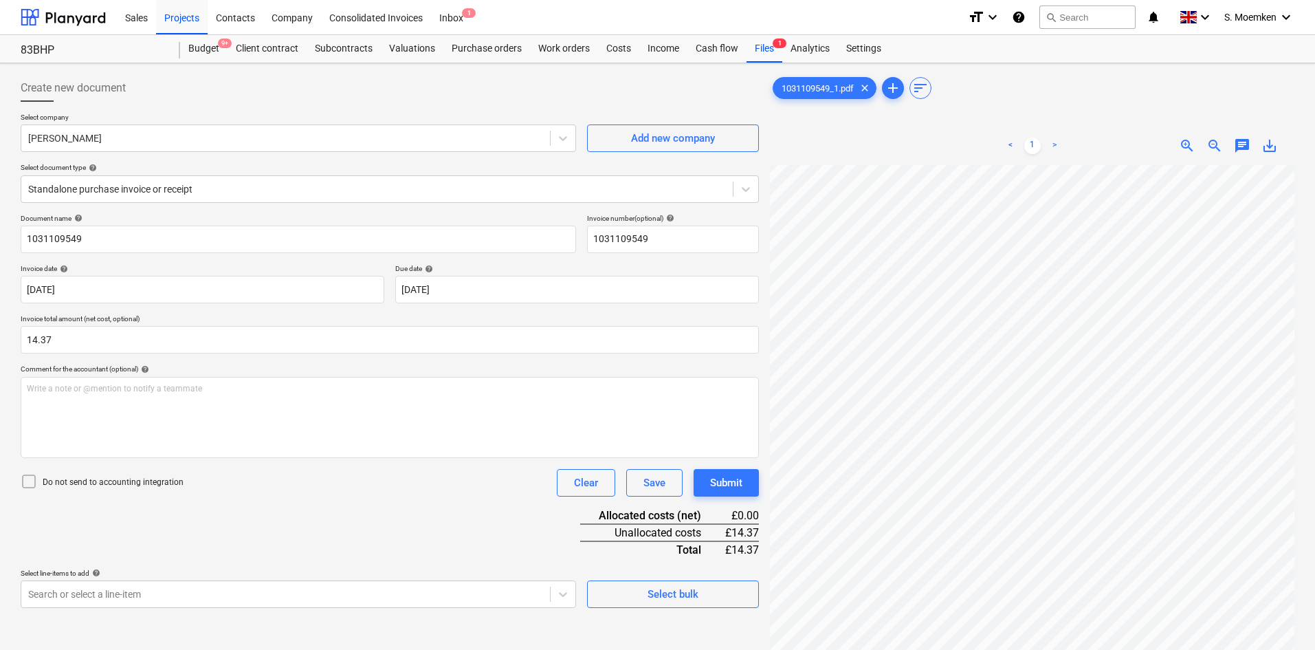
click at [28, 486] on icon at bounding box center [29, 481] width 16 height 16
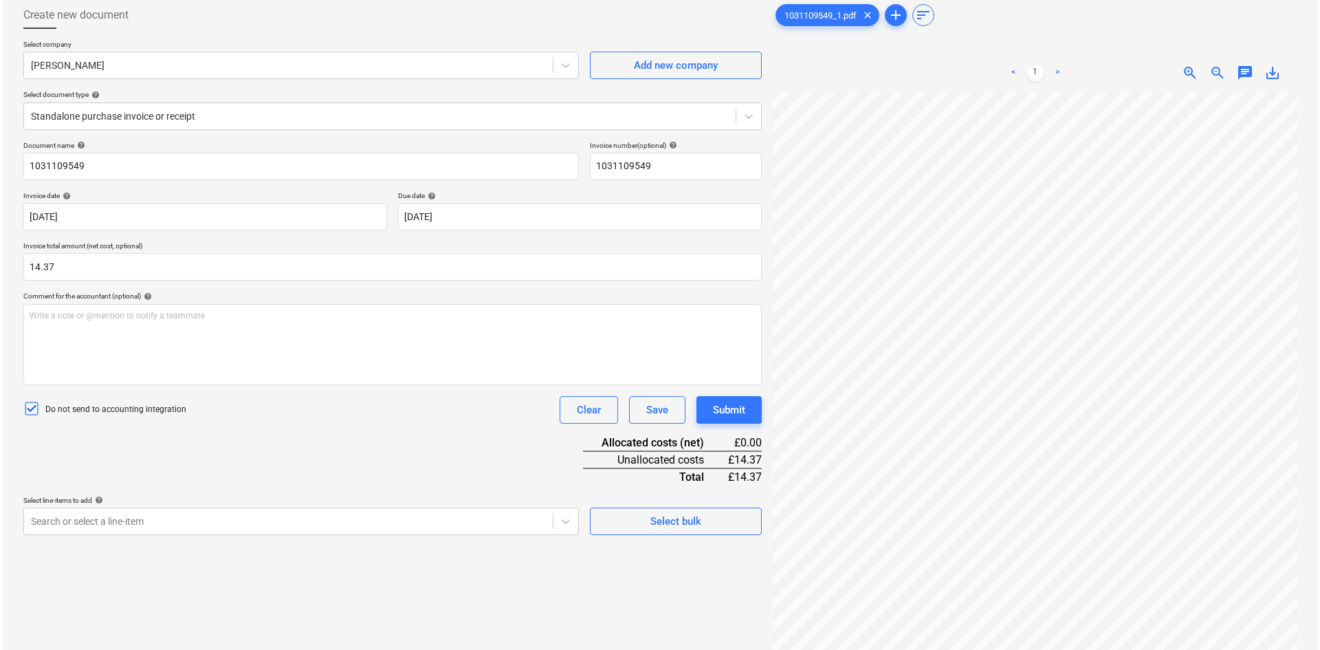
scroll to position [137, 0]
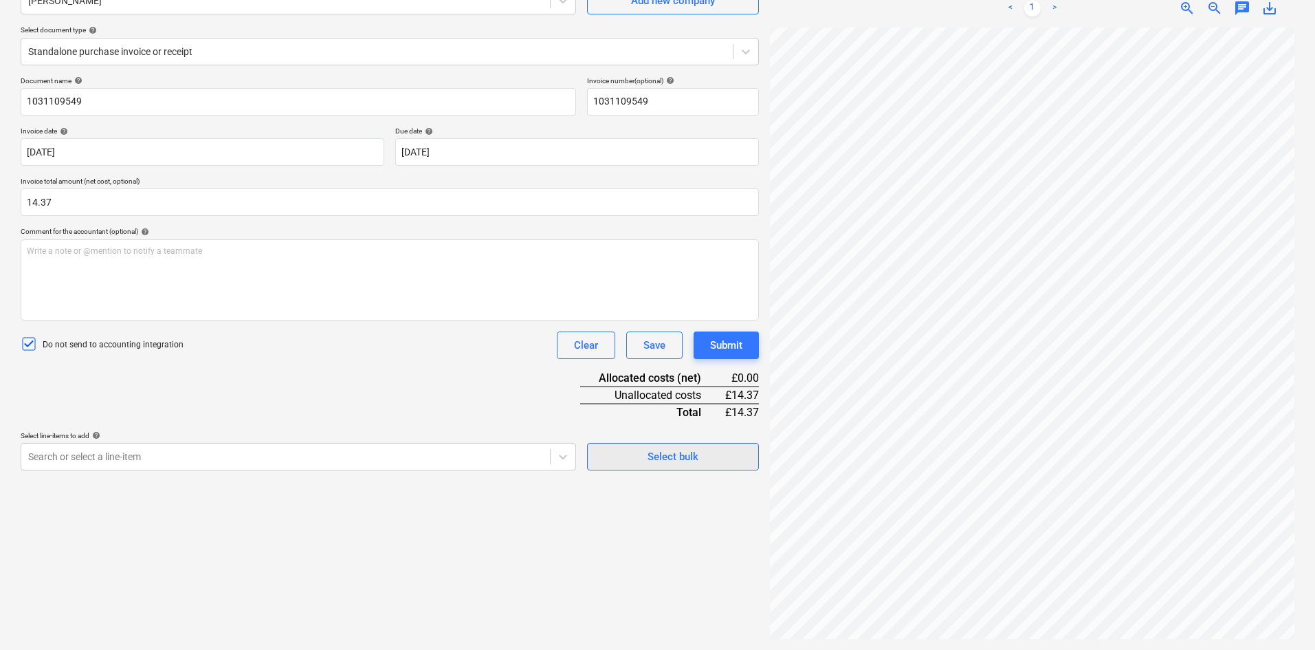
click at [678, 460] on div "Select bulk" at bounding box center [672, 456] width 51 height 18
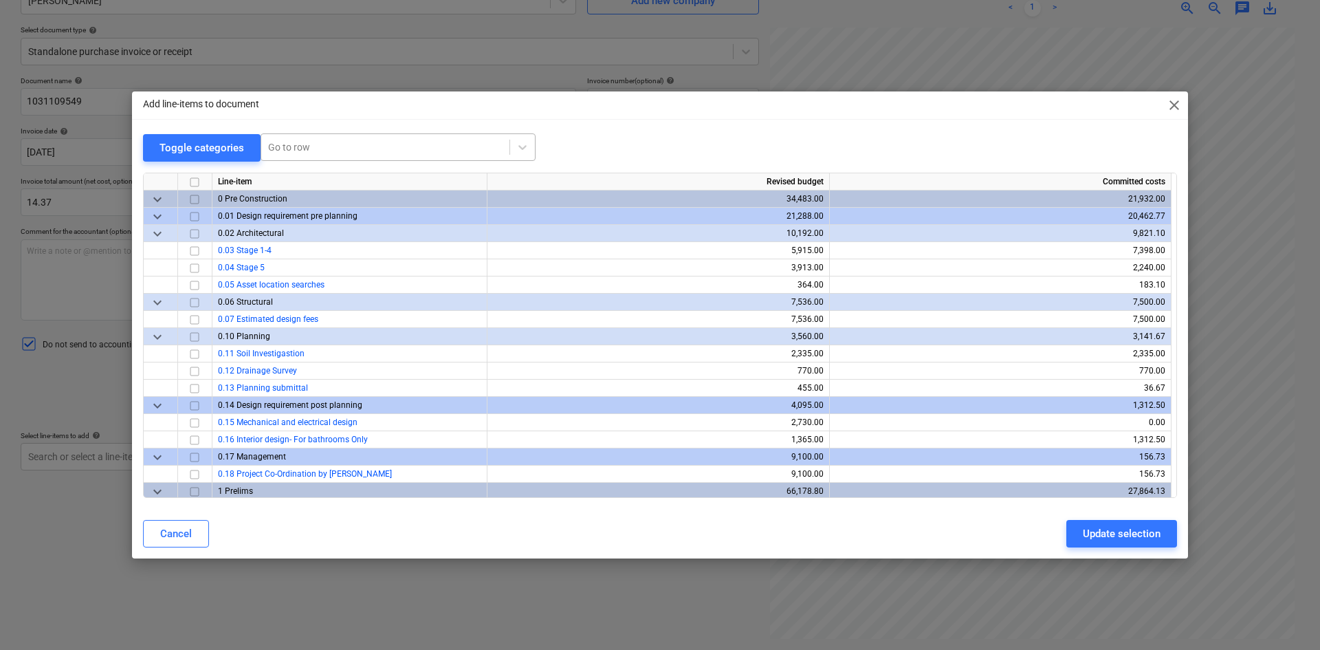
click at [413, 143] on div at bounding box center [385, 147] width 234 height 14
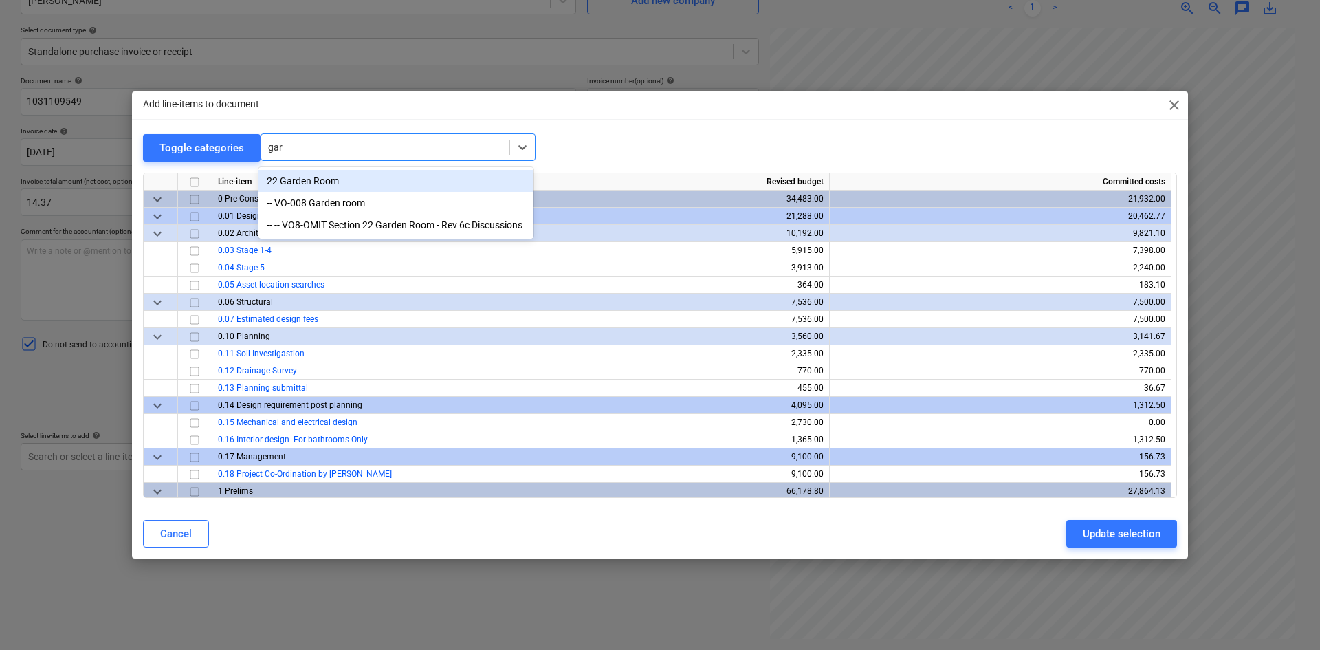
type input "gard"
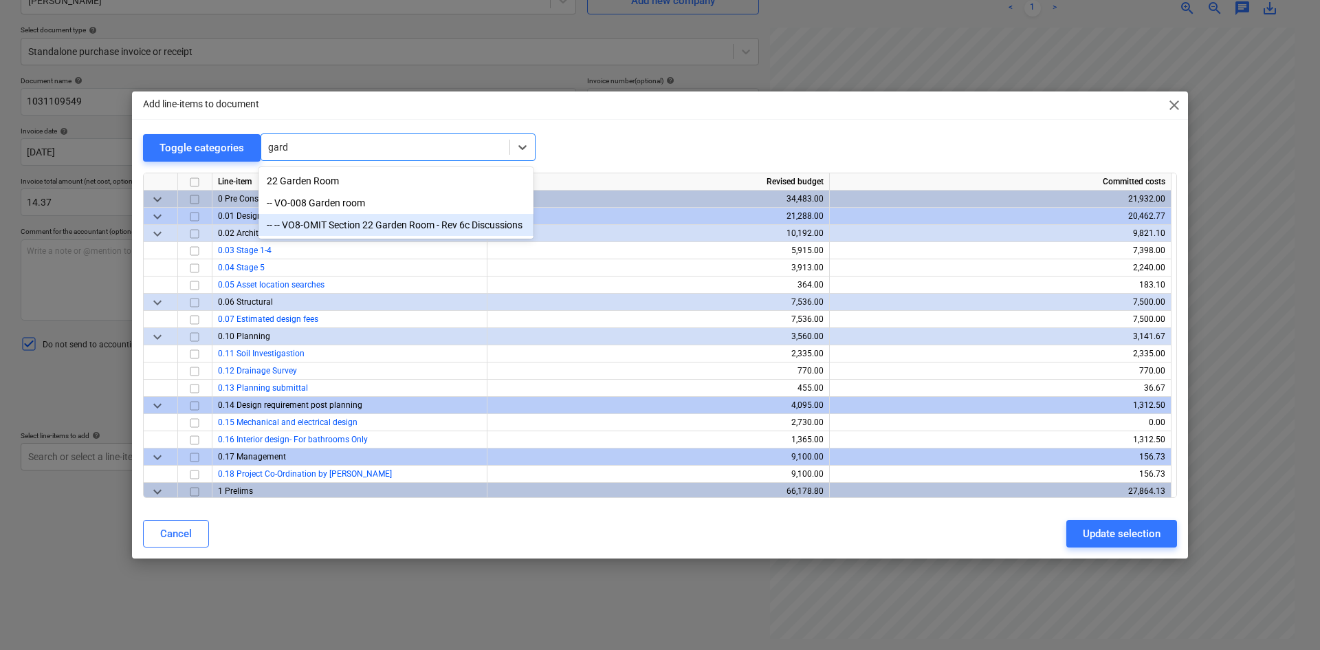
click at [323, 230] on div "-- -- VO8-OMIT Section 22 Garden Room - Rev 6c Discussions" at bounding box center [395, 225] width 275 height 22
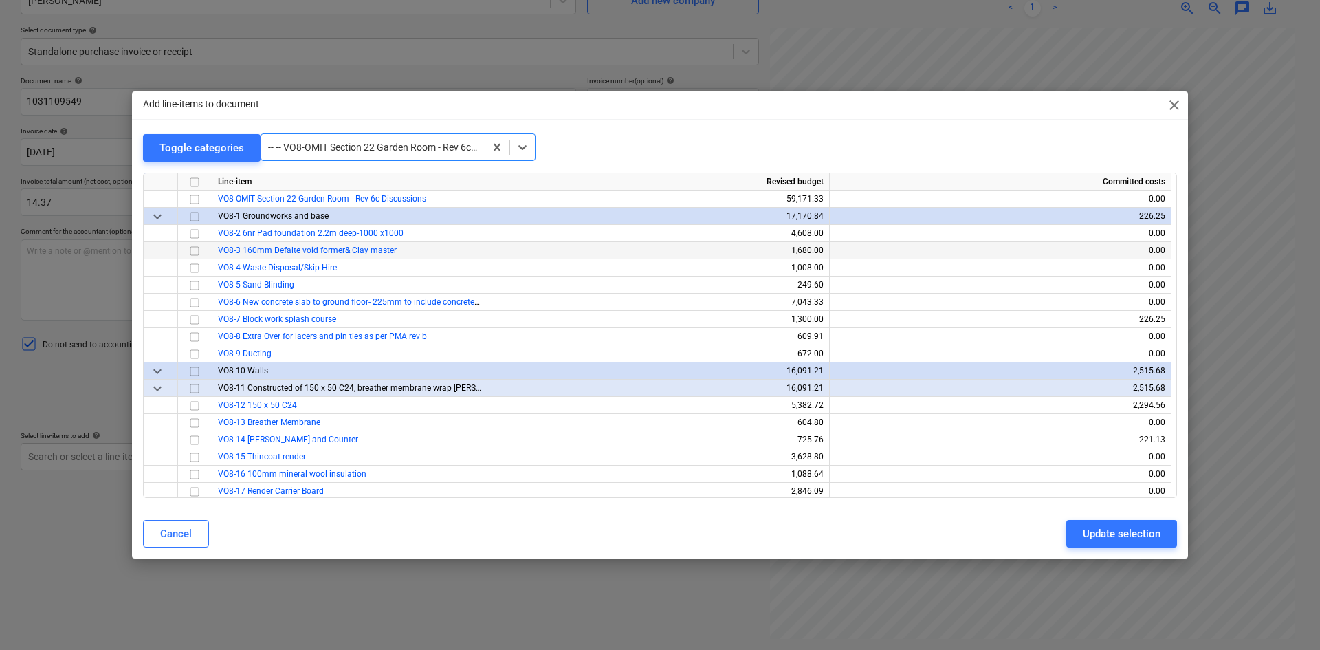
scroll to position [12149, 0]
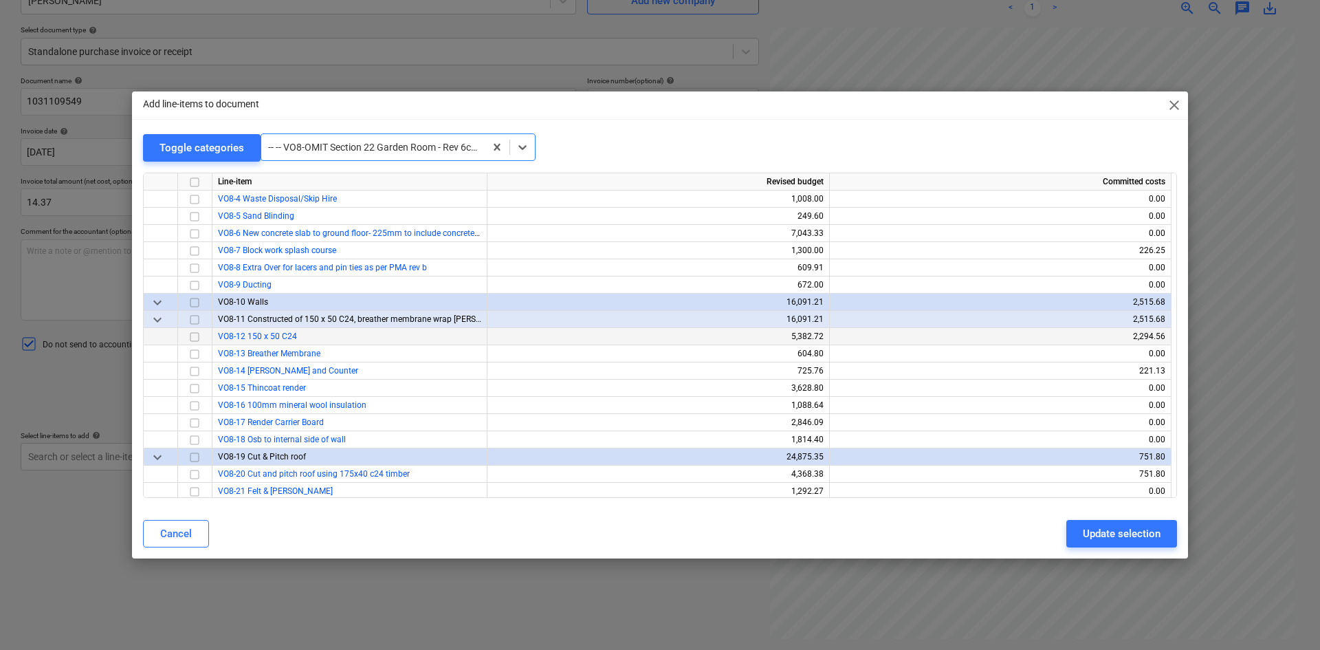
click at [193, 337] on input "checkbox" at bounding box center [194, 337] width 16 height 16
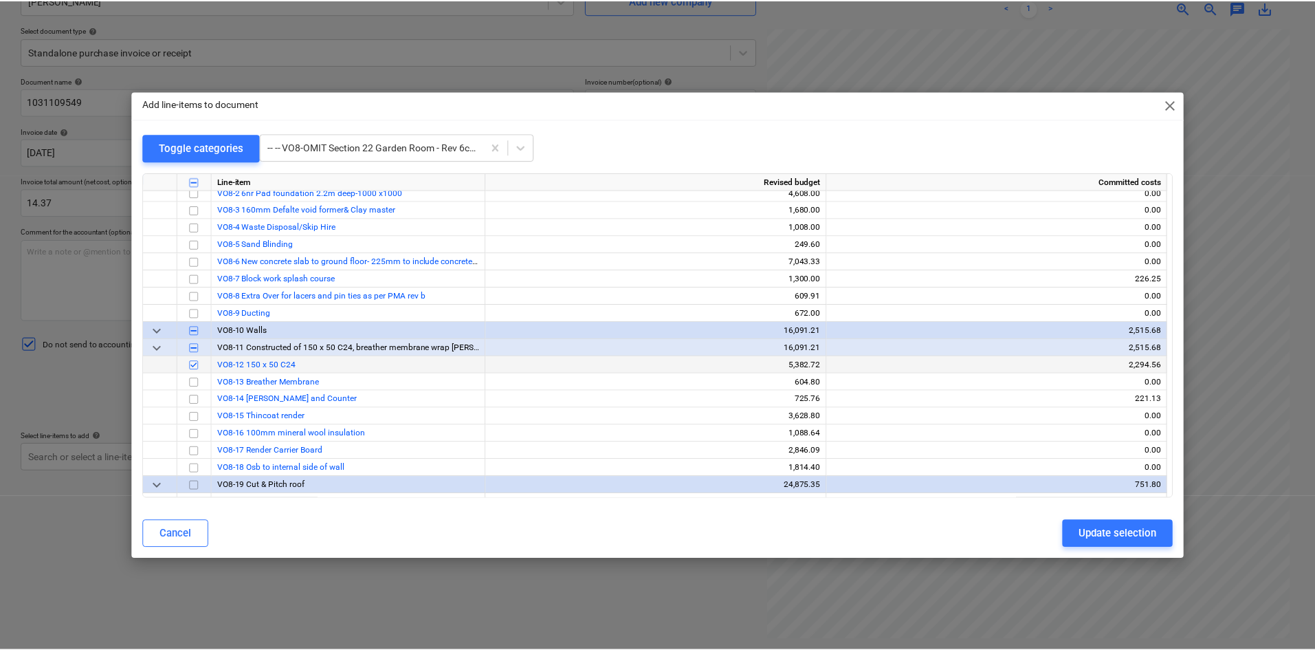
scroll to position [12080, 0]
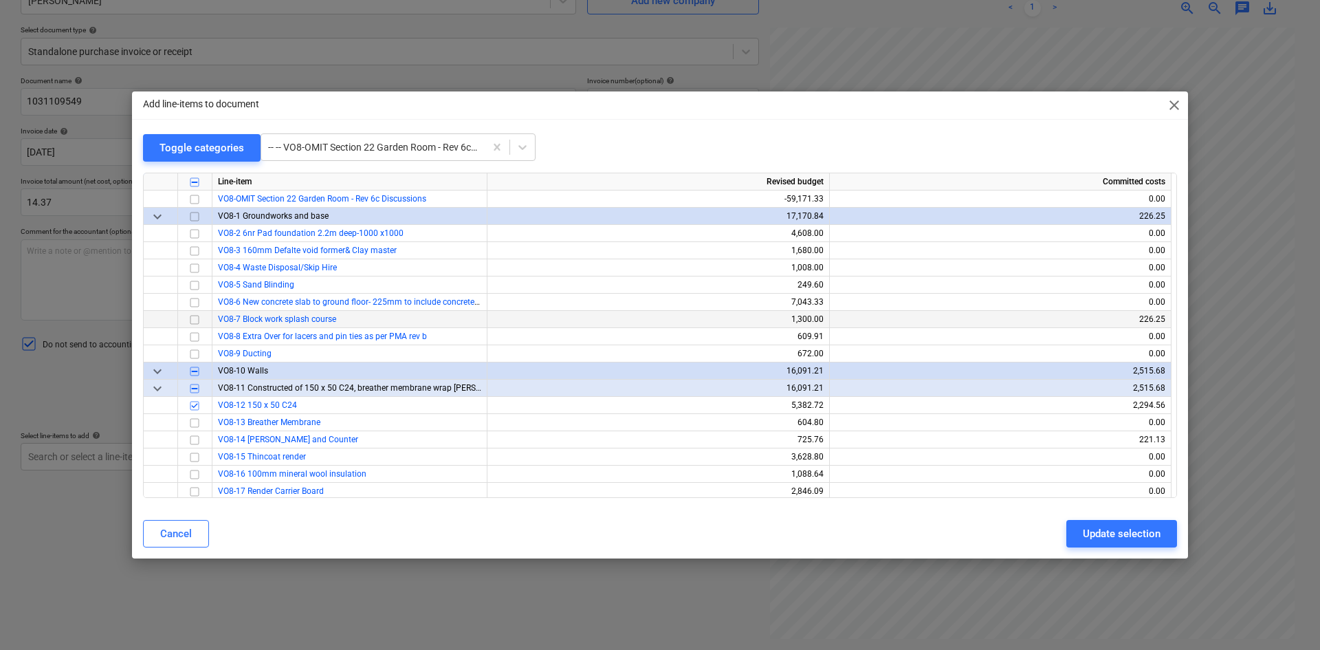
click at [197, 322] on input "checkbox" at bounding box center [194, 319] width 16 height 16
click at [1112, 531] on div "Update selection" at bounding box center [1122, 533] width 78 height 18
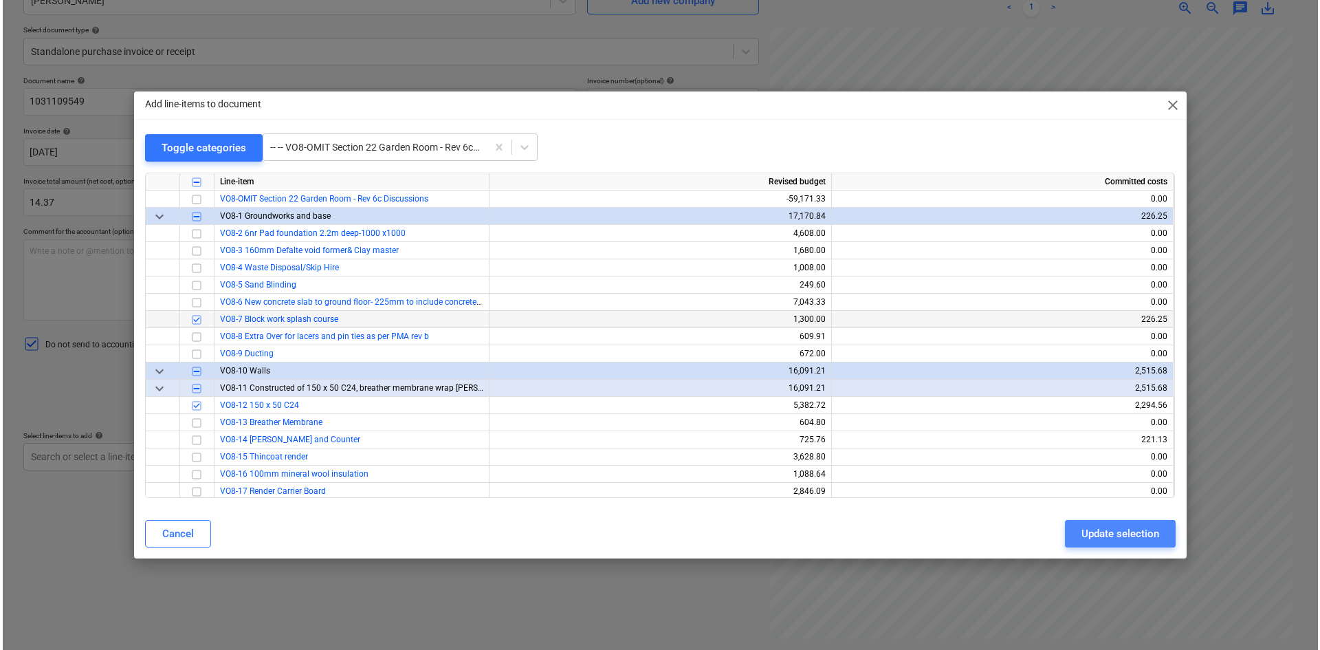
scroll to position [52, 95]
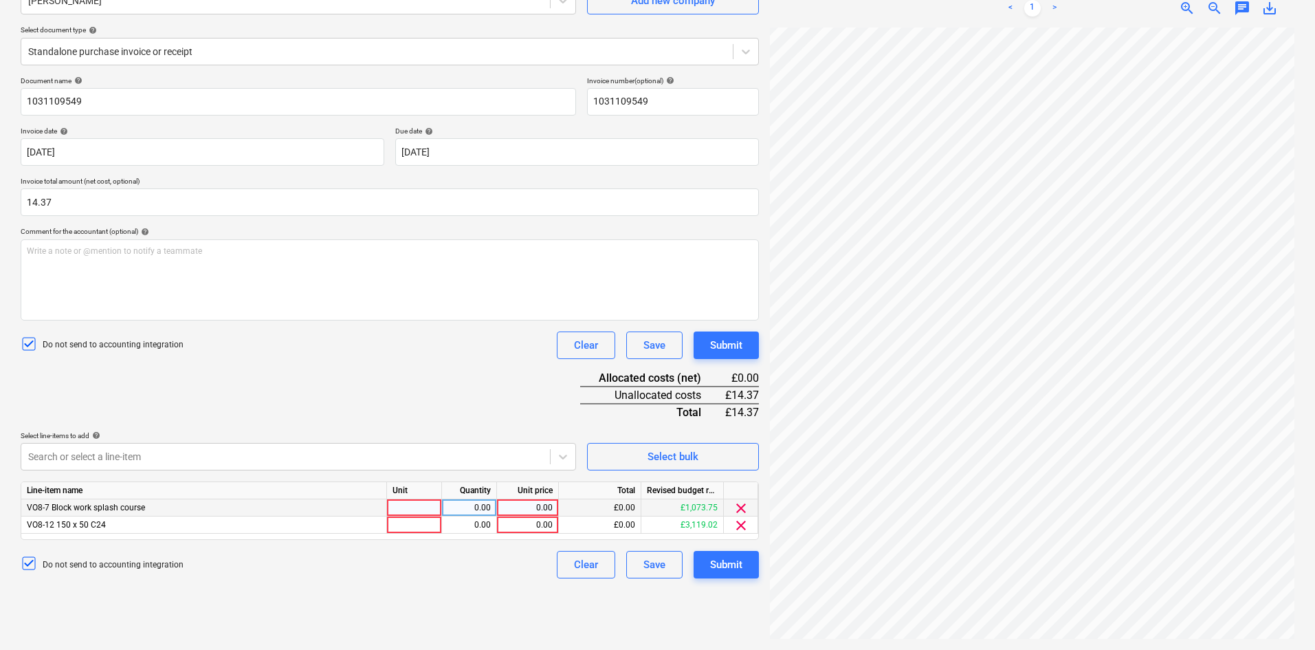
click at [414, 507] on div at bounding box center [414, 507] width 55 height 17
type input "Item"
type input "2.97"
click at [414, 527] on div at bounding box center [414, 524] width 55 height 17
type input "Item"
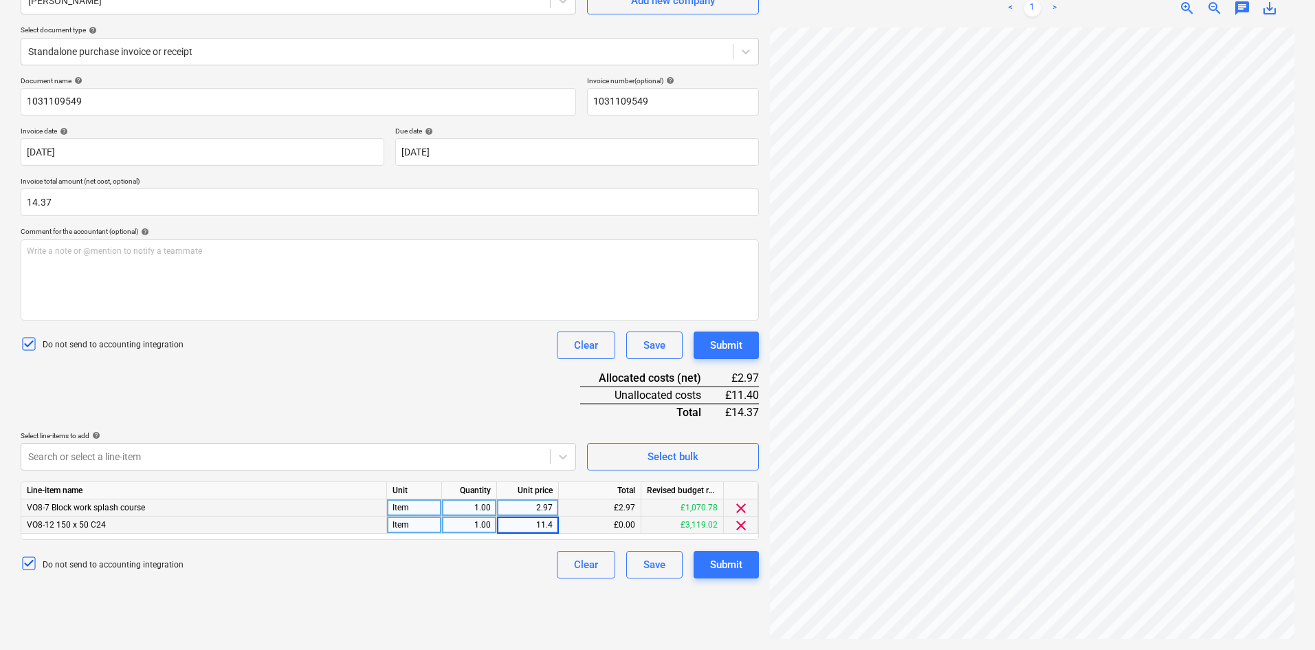
type input "11.40"
click at [719, 566] on div "Submit" at bounding box center [726, 564] width 32 height 18
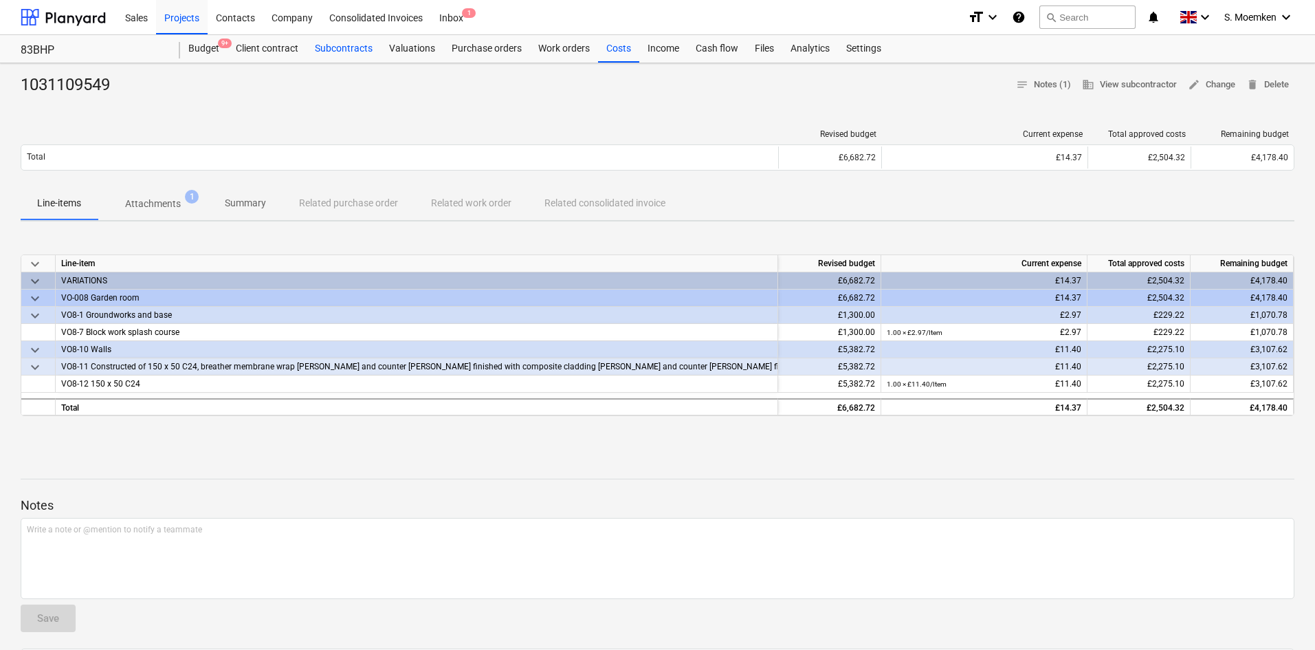
click at [336, 43] on div "Subcontracts" at bounding box center [344, 48] width 74 height 27
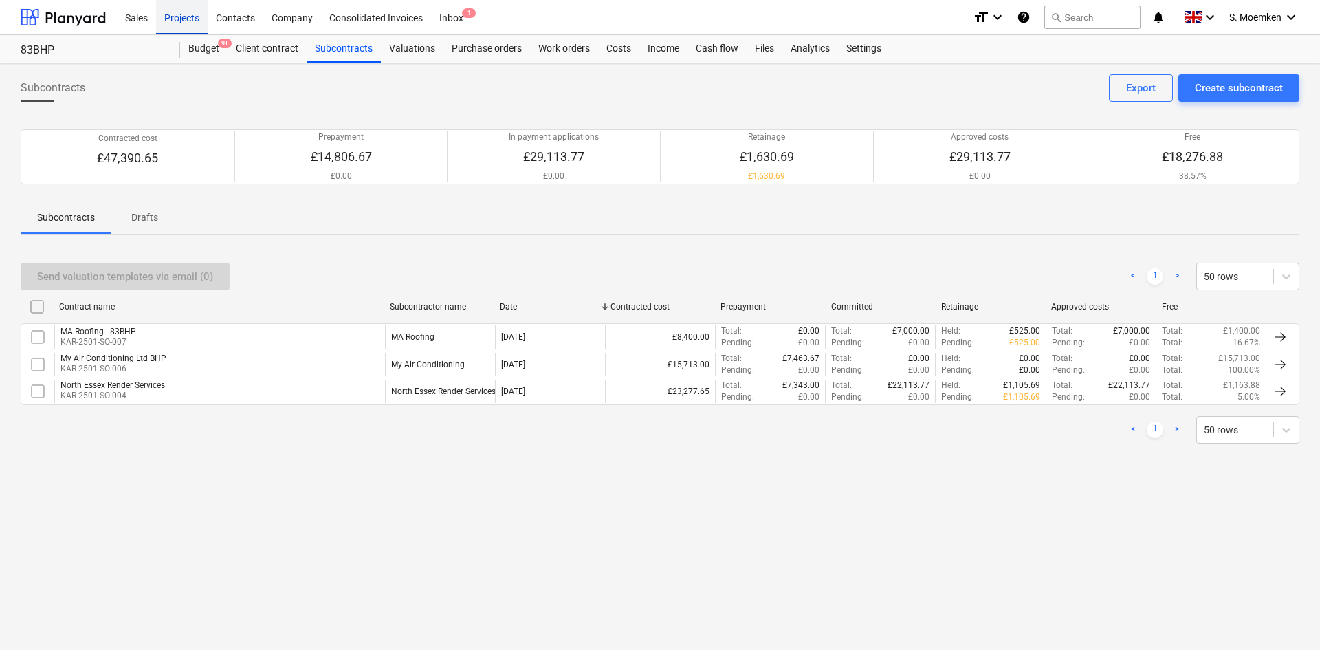
click at [190, 16] on div "Projects" at bounding box center [182, 16] width 52 height 35
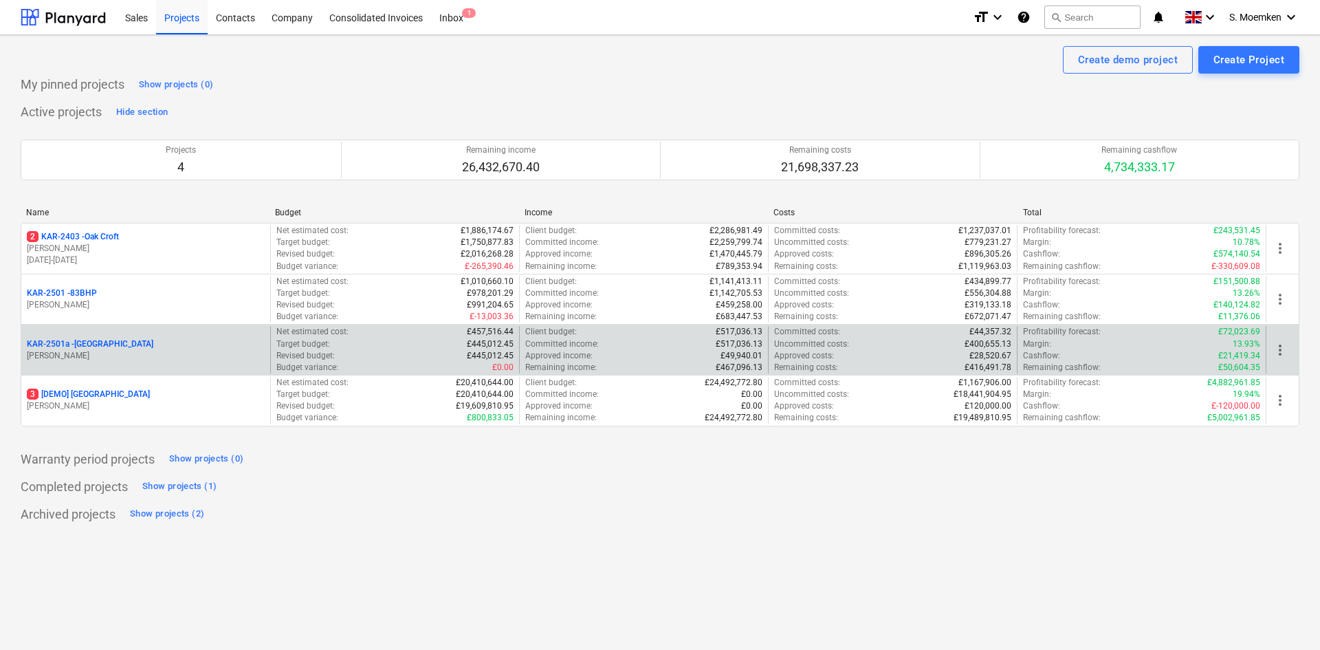
click at [177, 354] on p "[PERSON_NAME]" at bounding box center [146, 356] width 238 height 12
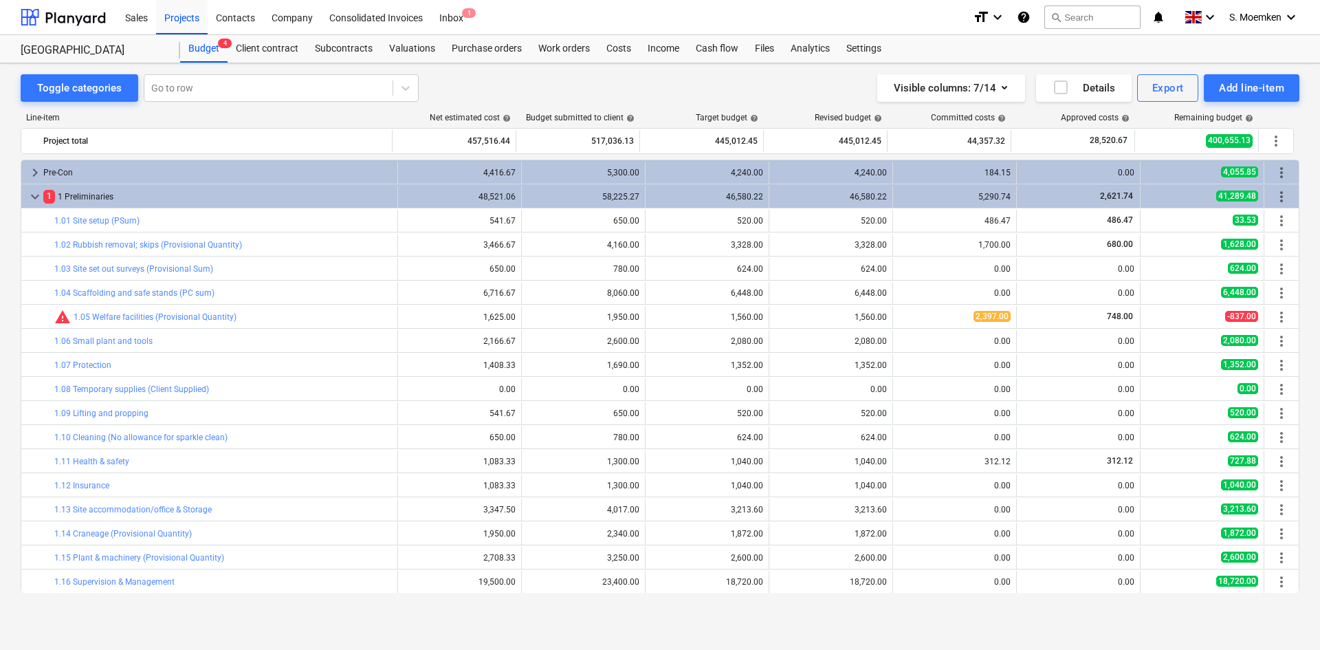
scroll to position [289, 0]
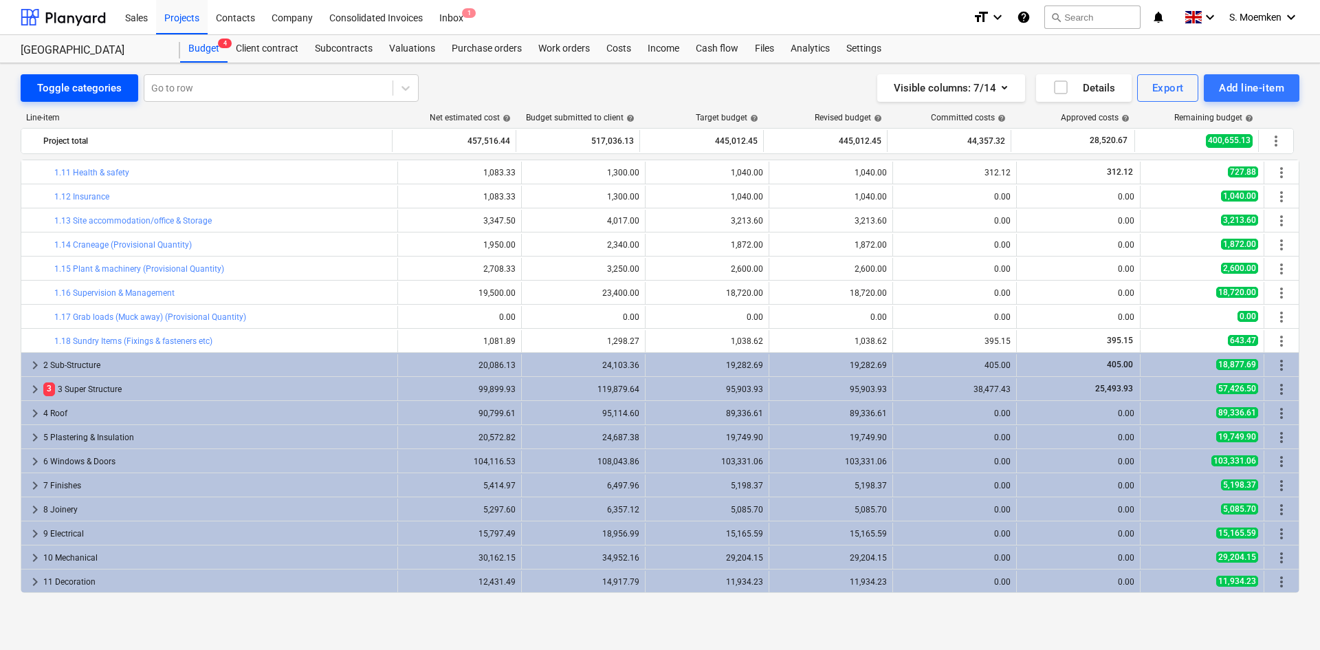
click at [98, 91] on div "Toggle categories" at bounding box center [79, 88] width 85 height 18
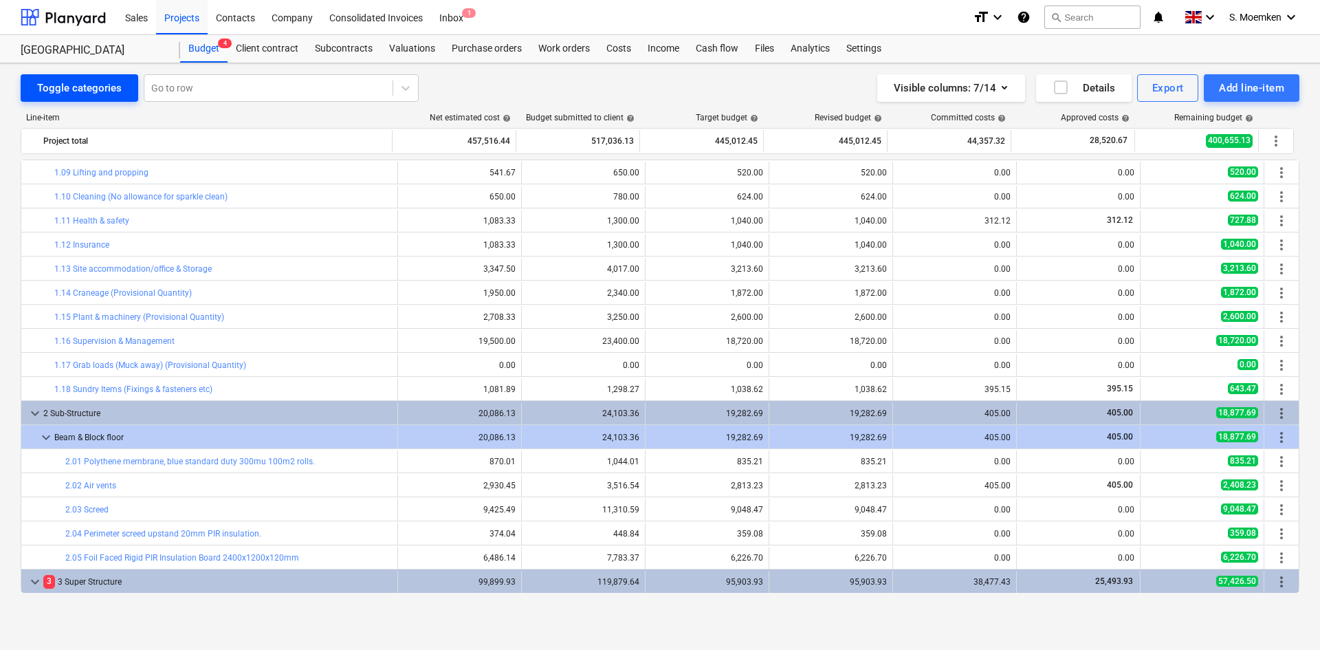
click at [107, 84] on div "Toggle categories" at bounding box center [79, 88] width 85 height 18
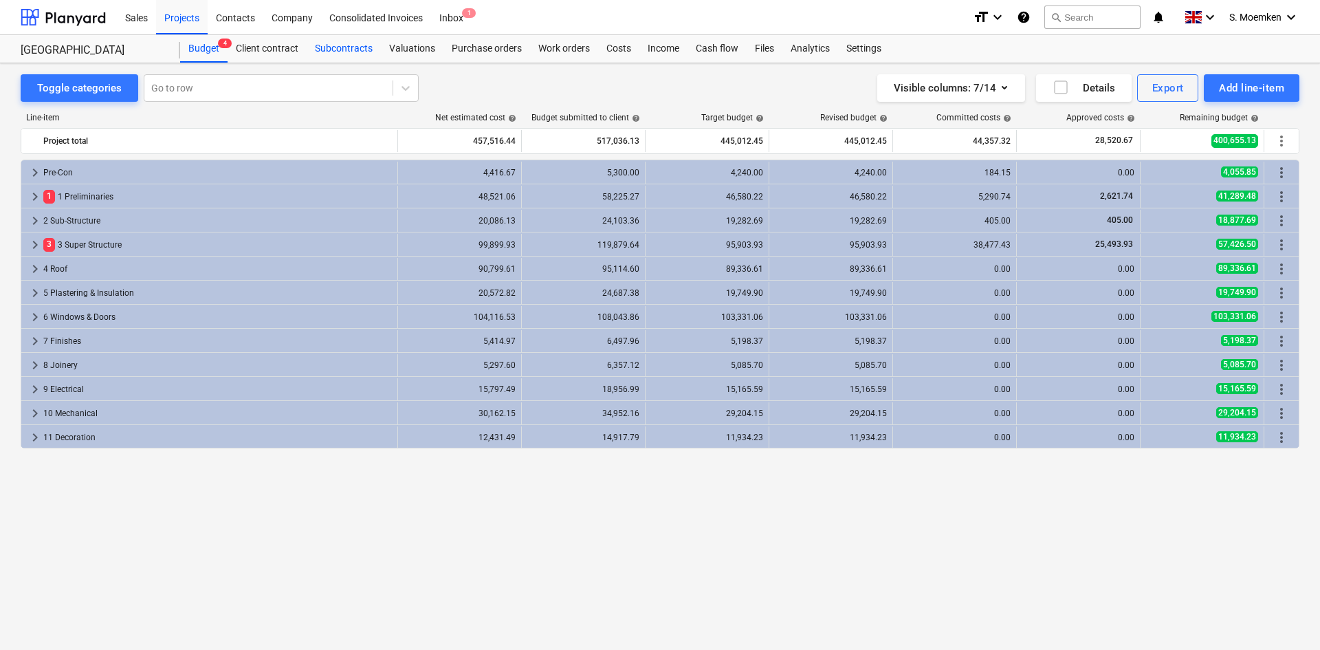
click at [344, 52] on div "Subcontracts" at bounding box center [344, 48] width 74 height 27
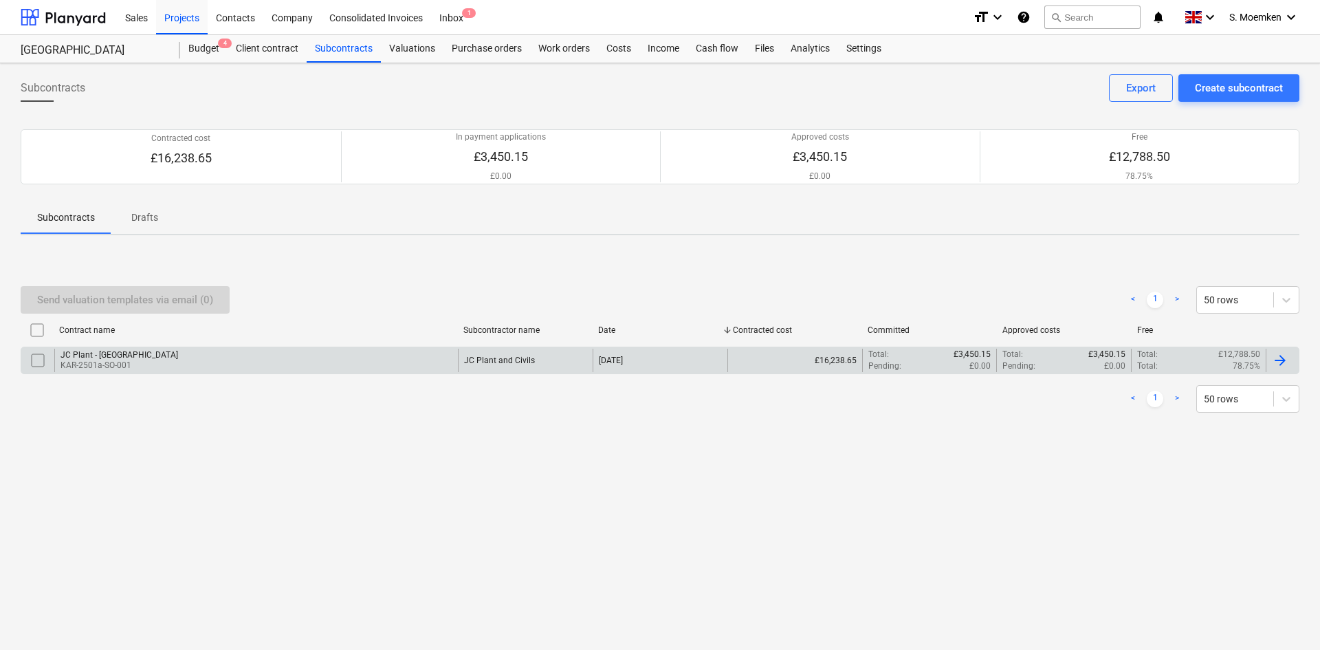
click at [293, 353] on div "JC Plant - [GEOGRAPHIC_DATA] KAR-2501a-SO-001" at bounding box center [255, 359] width 403 height 23
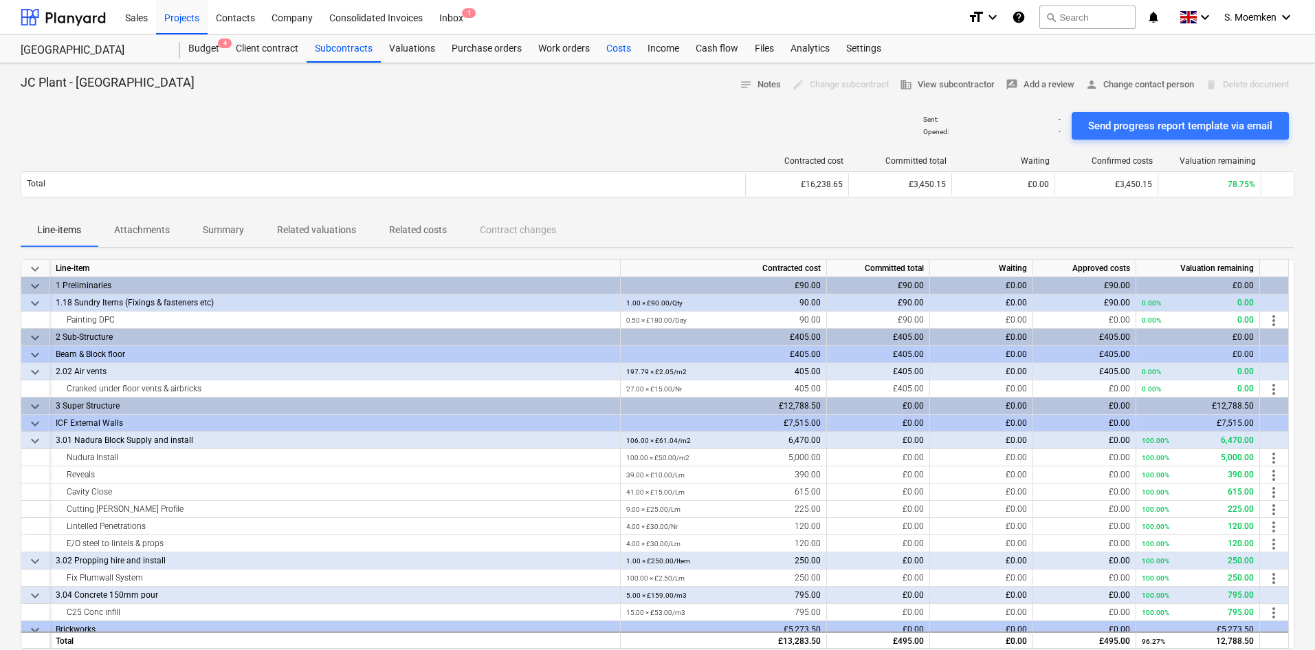
click at [618, 49] on div "Costs" at bounding box center [618, 48] width 41 height 27
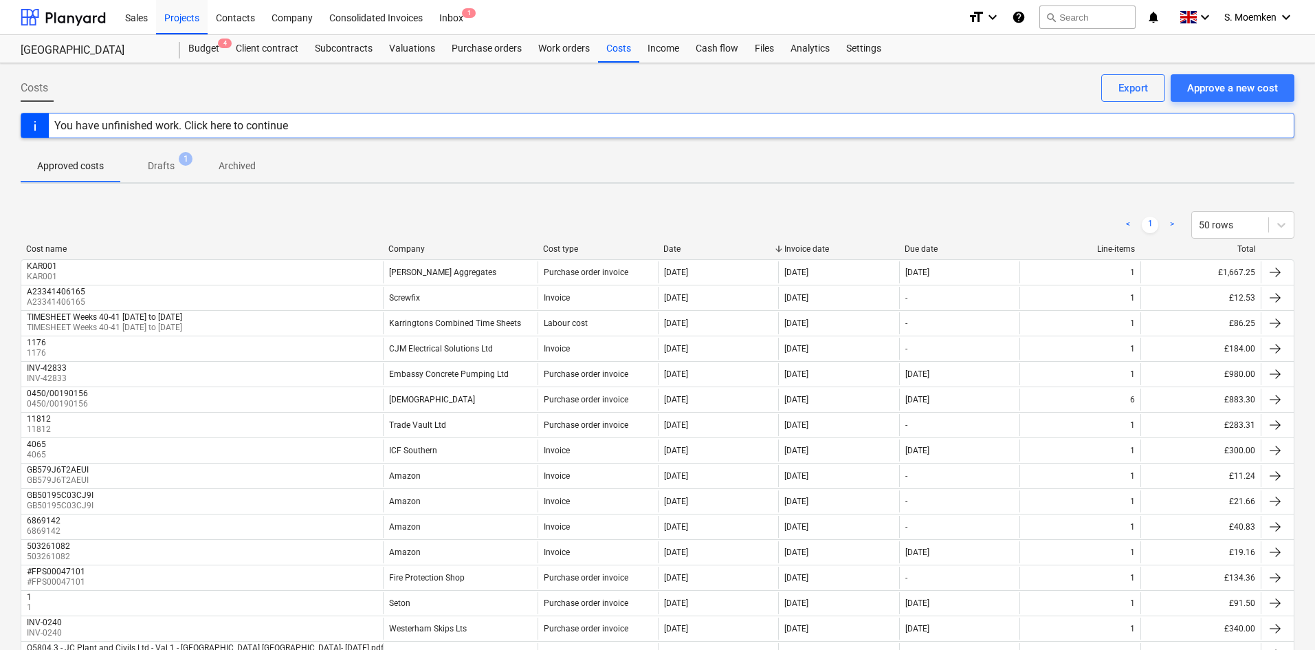
click at [412, 245] on div "Company" at bounding box center [460, 249] width 144 height 10
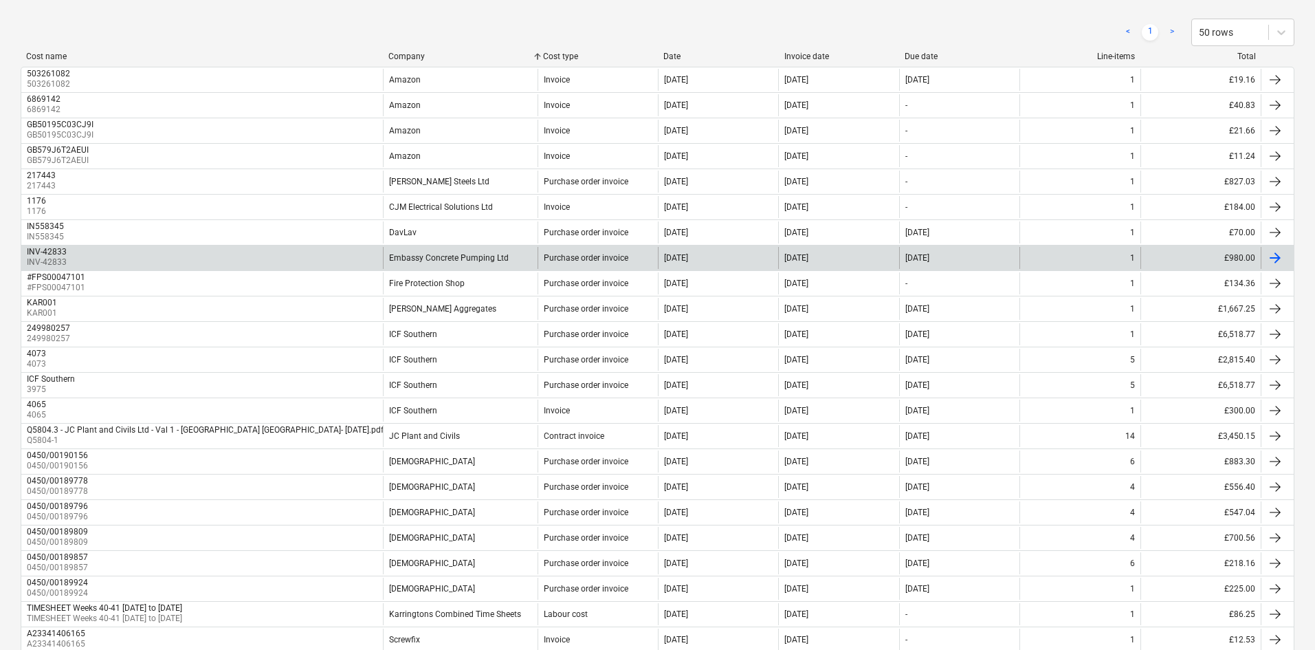
scroll to position [206, 0]
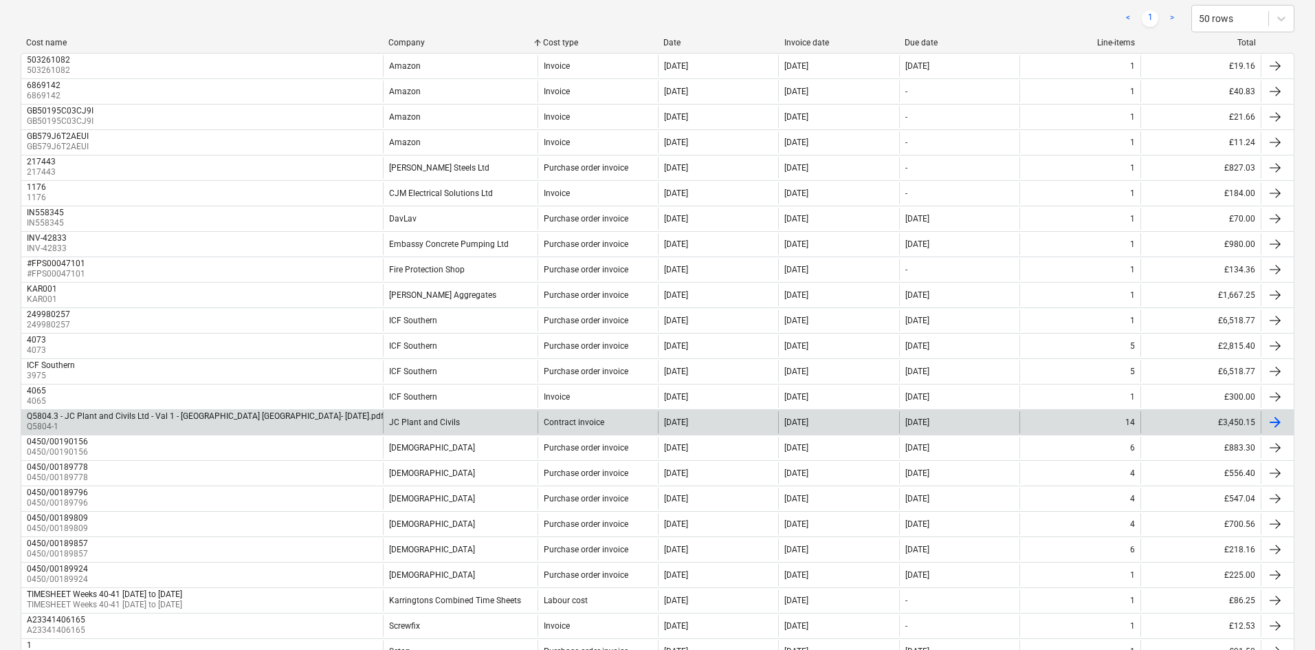
click at [373, 420] on div "Q5804.3 - JC Plant and Civils Ltd - Val 1 - [GEOGRAPHIC_DATA] [GEOGRAPHIC_DATA]…" at bounding box center [202, 422] width 362 height 22
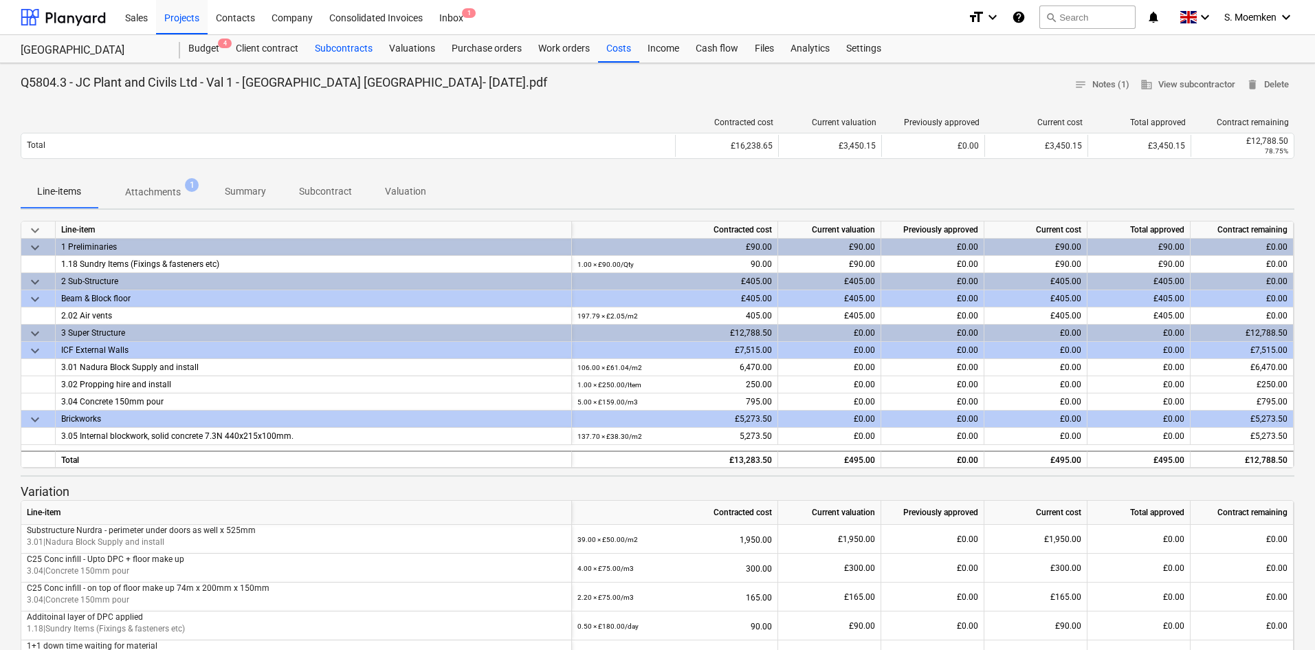
click at [339, 50] on div "Subcontracts" at bounding box center [344, 48] width 74 height 27
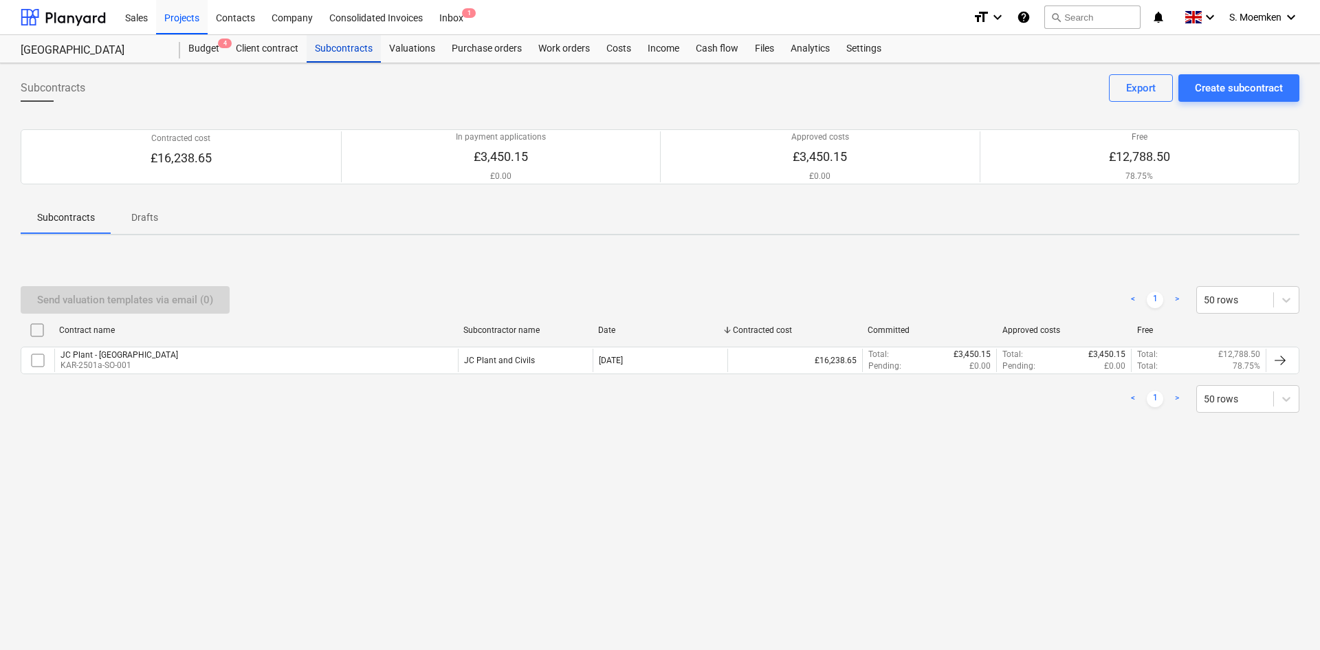
click at [346, 49] on div "Subcontracts" at bounding box center [344, 48] width 74 height 27
click at [485, 48] on div "Purchase orders" at bounding box center [486, 48] width 87 height 27
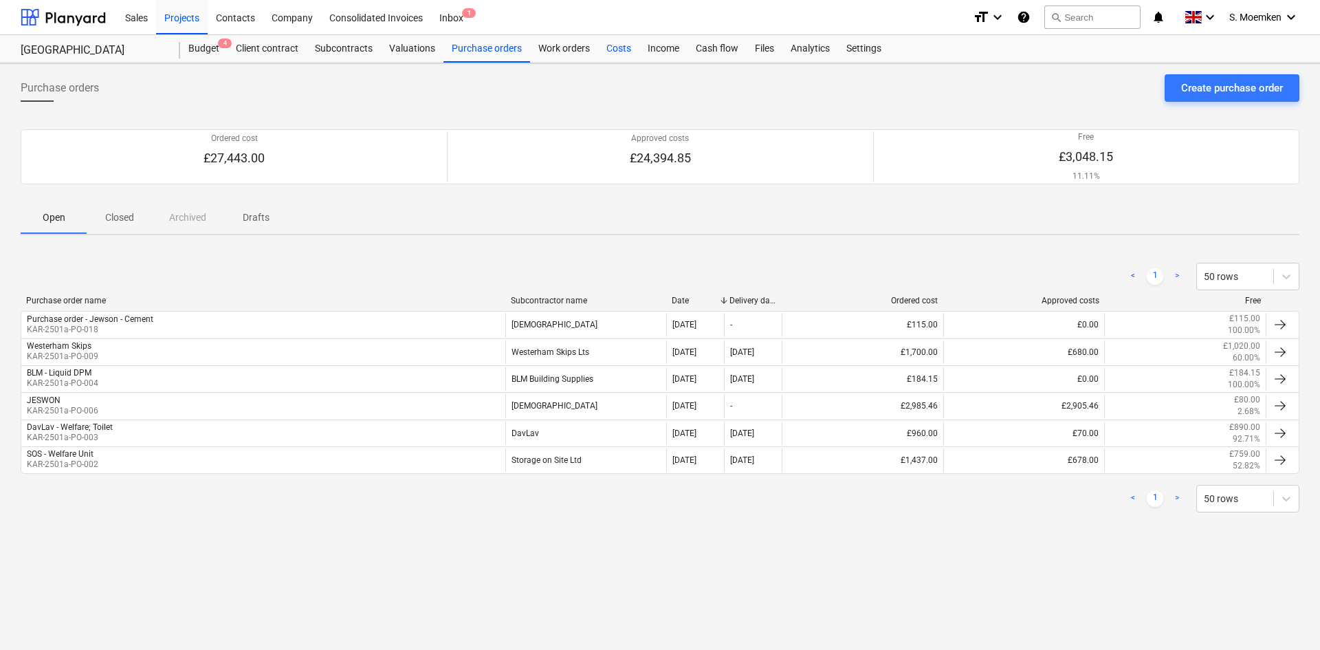
click at [620, 46] on div "Costs" at bounding box center [618, 48] width 41 height 27
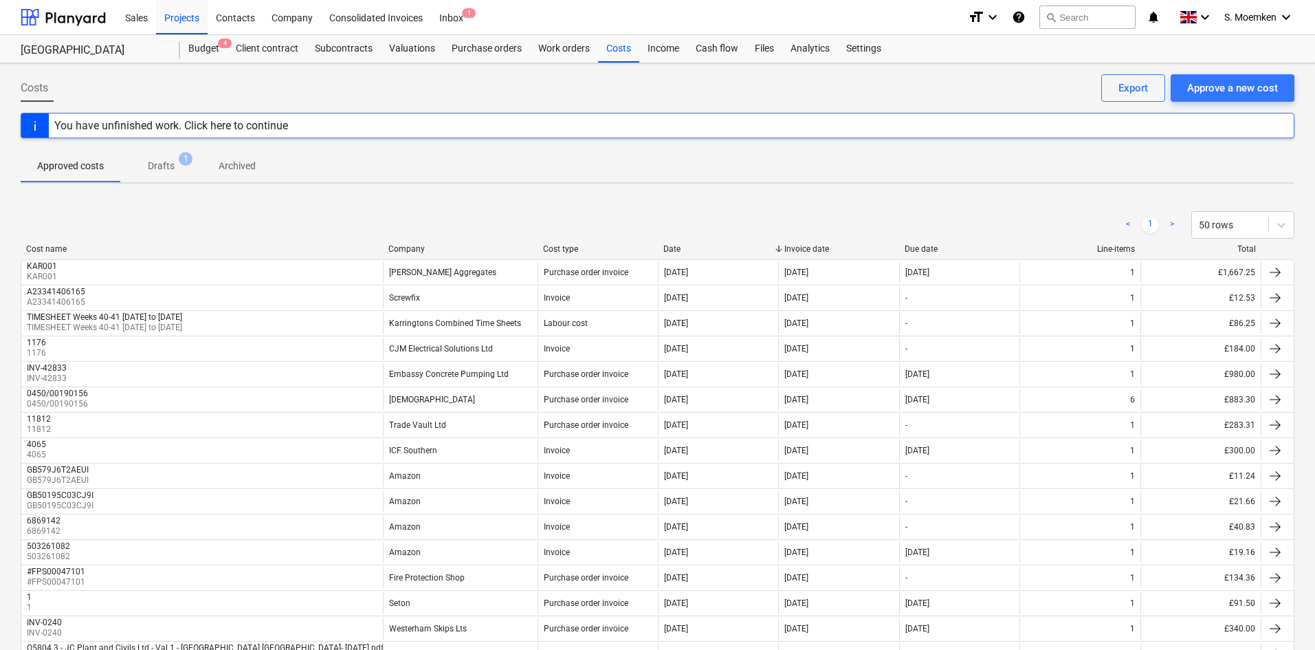
click at [412, 252] on div "Company" at bounding box center [460, 249] width 144 height 10
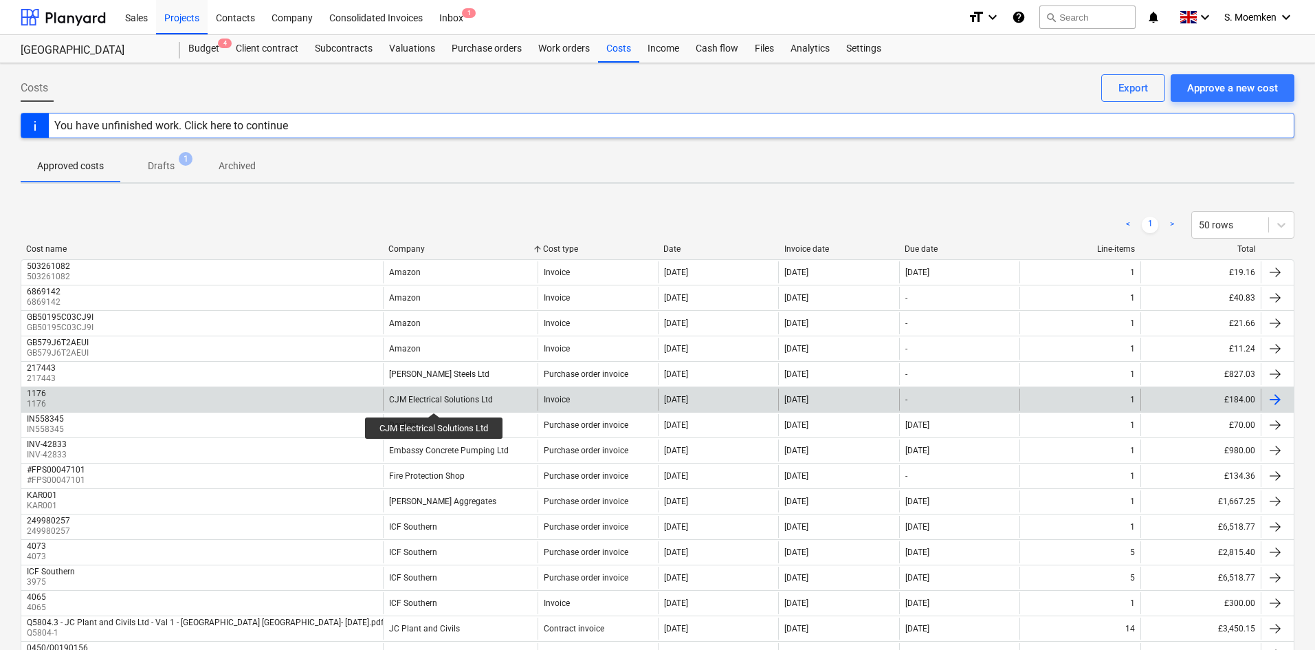
click at [435, 400] on div "CJM Electrical Solutions Ltd" at bounding box center [441, 400] width 104 height 10
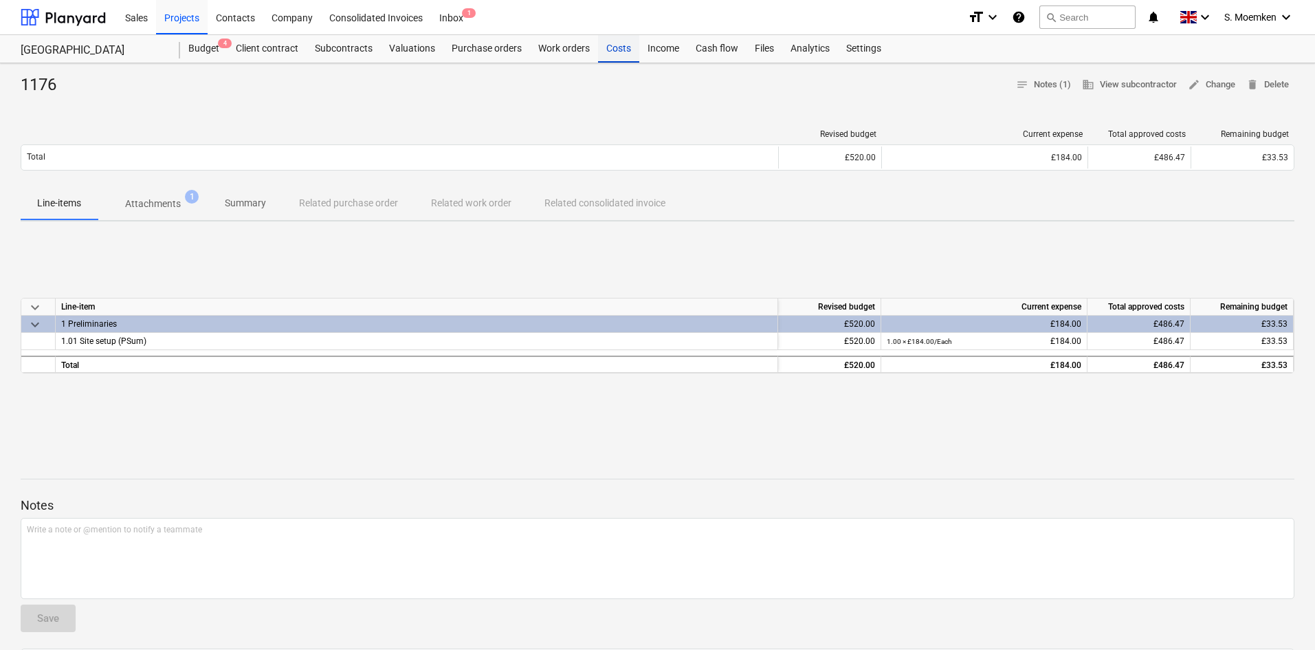
click at [612, 49] on div "Costs" at bounding box center [618, 48] width 41 height 27
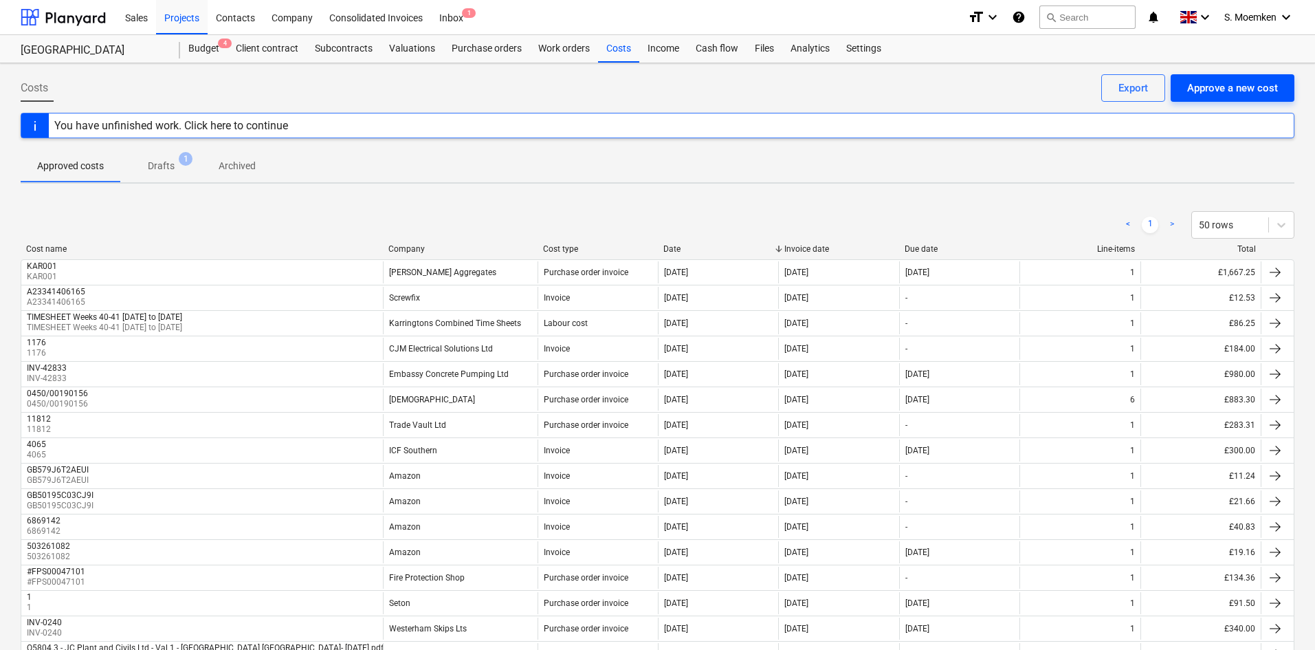
click at [1242, 83] on div "Approve a new cost" at bounding box center [1232, 88] width 91 height 18
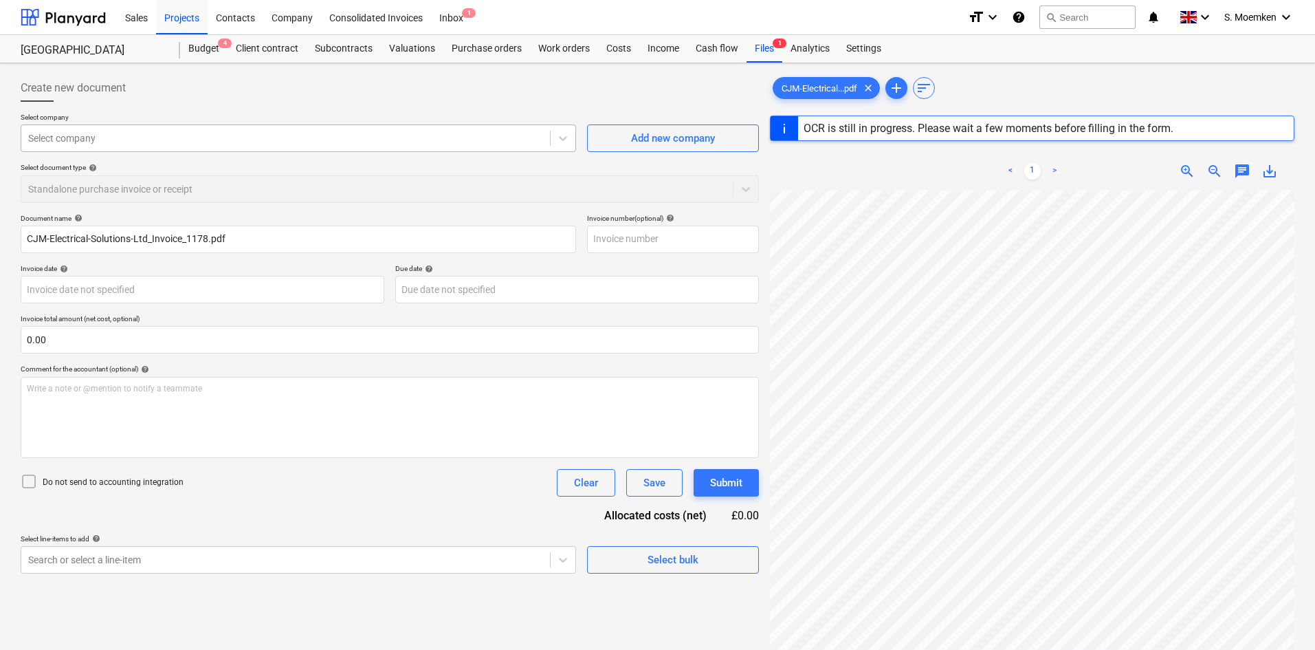
type input "1178"
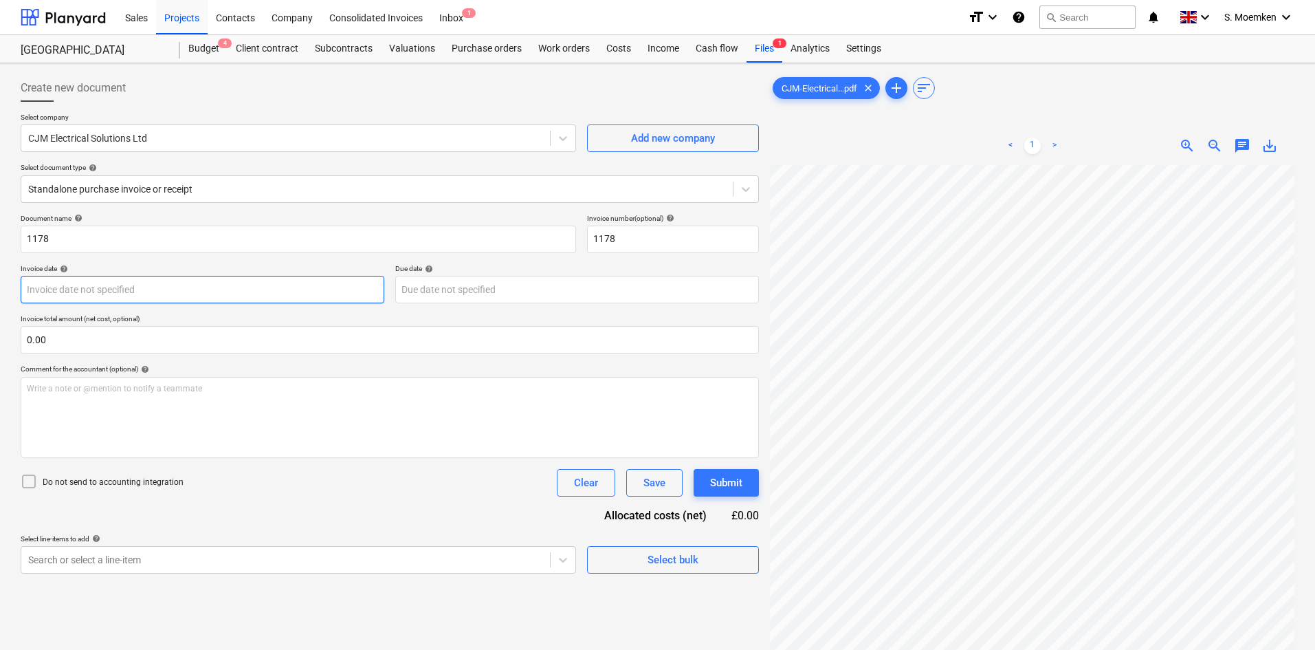
click at [228, 282] on body "Sales Projects Contacts Company Consolidated Invoices Inbox 1 format_size keybo…" at bounding box center [657, 325] width 1315 height 650
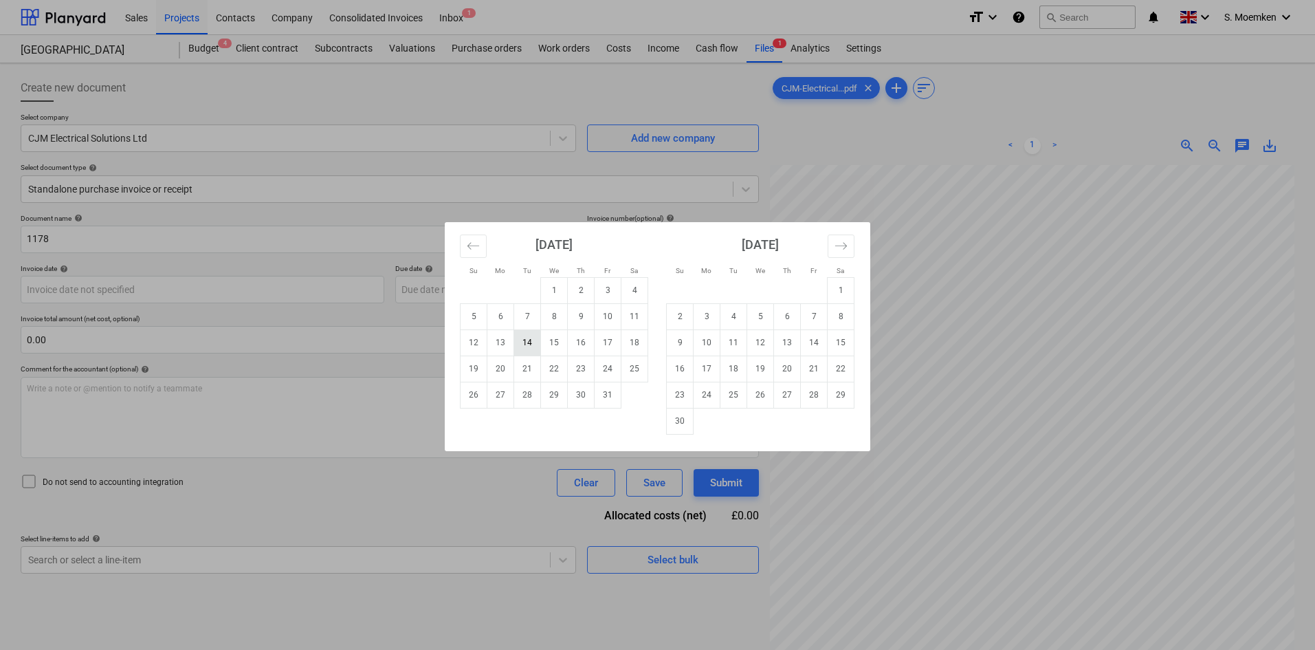
click at [521, 340] on td "14" at bounding box center [527, 342] width 27 height 26
type input "[DATE]"
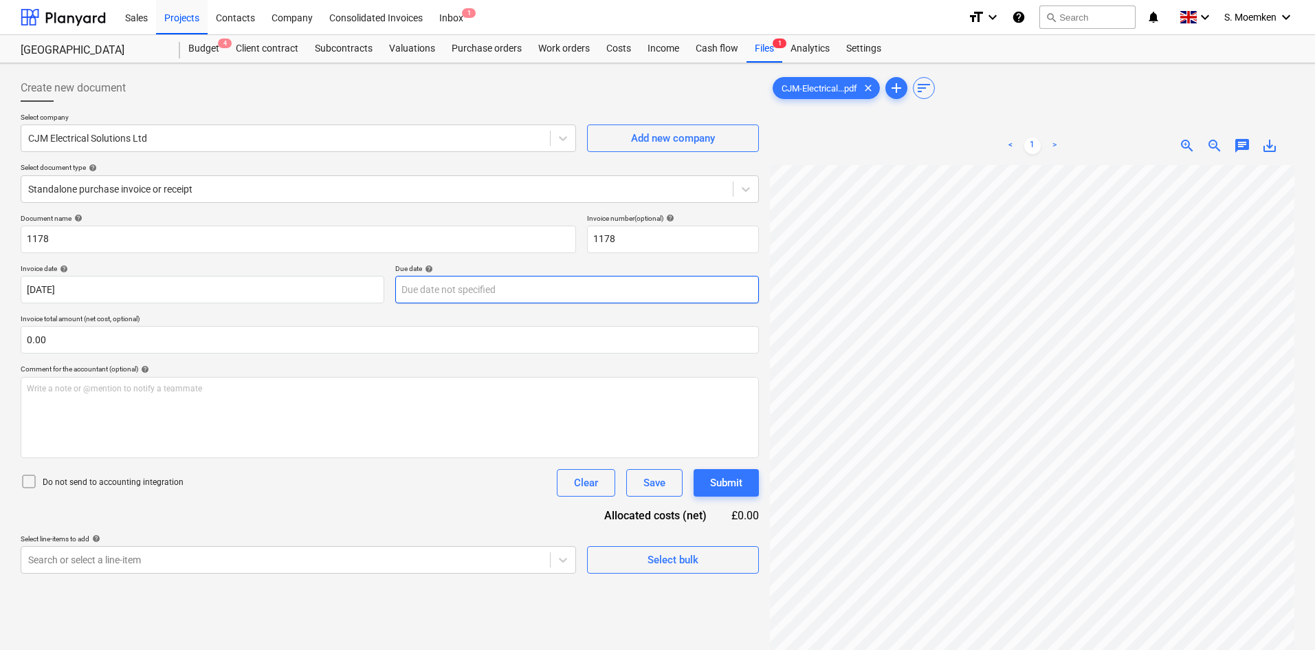
click at [447, 289] on body "Sales Projects Contacts Company Consolidated Invoices Inbox 1 format_size keybo…" at bounding box center [657, 325] width 1315 height 650
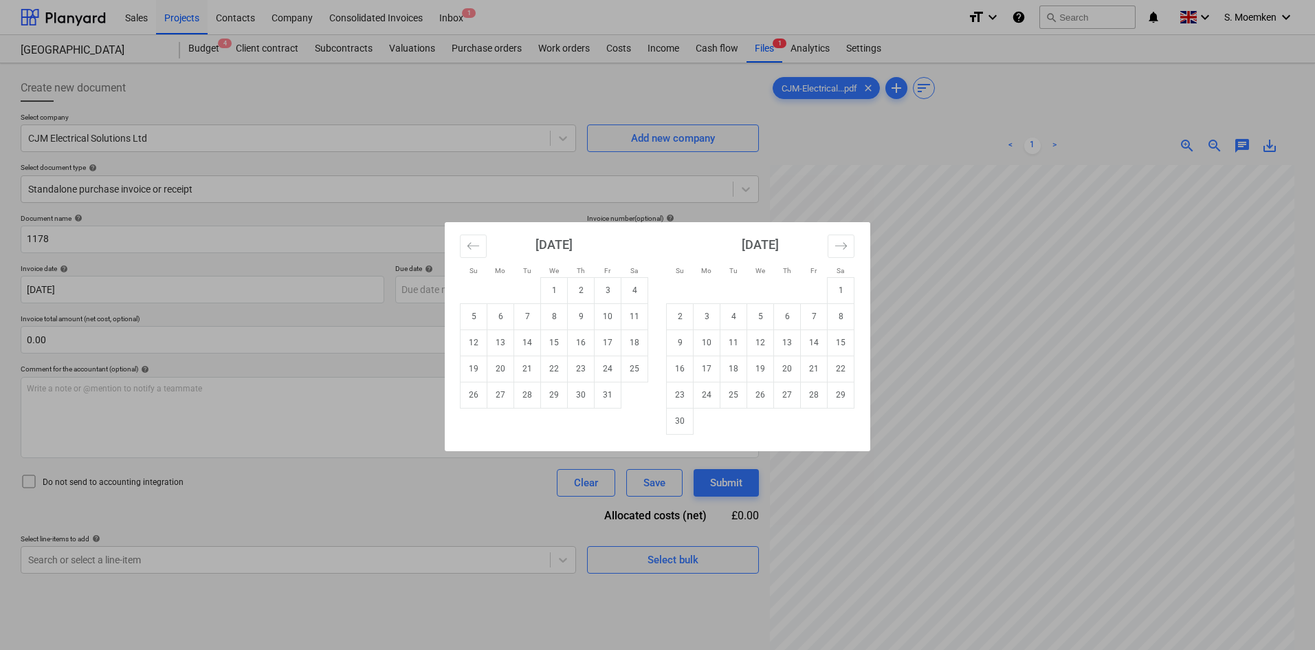
click at [523, 366] on td "21" at bounding box center [527, 368] width 27 height 26
type input "[DATE]"
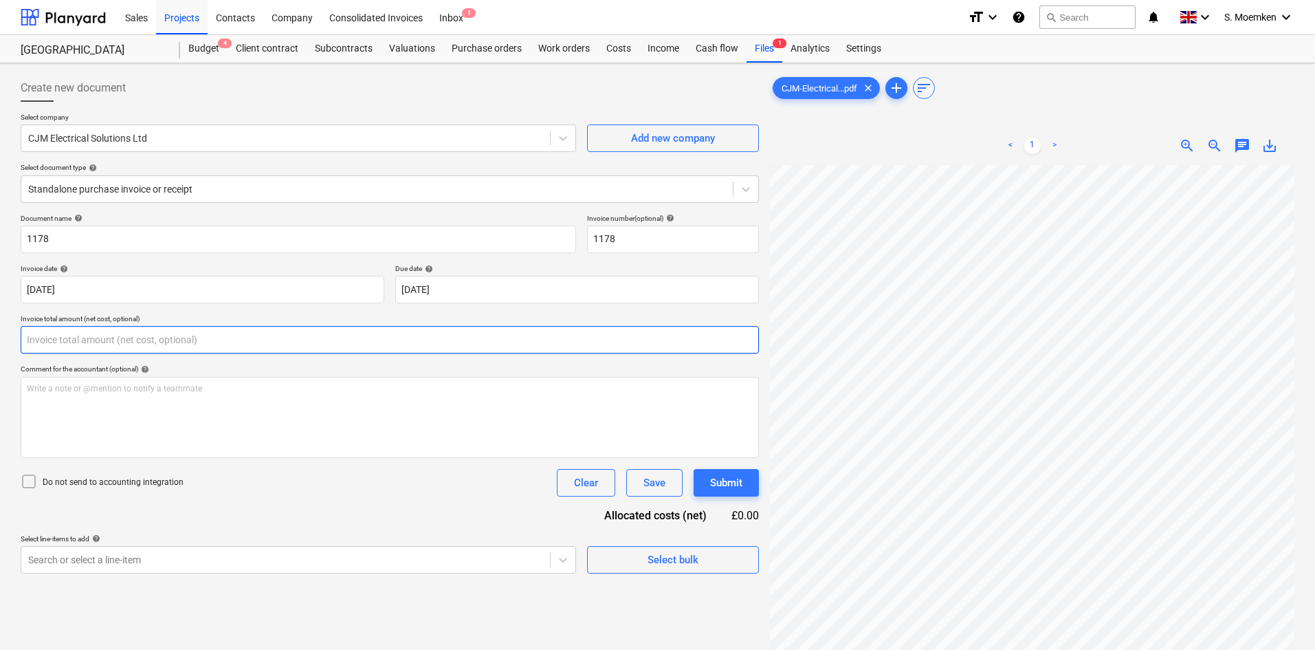
click at [153, 338] on input "text" at bounding box center [390, 339] width 738 height 27
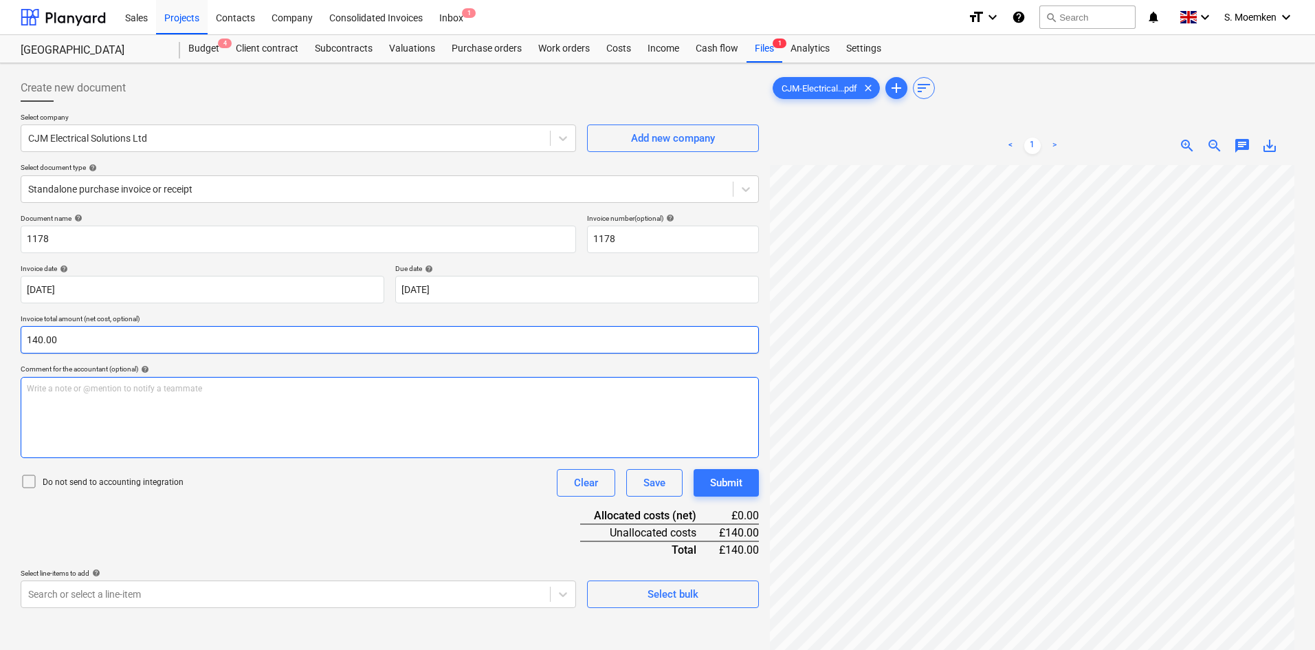
type input "140.00"
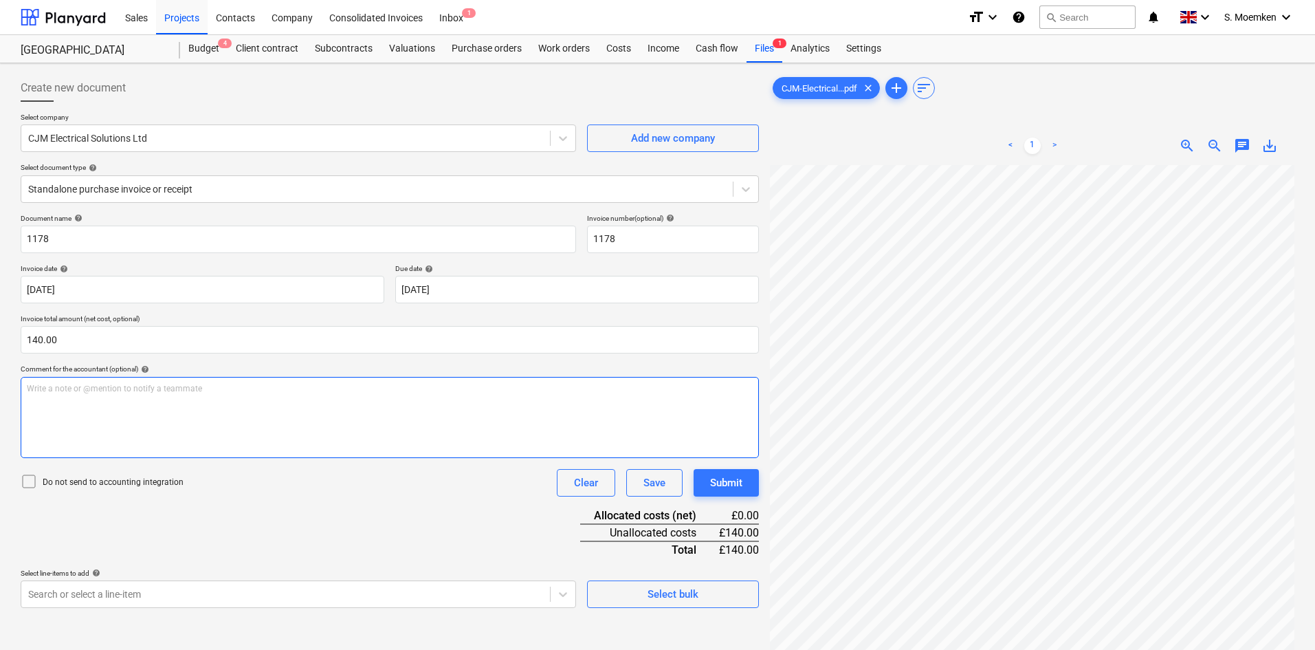
click at [170, 414] on div "Write a note or @mention to notify a teammate [PERSON_NAME]" at bounding box center [390, 417] width 738 height 81
click at [29, 481] on icon at bounding box center [29, 481] width 16 height 16
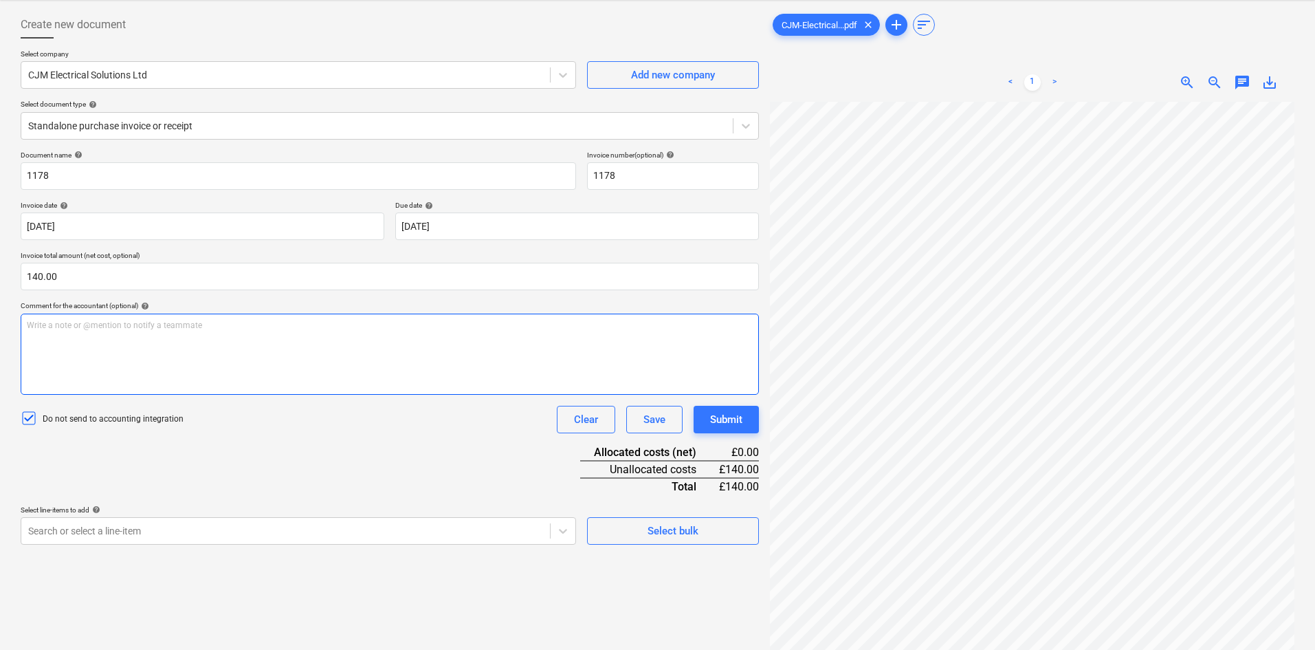
scroll to position [137, 0]
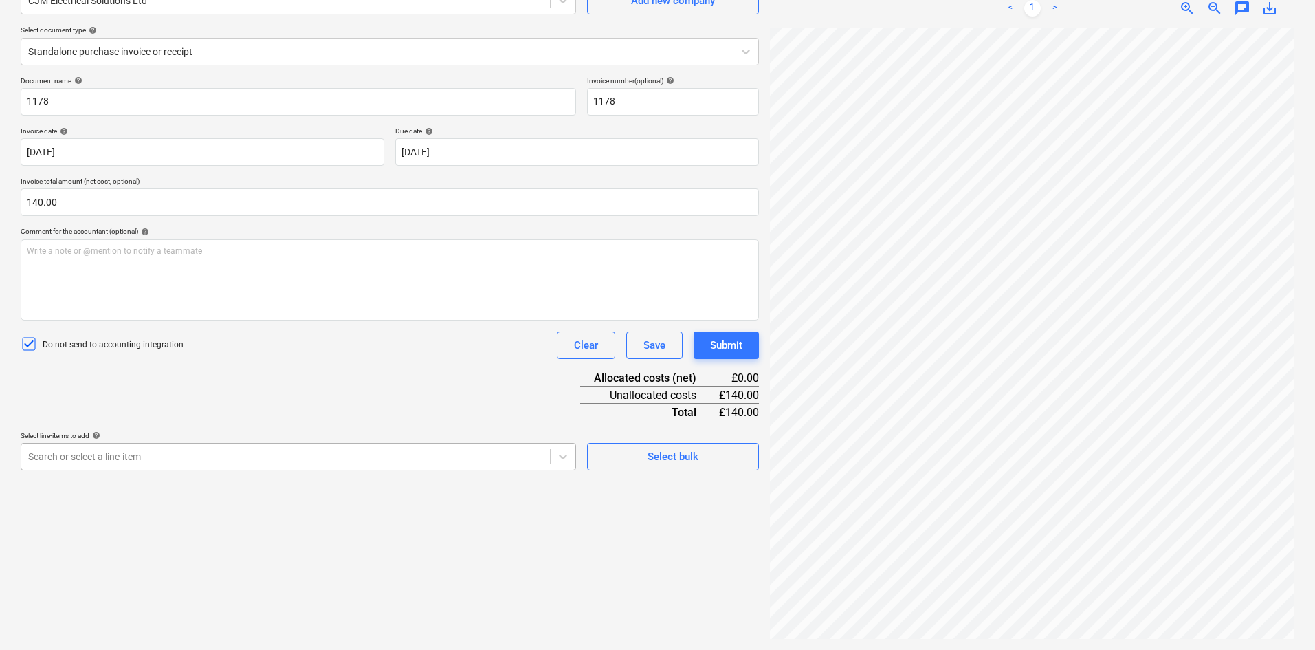
click at [461, 450] on body "Sales Projects Contacts Company Consolidated Invoices Inbox 1 format_size keybo…" at bounding box center [657, 188] width 1315 height 650
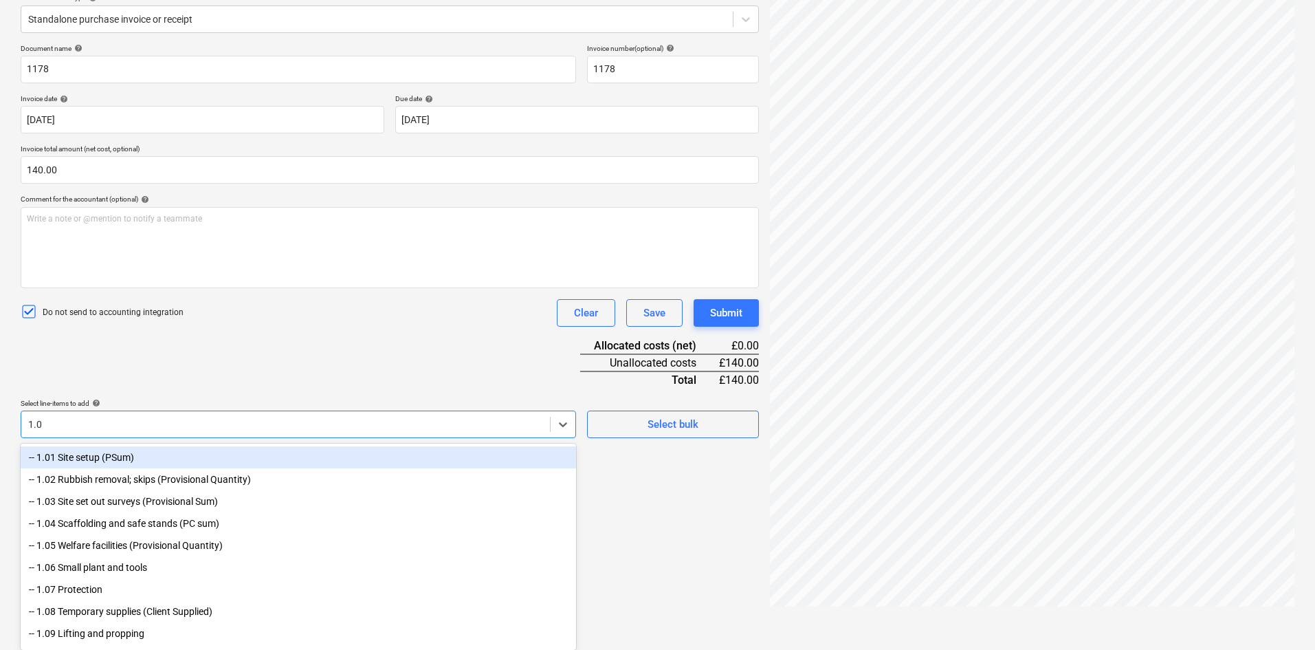
type input "1.01"
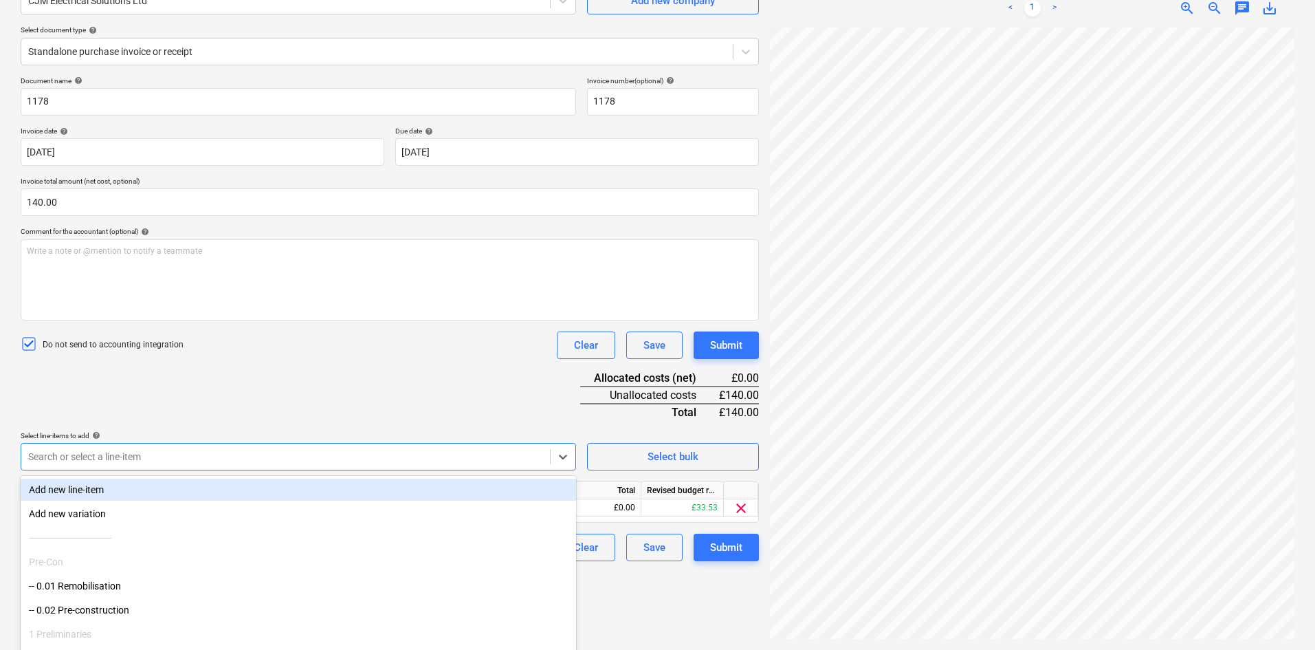
click at [476, 377] on div "Document name help 1178 Invoice number (optional) help 1178 Invoice date help […" at bounding box center [390, 318] width 738 height 485
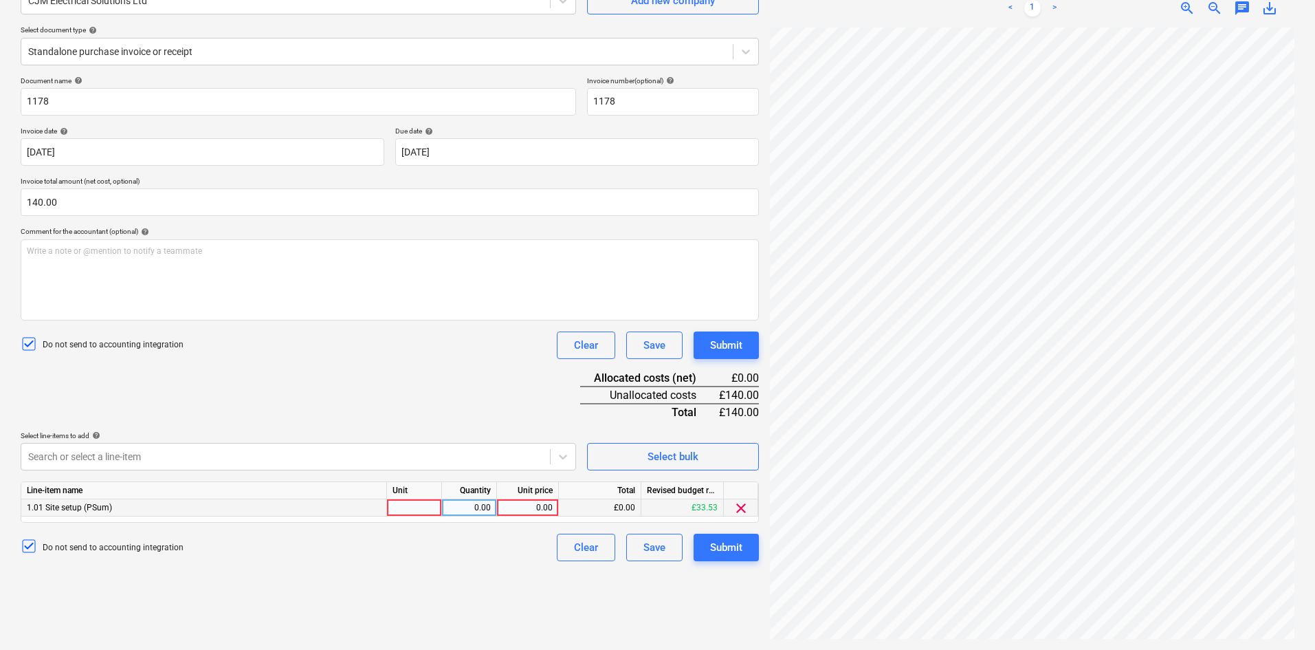
click at [428, 503] on div at bounding box center [414, 507] width 55 height 17
type input "Item"
type input "140.00"
click at [723, 547] on div "Submit" at bounding box center [726, 547] width 32 height 18
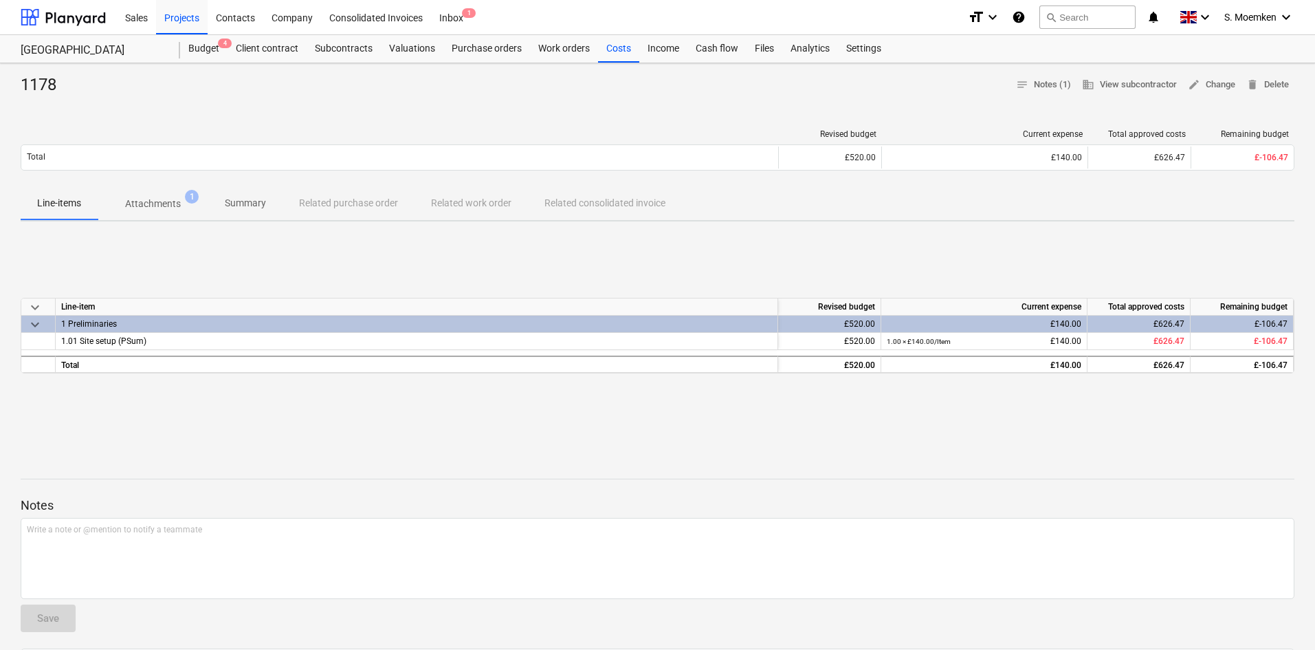
click at [144, 203] on p "Attachments" at bounding box center [153, 204] width 56 height 14
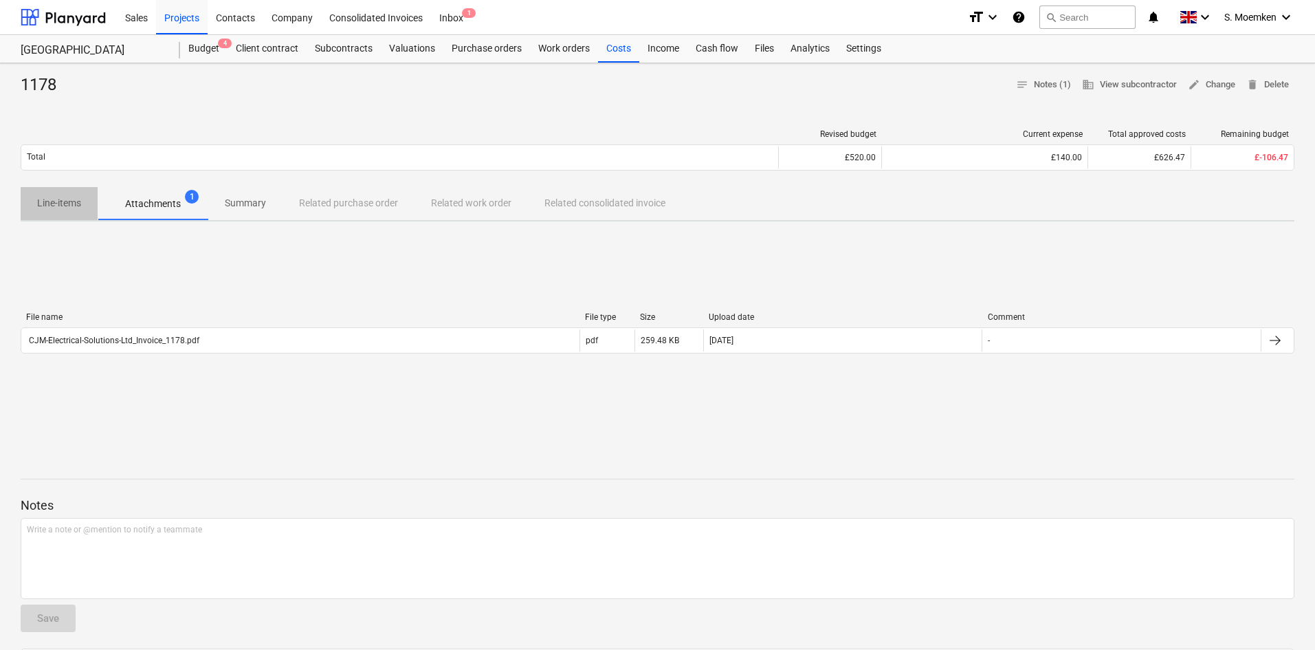
click at [57, 198] on p "Line-items" at bounding box center [59, 203] width 44 height 14
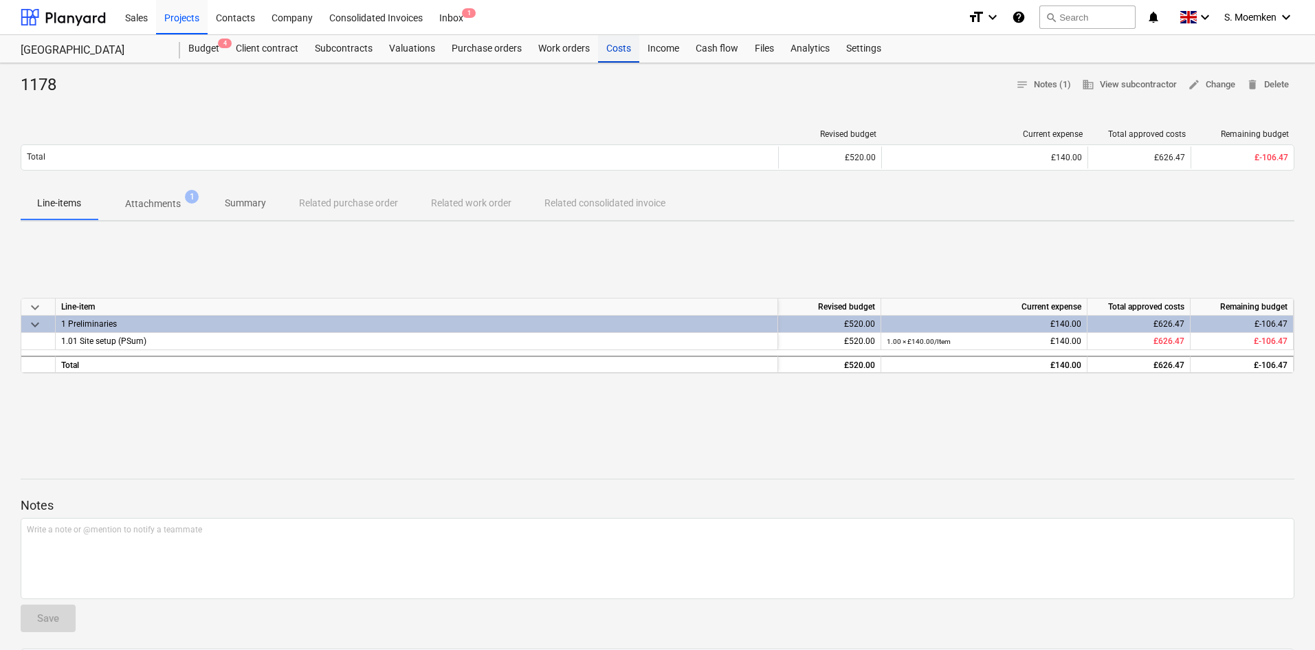
click at [610, 45] on div "Costs" at bounding box center [618, 48] width 41 height 27
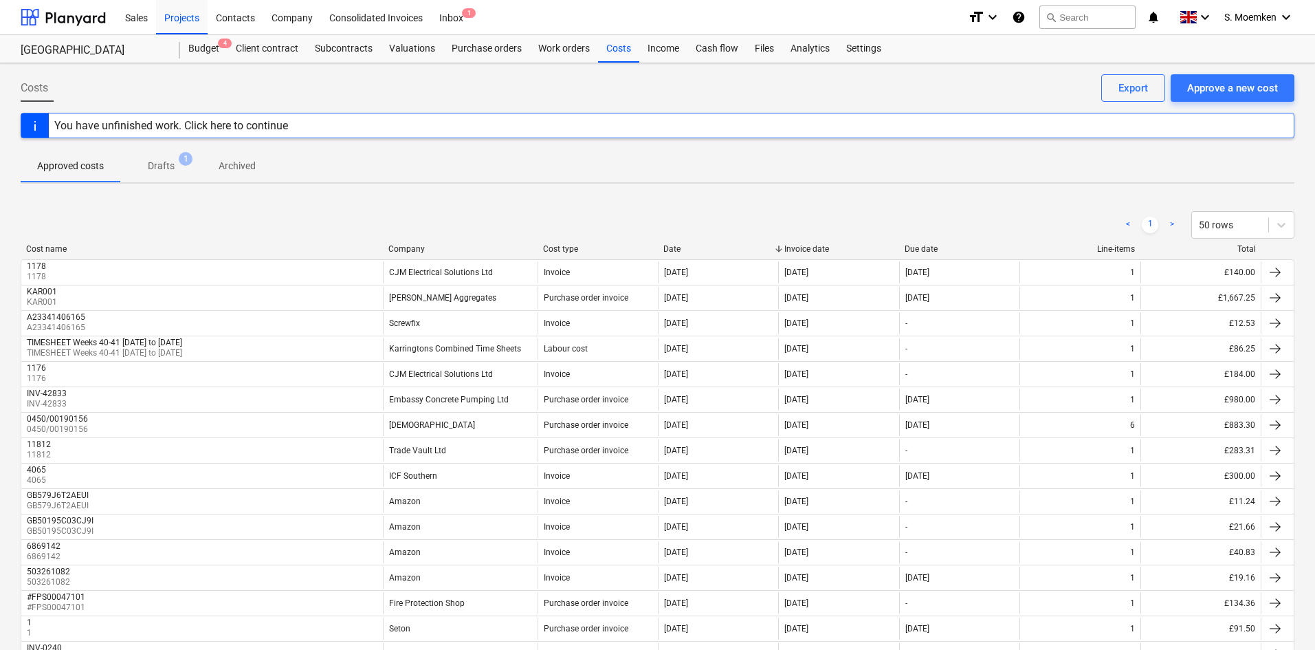
click at [250, 123] on div "You have unfinished work. Click here to continue" at bounding box center [171, 125] width 234 height 13
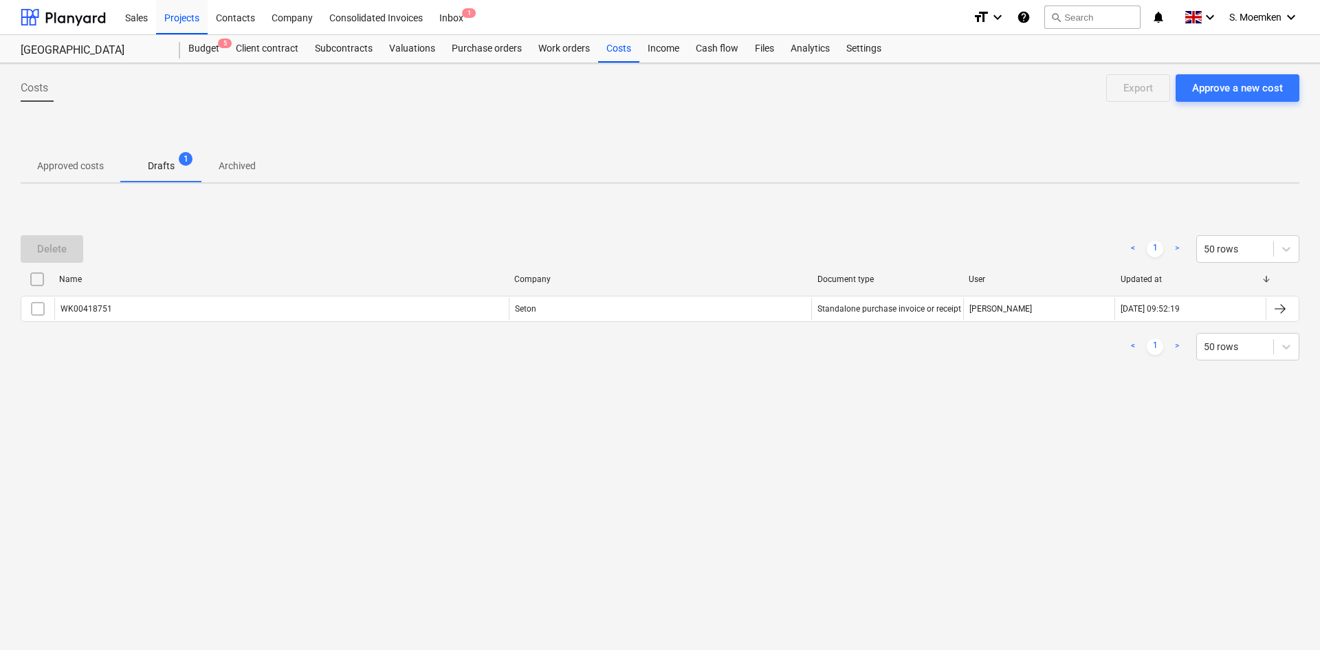
click at [65, 164] on p "Approved costs" at bounding box center [70, 166] width 67 height 14
